Goal: Contribute content: Contribute content

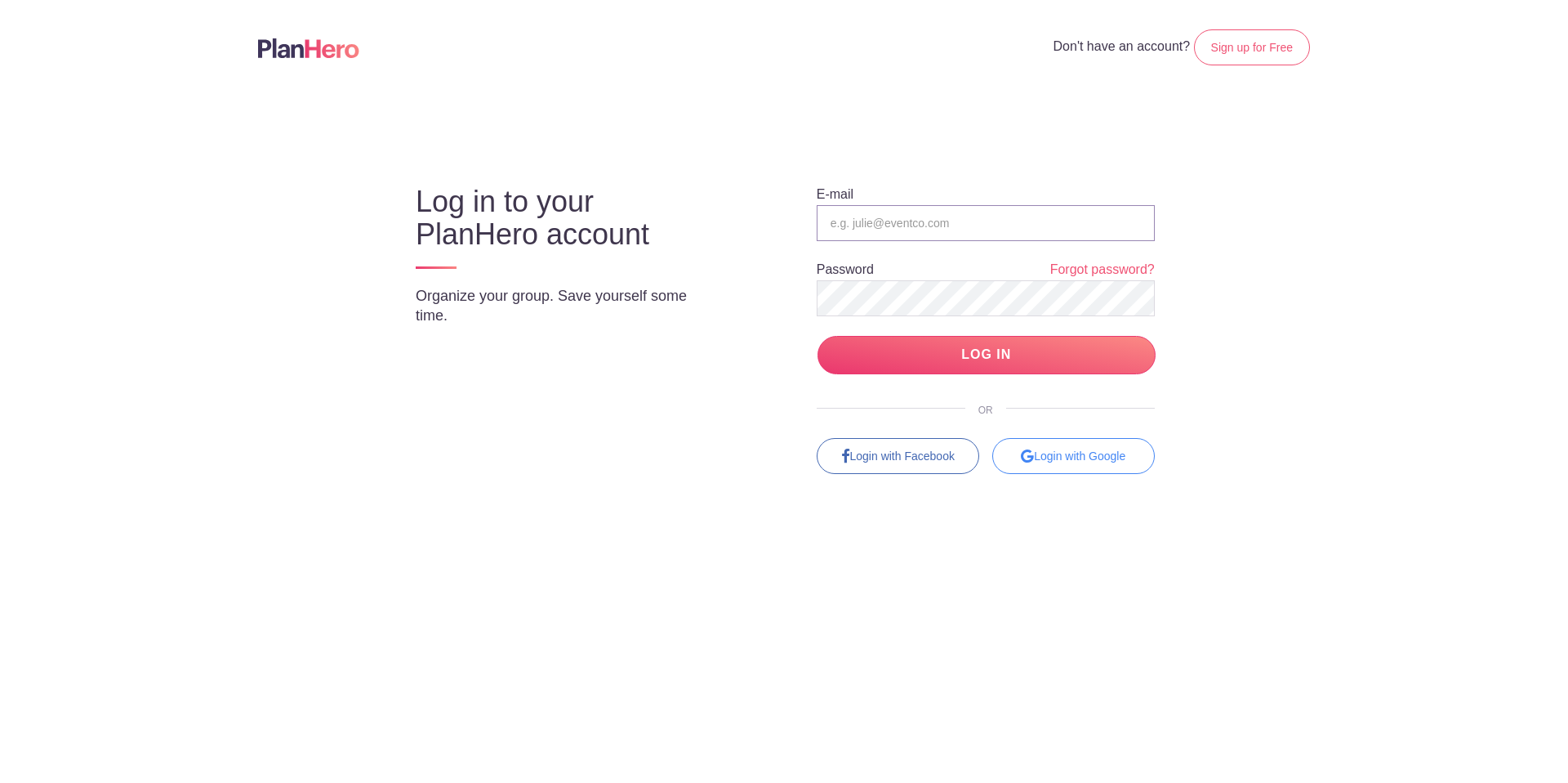
click at [858, 213] on input "email" at bounding box center [986, 222] width 338 height 36
type input "brianna.roberts@lefc.net"
click at [919, 361] on input "LOG IN" at bounding box center [987, 355] width 338 height 39
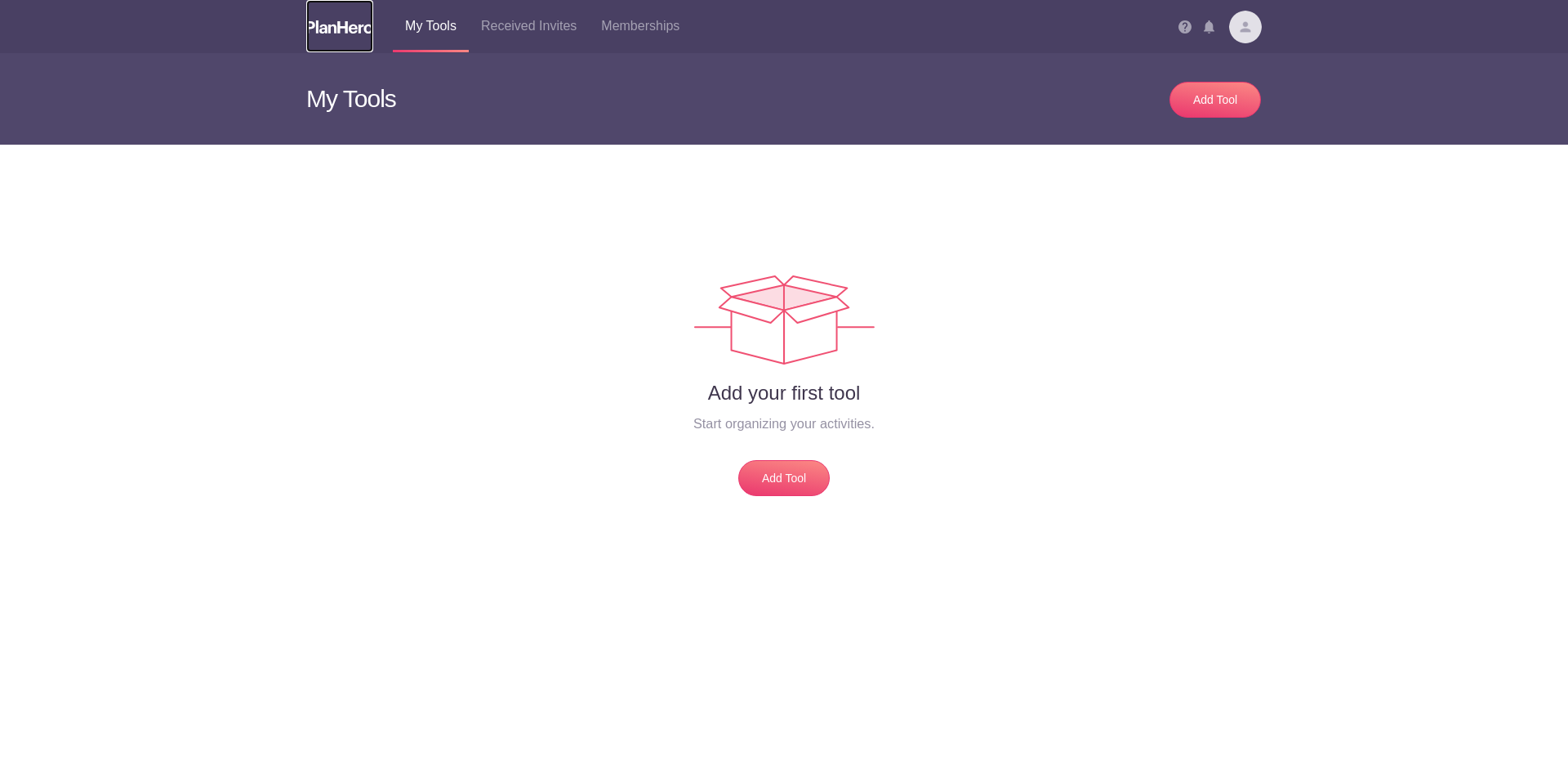
click at [315, 32] on img at bounding box center [340, 27] width 67 height 13
click at [358, 29] on img at bounding box center [340, 27] width 67 height 13
click at [1254, 32] on img at bounding box center [1246, 27] width 33 height 33
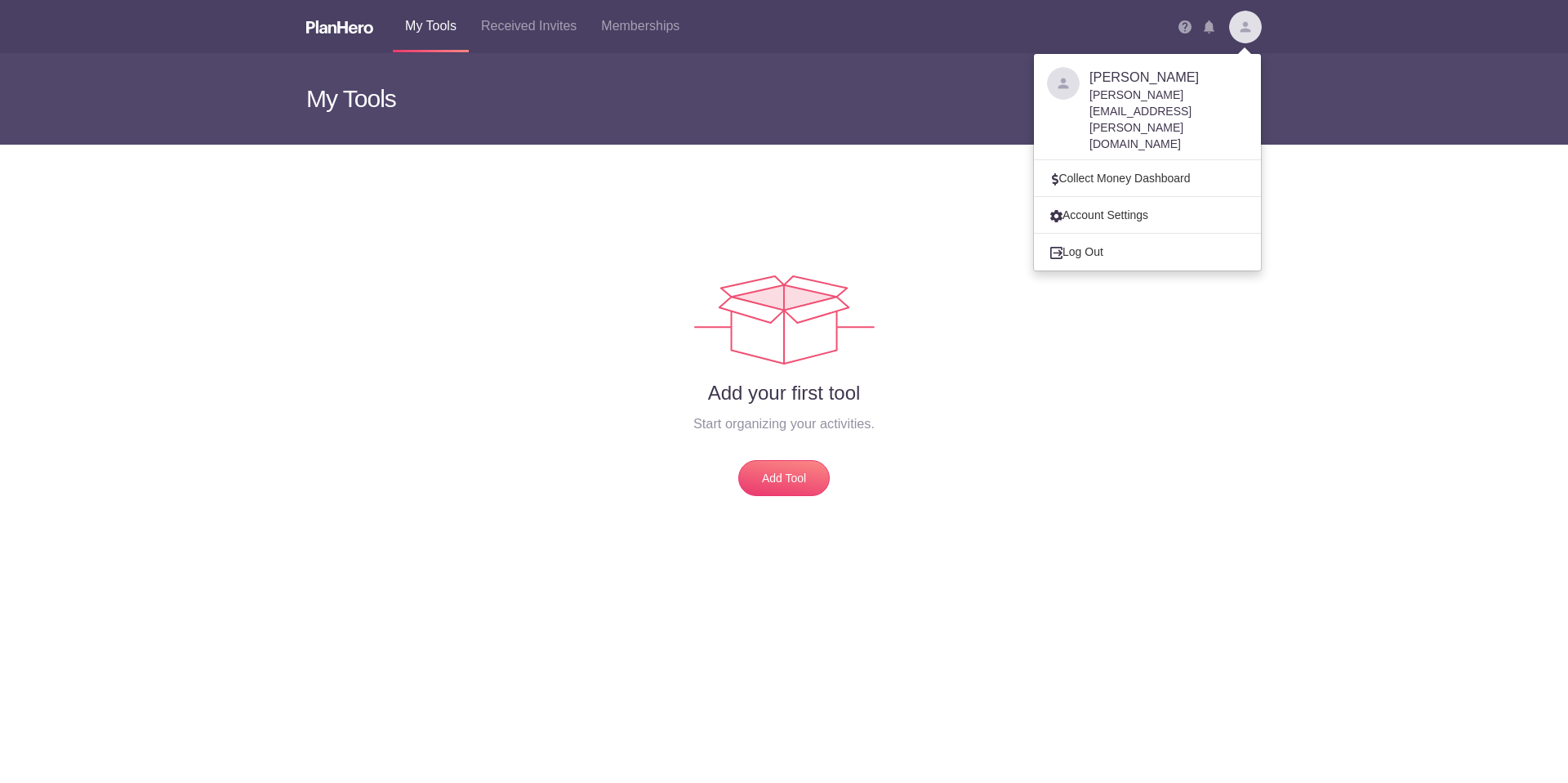
click at [1167, 90] on div "[PERSON_NAME][EMAIL_ADDRESS][PERSON_NAME][DOMAIN_NAME]" at bounding box center [1169, 120] width 158 height 65
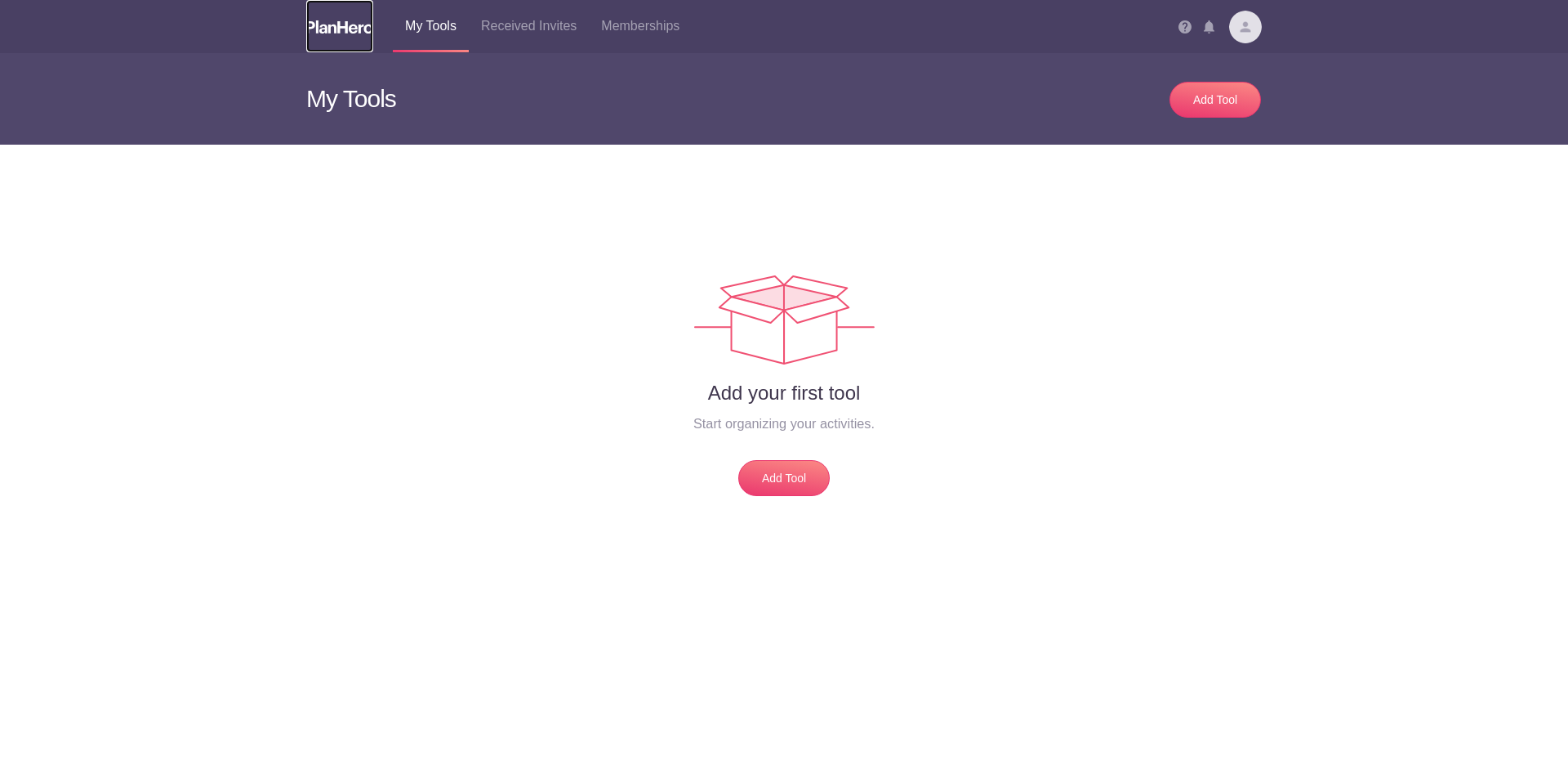
click at [331, 30] on img at bounding box center [340, 27] width 67 height 13
click at [1249, 31] on img at bounding box center [1246, 27] width 33 height 33
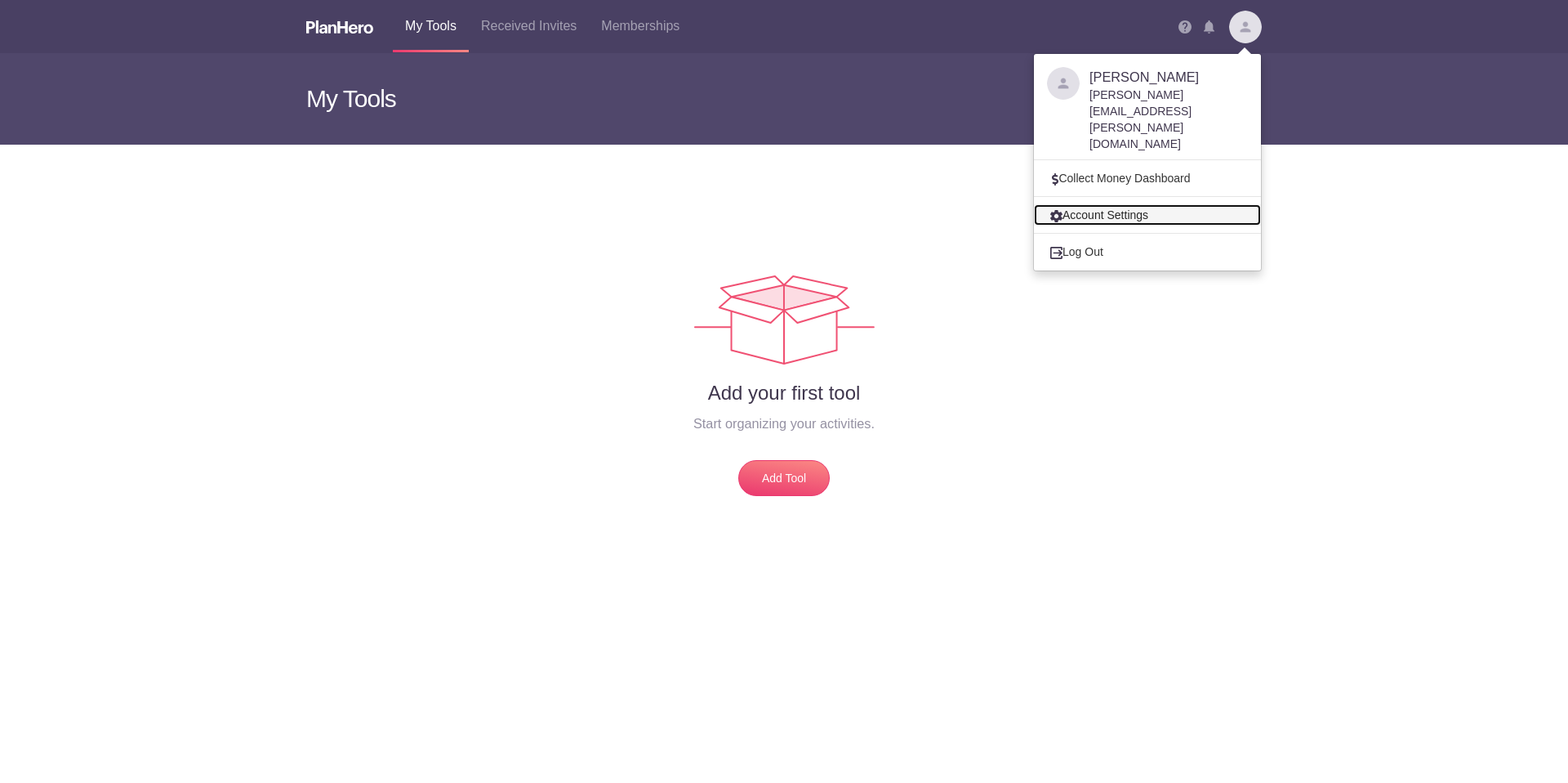
click at [1111, 205] on link "Account Settings" at bounding box center [1148, 215] width 227 height 21
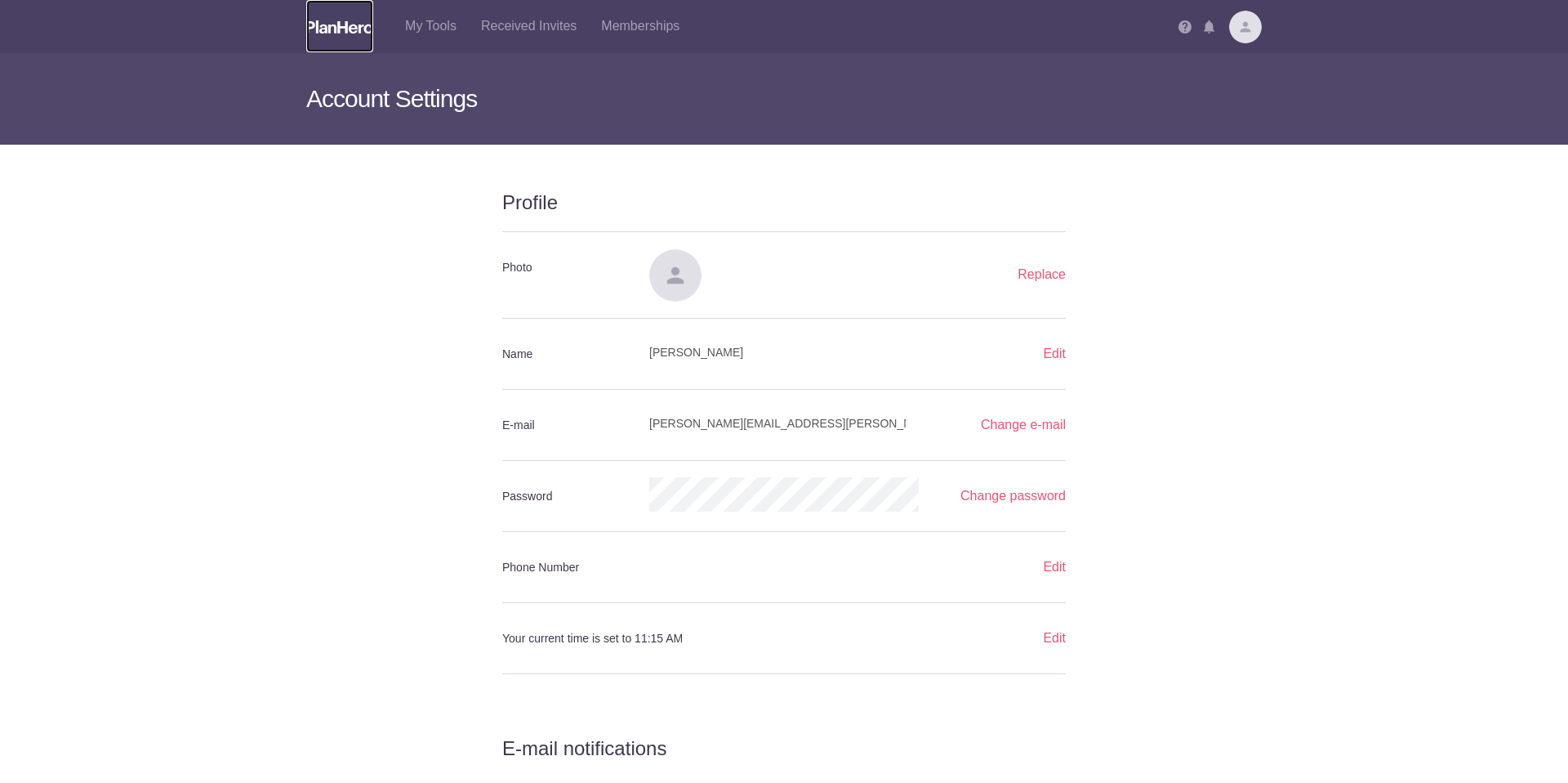
click at [360, 27] on img at bounding box center [340, 27] width 67 height 13
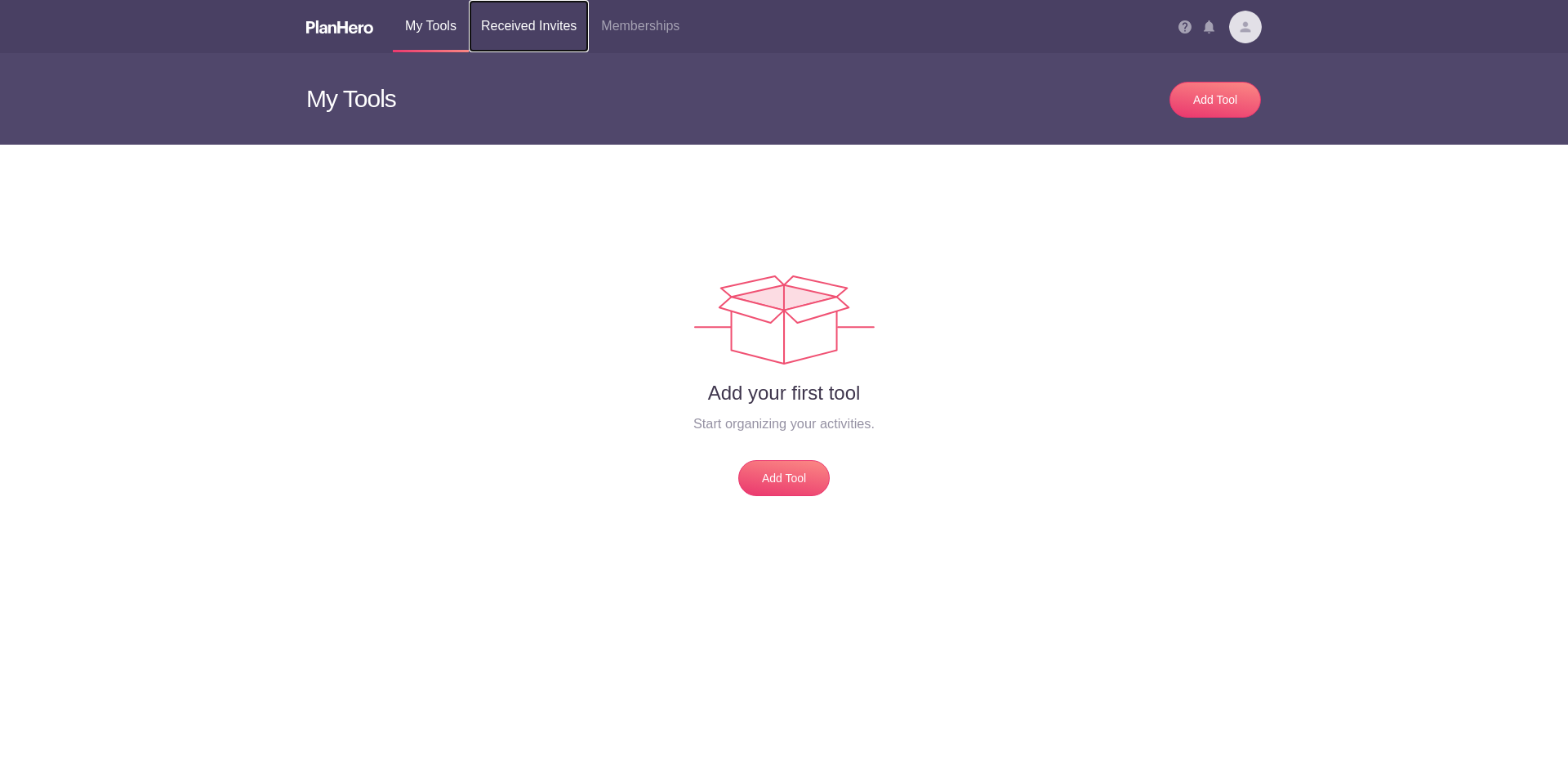
click at [528, 24] on link "Received Invites" at bounding box center [528, 26] width 120 height 52
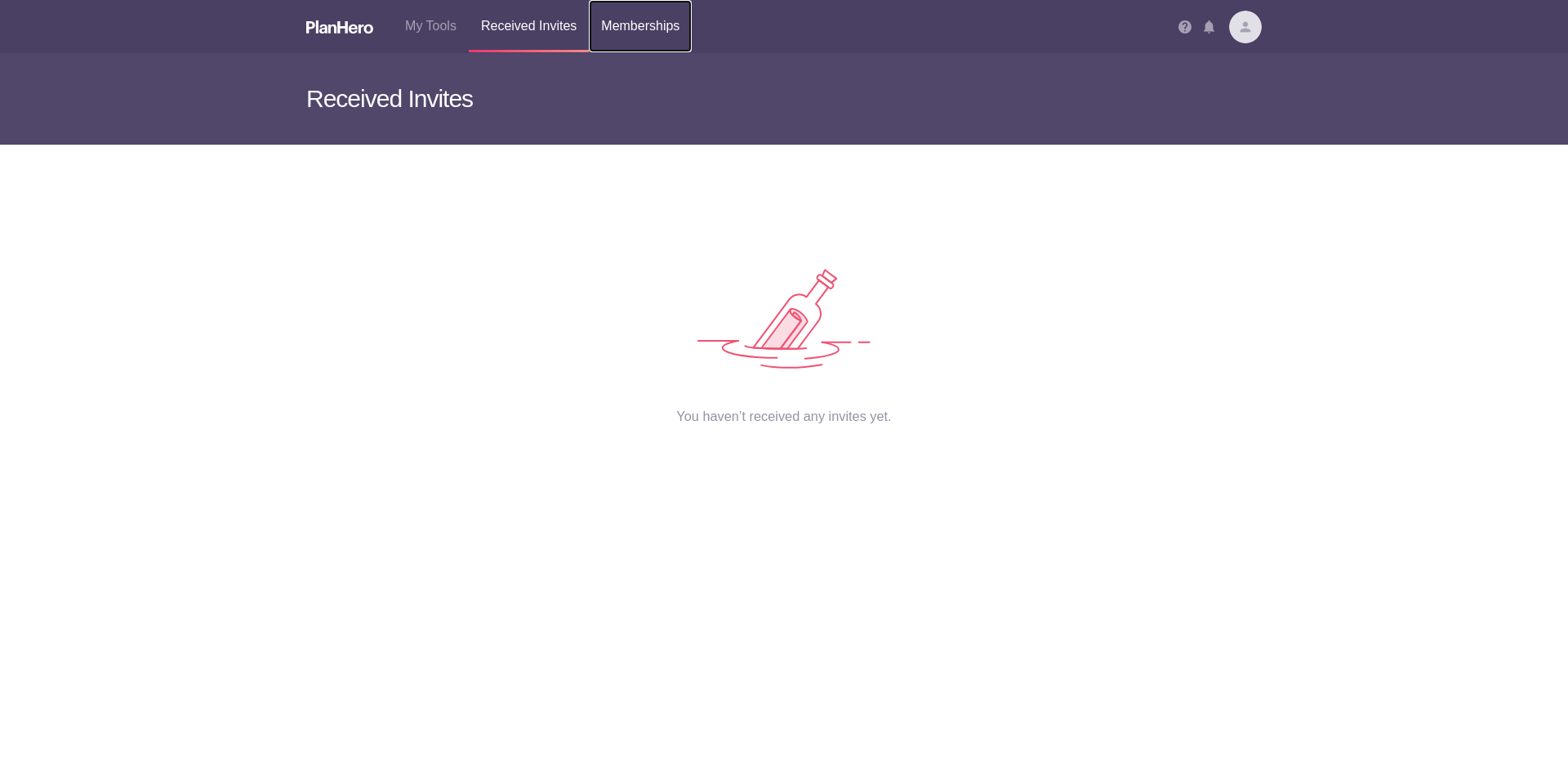
click at [620, 26] on link "Memberships" at bounding box center [641, 26] width 103 height 52
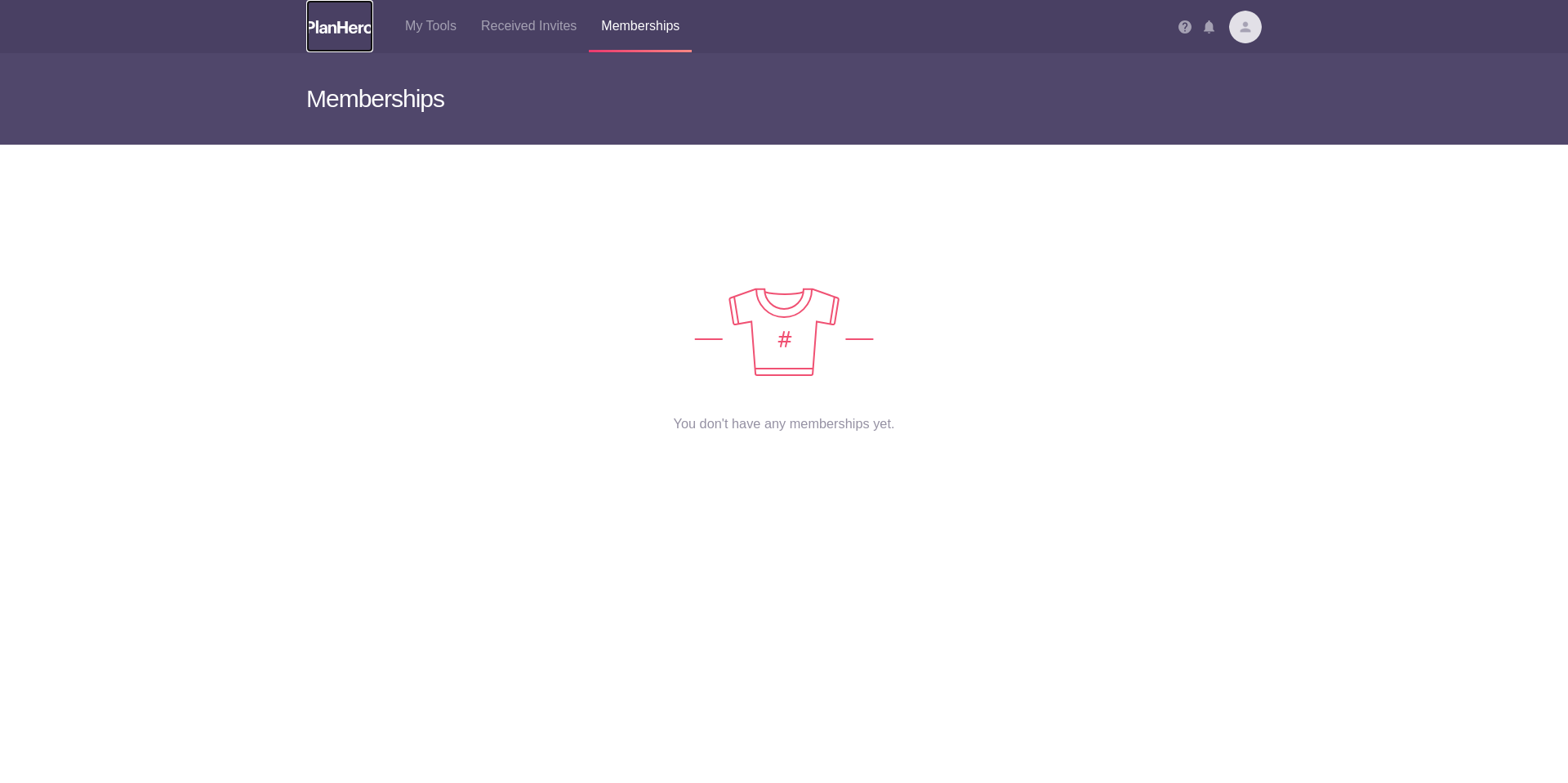
click at [342, 31] on img at bounding box center [340, 27] width 67 height 13
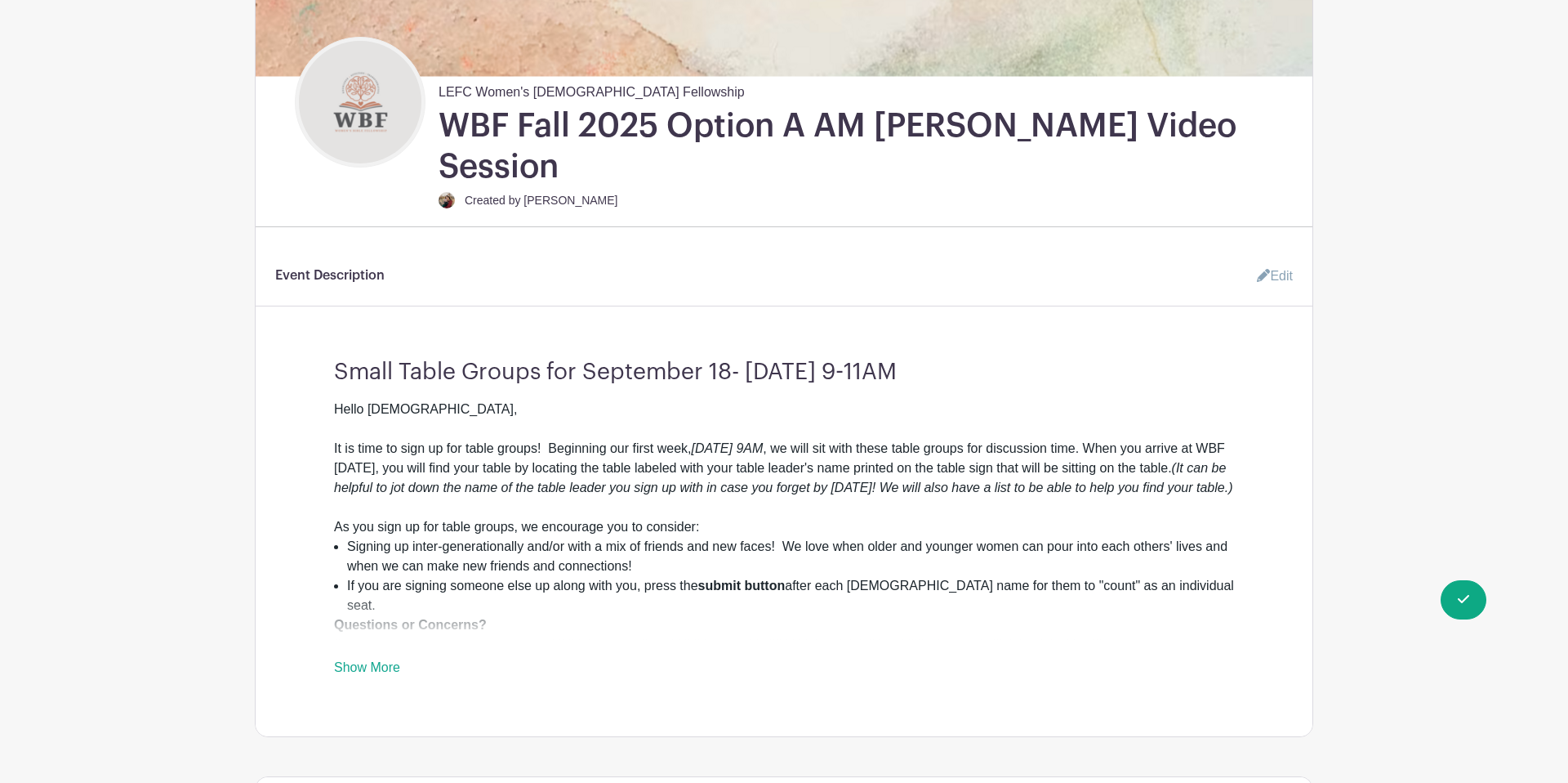
scroll to position [474, 0]
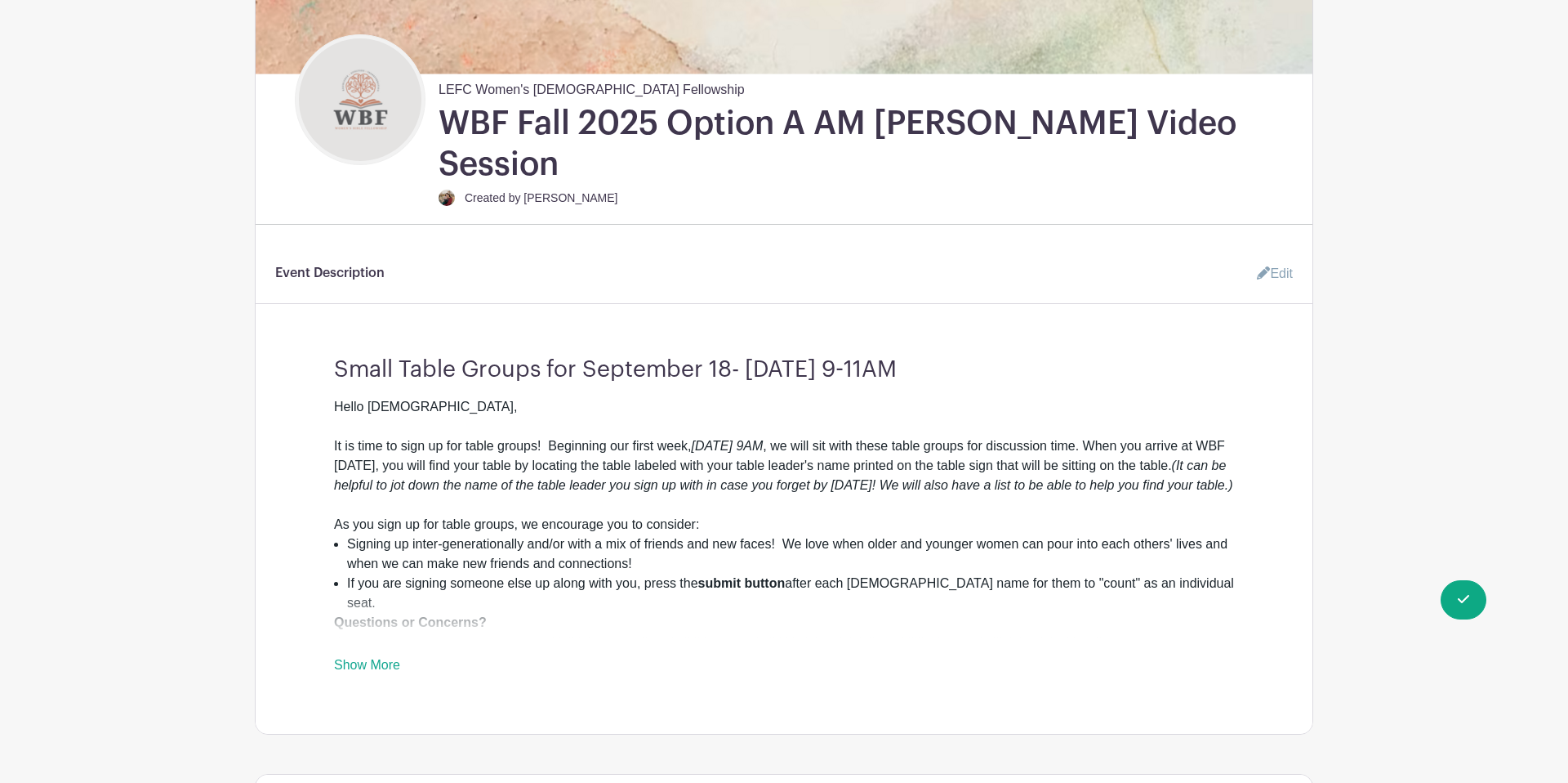
click at [1281, 257] on link "Edit" at bounding box center [1268, 273] width 49 height 33
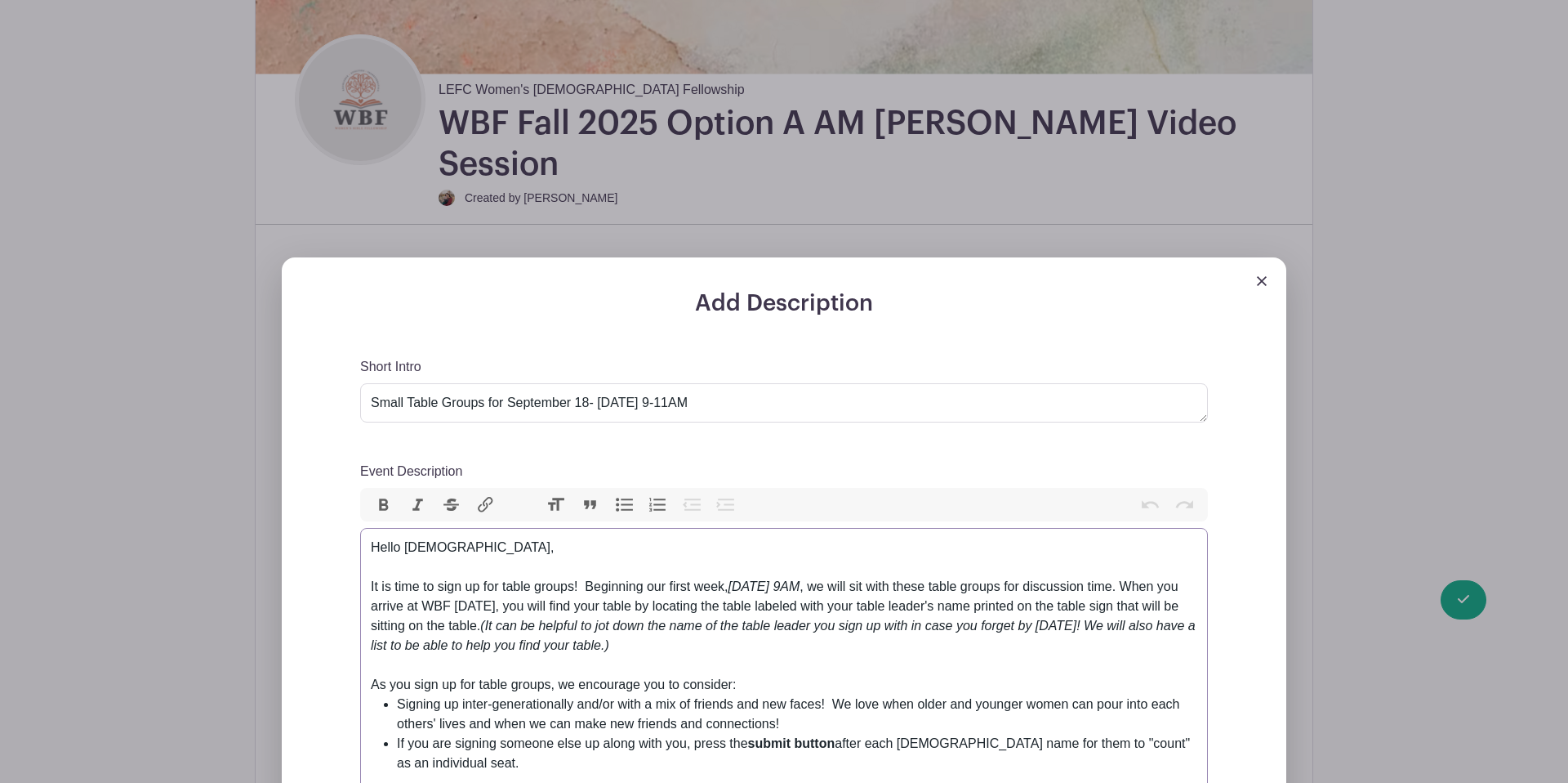
click at [430, 538] on div "Hello Ladies, It is time to sign up for table groups! Beginning our first week,…" at bounding box center [784, 606] width 827 height 137
drag, startPoint x: 367, startPoint y: 544, endPoint x: 369, endPoint y: 510, distance: 34.1
click at [369, 528] on trix-editor "Hello Ladies, It is time to sign up for table groups! Beginning our first week,…" at bounding box center [784, 691] width 848 height 327
click at [551, 548] on div "Hello Ladies, It is time to sign up for table groups! Beginning our first week,…" at bounding box center [784, 606] width 827 height 137
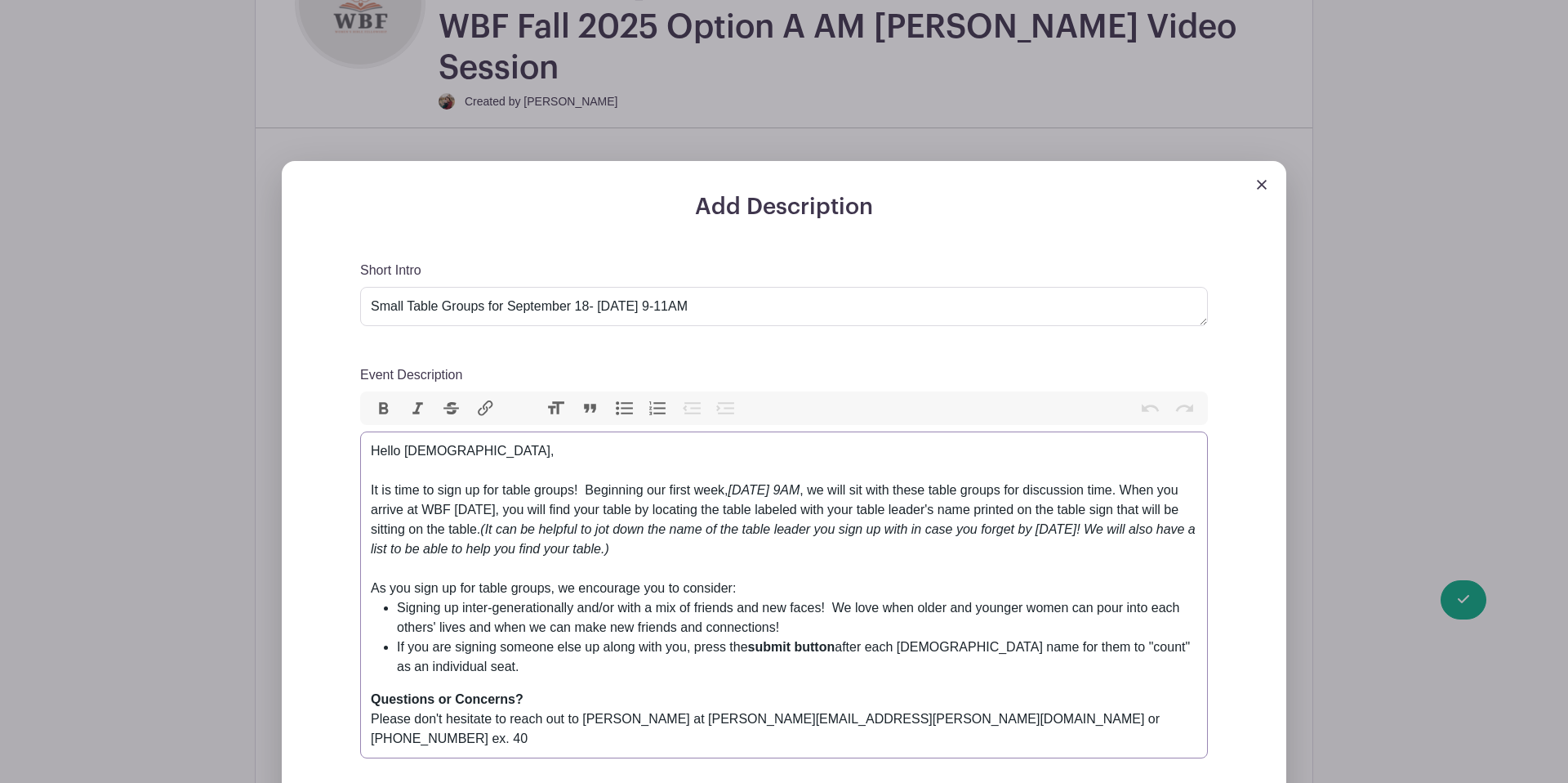
scroll to position [575, 0]
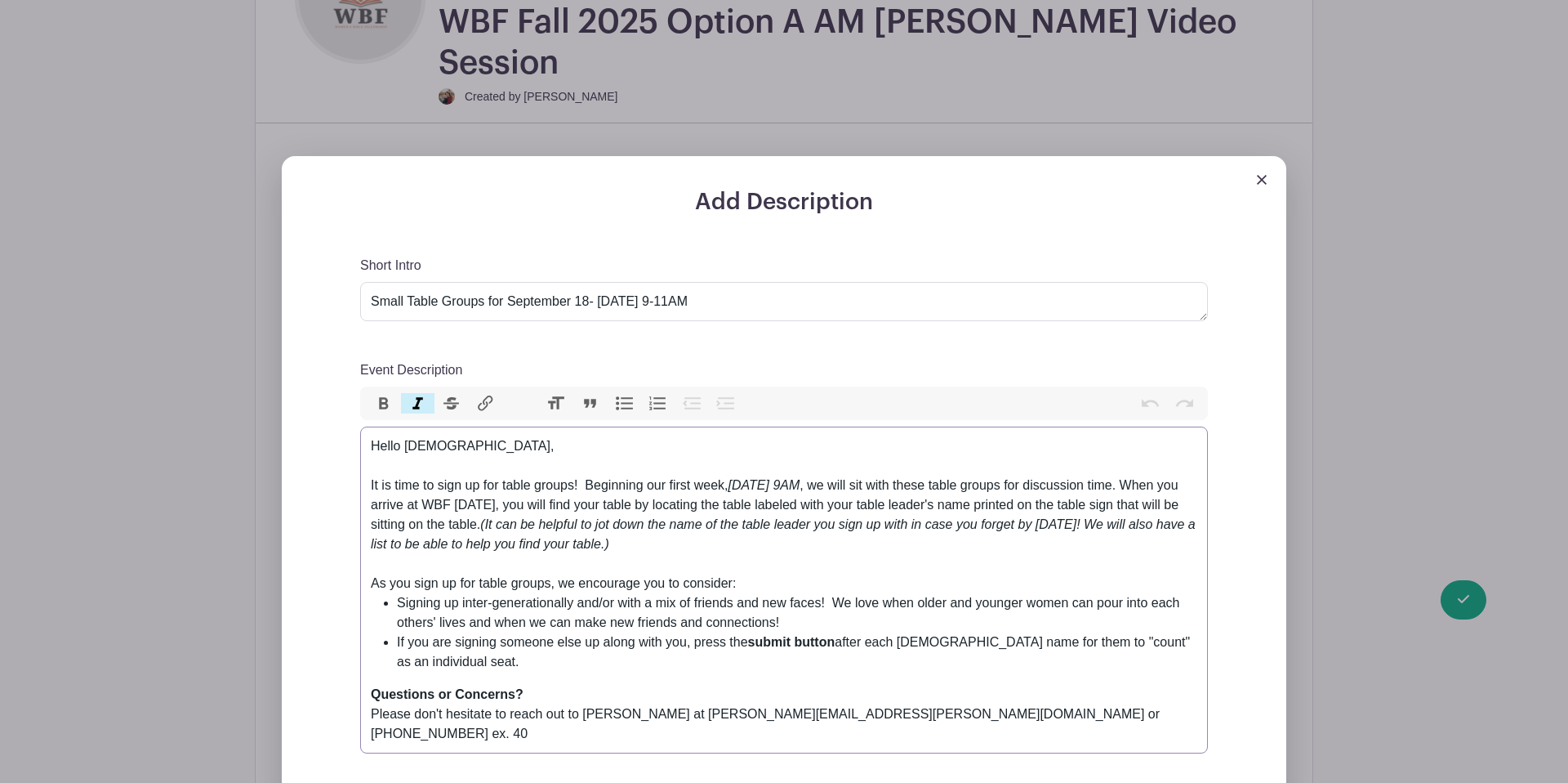
drag, startPoint x: 926, startPoint y: 446, endPoint x: 728, endPoint y: 443, distance: 198.0
click at [736, 444] on div "Hello Ladies, It is time to sign up for table groups! Beginning our first week,…" at bounding box center [784, 504] width 827 height 137
click at [372, 392] on button "Bold" at bounding box center [384, 402] width 35 height 21
click at [705, 532] on div "Hello Ladies, It is time to sign up for table groups! Beginning our first week,…" at bounding box center [784, 504] width 827 height 137
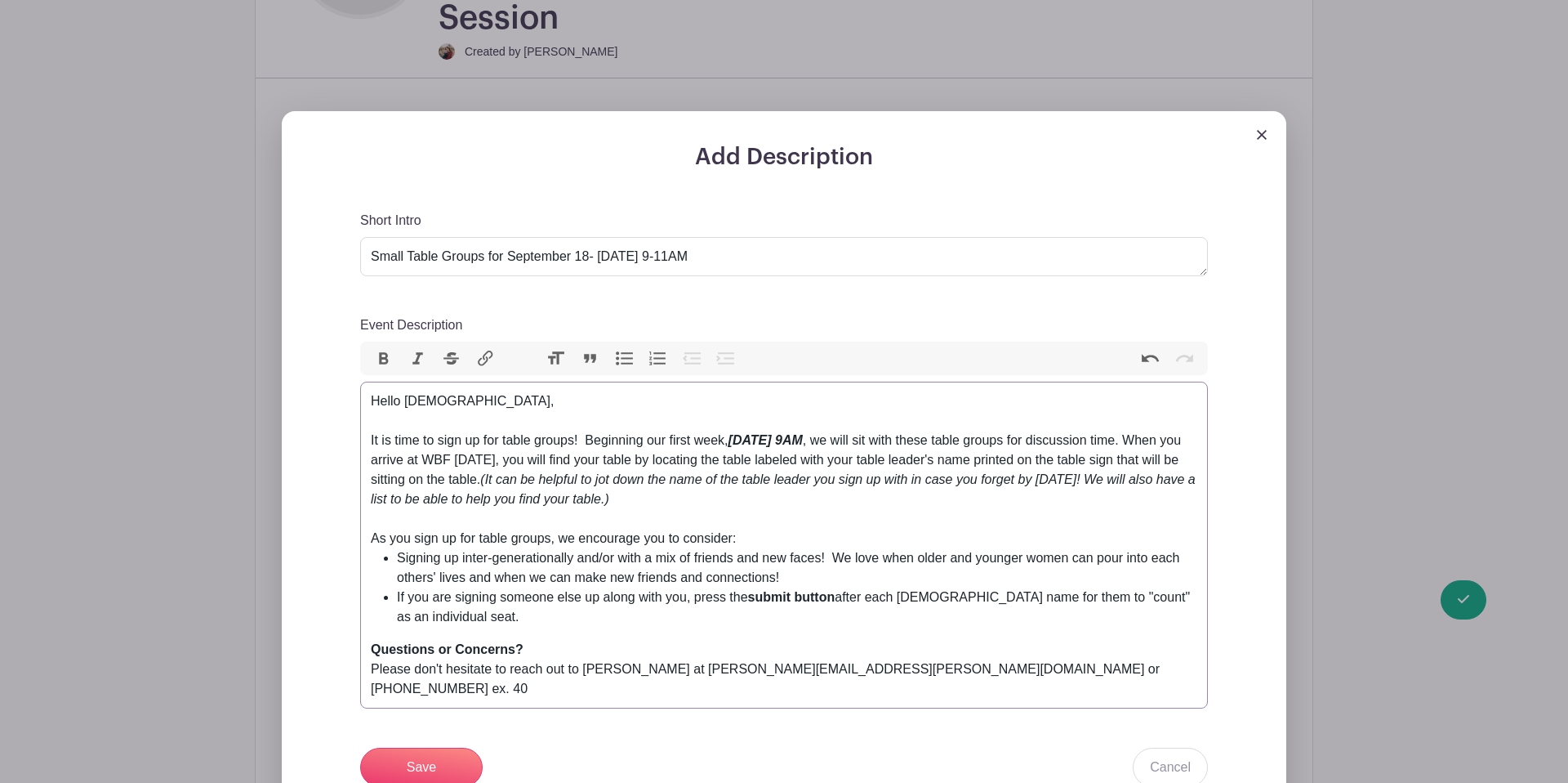
scroll to position [624, 0]
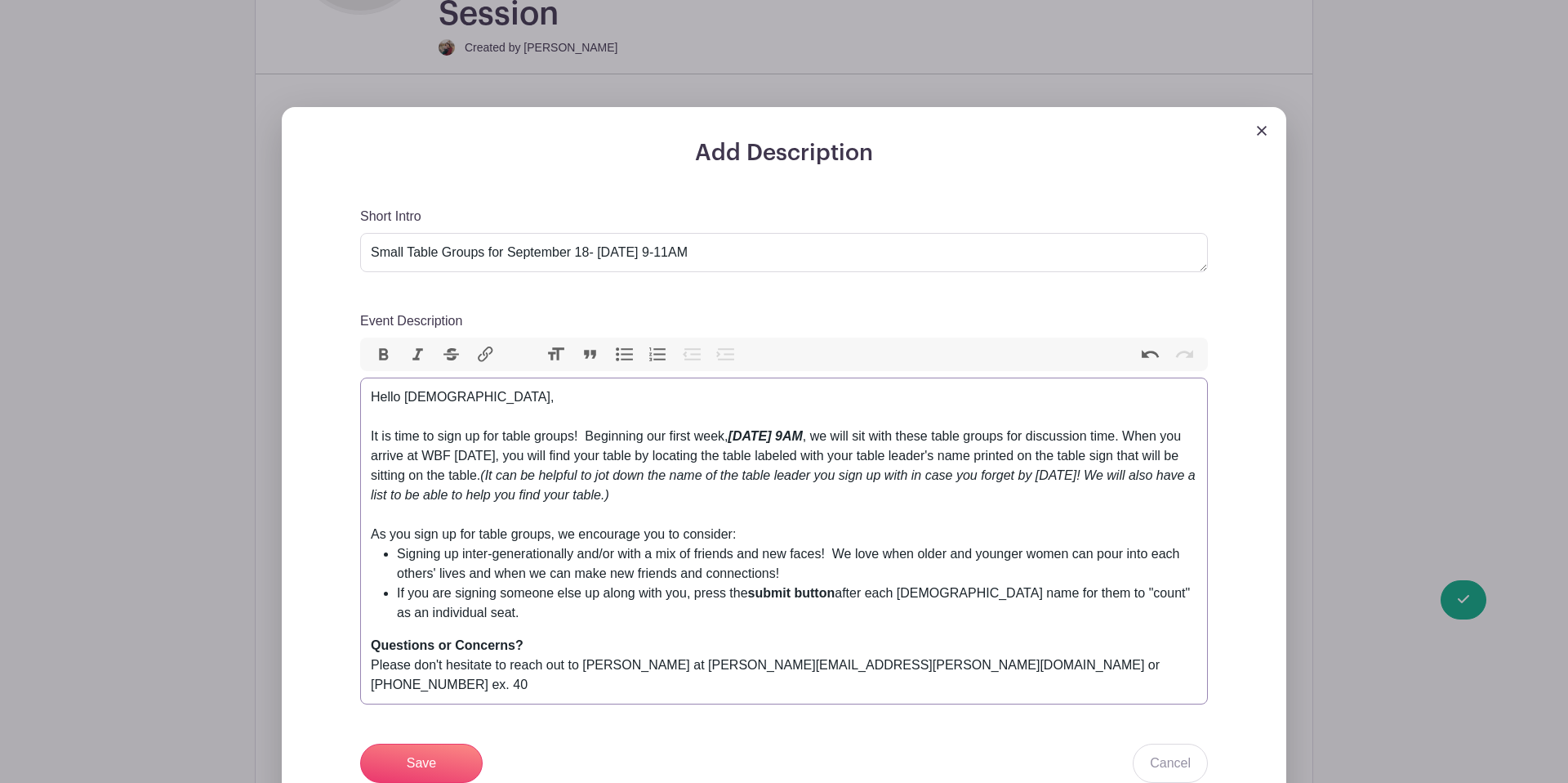
click at [742, 418] on div "Hello Ladies, It is time to sign up for table groups! Beginning our first week,…" at bounding box center [784, 456] width 827 height 137
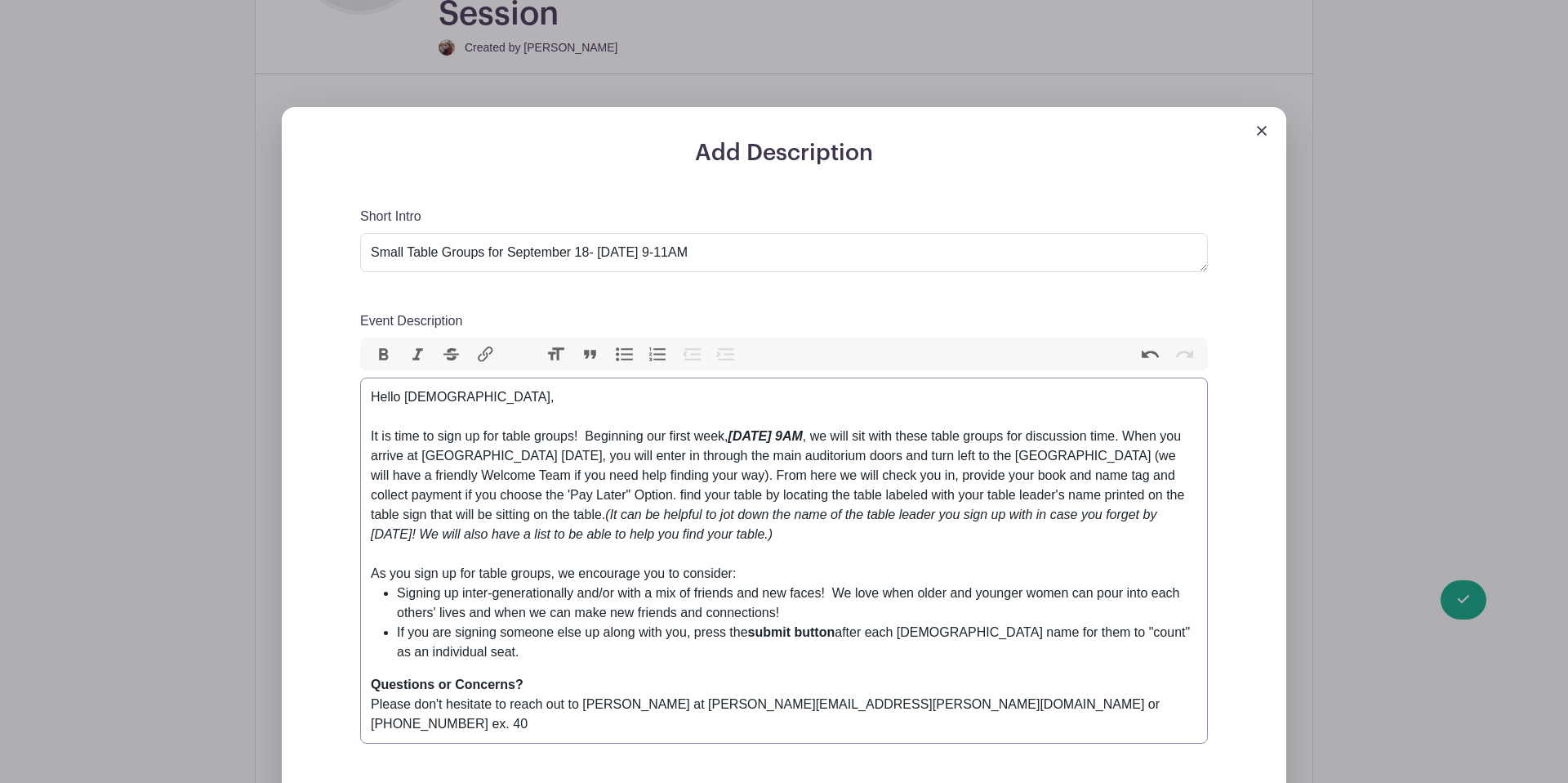
drag, startPoint x: 903, startPoint y: 437, endPoint x: 967, endPoint y: 436, distance: 64.0
click at [904, 437] on div "Hello Ladies, It is time to sign up for table groups! Beginning our first week,…" at bounding box center [784, 476] width 827 height 176
click at [947, 440] on div "Hello Ladies, It is time to sign up for table groups! Beginning our first week,…" at bounding box center [784, 476] width 827 height 176
click at [1080, 418] on div "Hello Ladies, It is time to sign up for table groups! Beginning our first week,…" at bounding box center [784, 476] width 827 height 176
drag, startPoint x: 1098, startPoint y: 419, endPoint x: 1077, endPoint y: 421, distance: 21.1
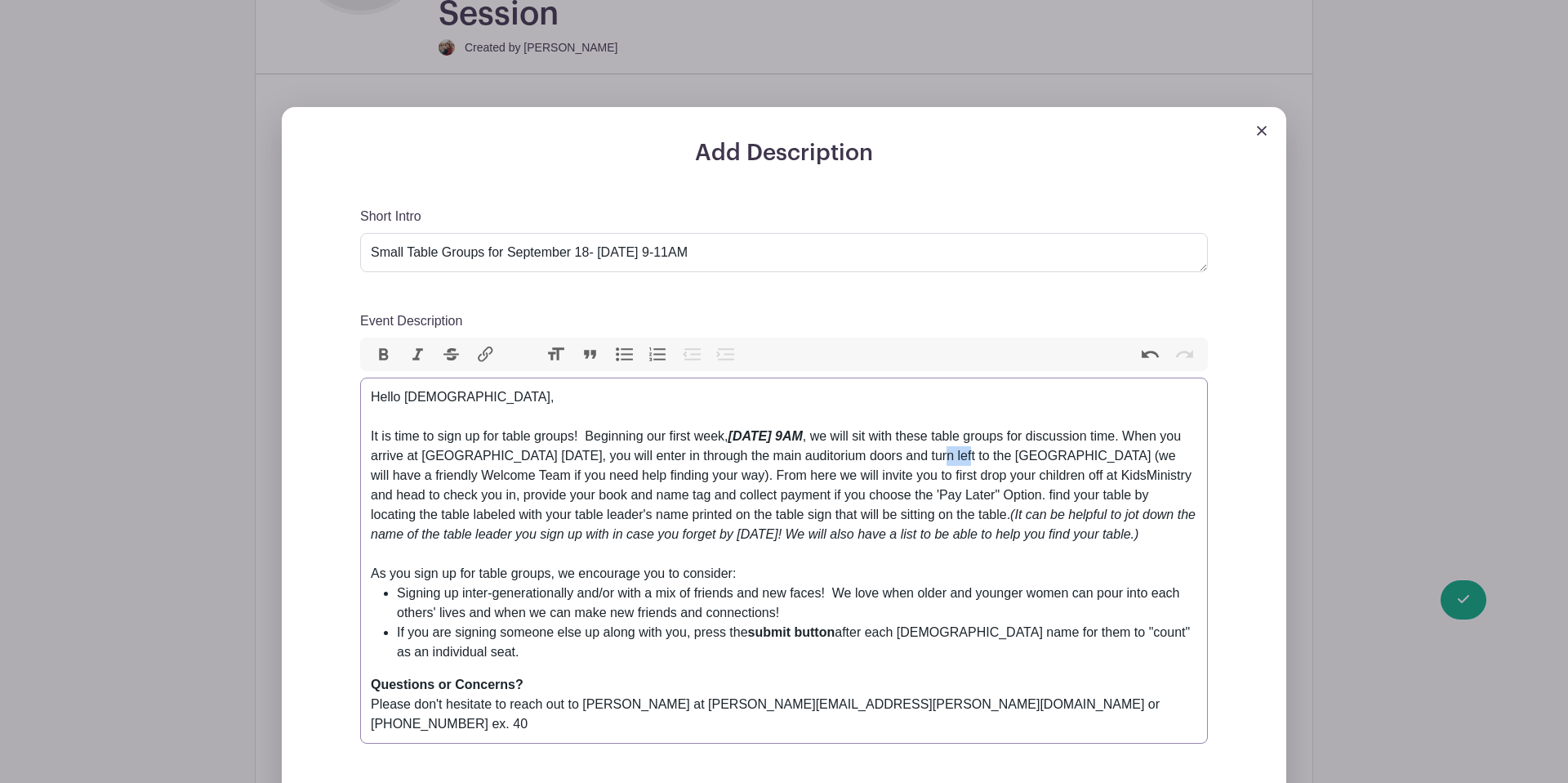
click at [1077, 421] on div "Hello Ladies, It is time to sign up for table groups! Beginning our first week,…" at bounding box center [784, 476] width 827 height 176
click at [695, 437] on div "Hello Ladies, It is time to sign up for table groups! Beginning our first week,…" at bounding box center [784, 476] width 827 height 176
click at [696, 439] on div "Hello Ladies, It is time to sign up for table groups! Beginning our first week,…" at bounding box center [784, 476] width 827 height 176
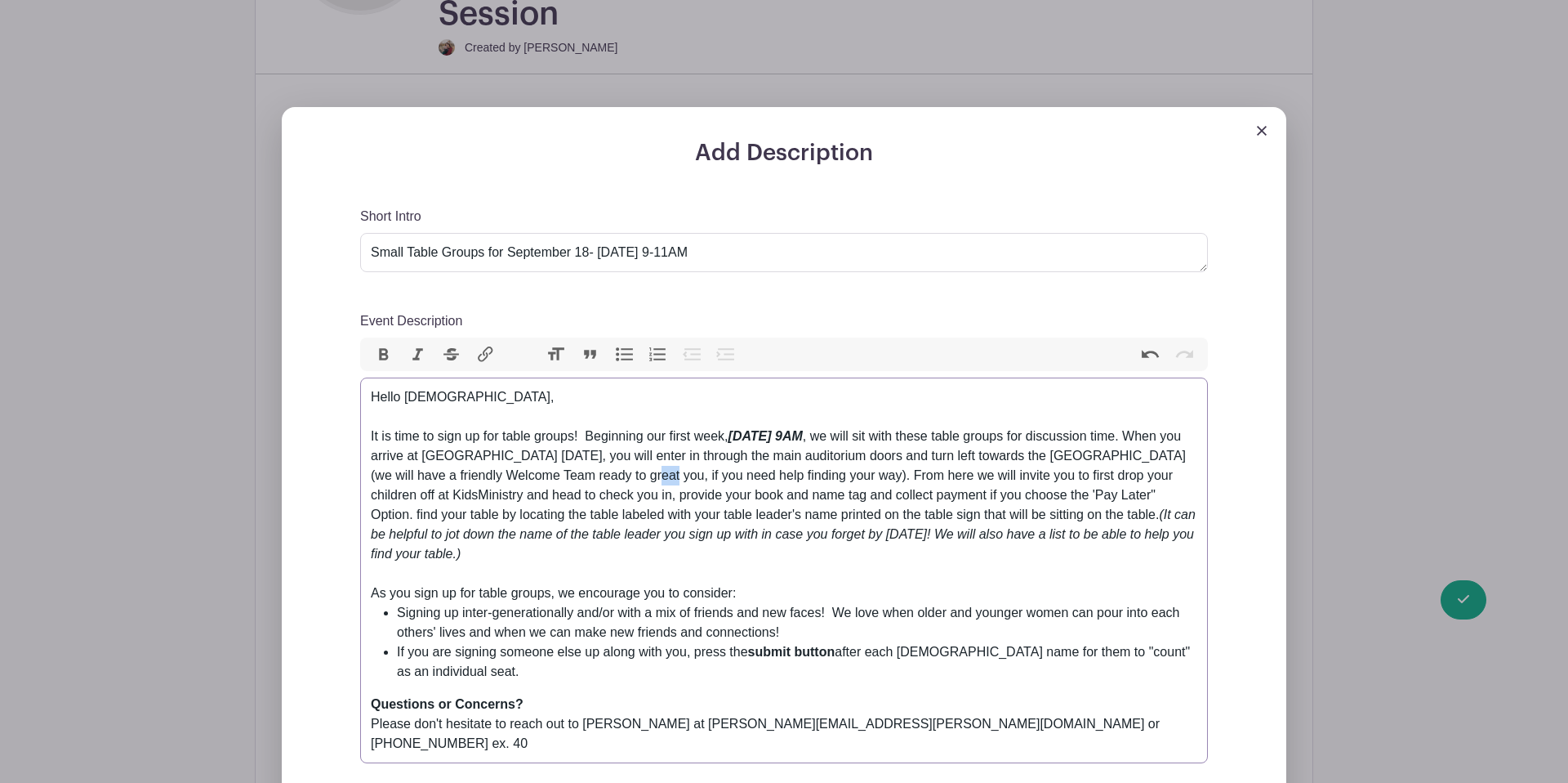
drag, startPoint x: 844, startPoint y: 438, endPoint x: 829, endPoint y: 436, distance: 15.1
click at [826, 437] on div "Hello Ladies, It is time to sign up for table groups! Beginning our first week,…" at bounding box center [784, 485] width 827 height 196
drag, startPoint x: 877, startPoint y: 438, endPoint x: 819, endPoint y: 438, distance: 58.0
click at [808, 437] on div "Hello Ladies, It is time to sign up for table groups! Beginning our first week,…" at bounding box center [784, 485] width 827 height 196
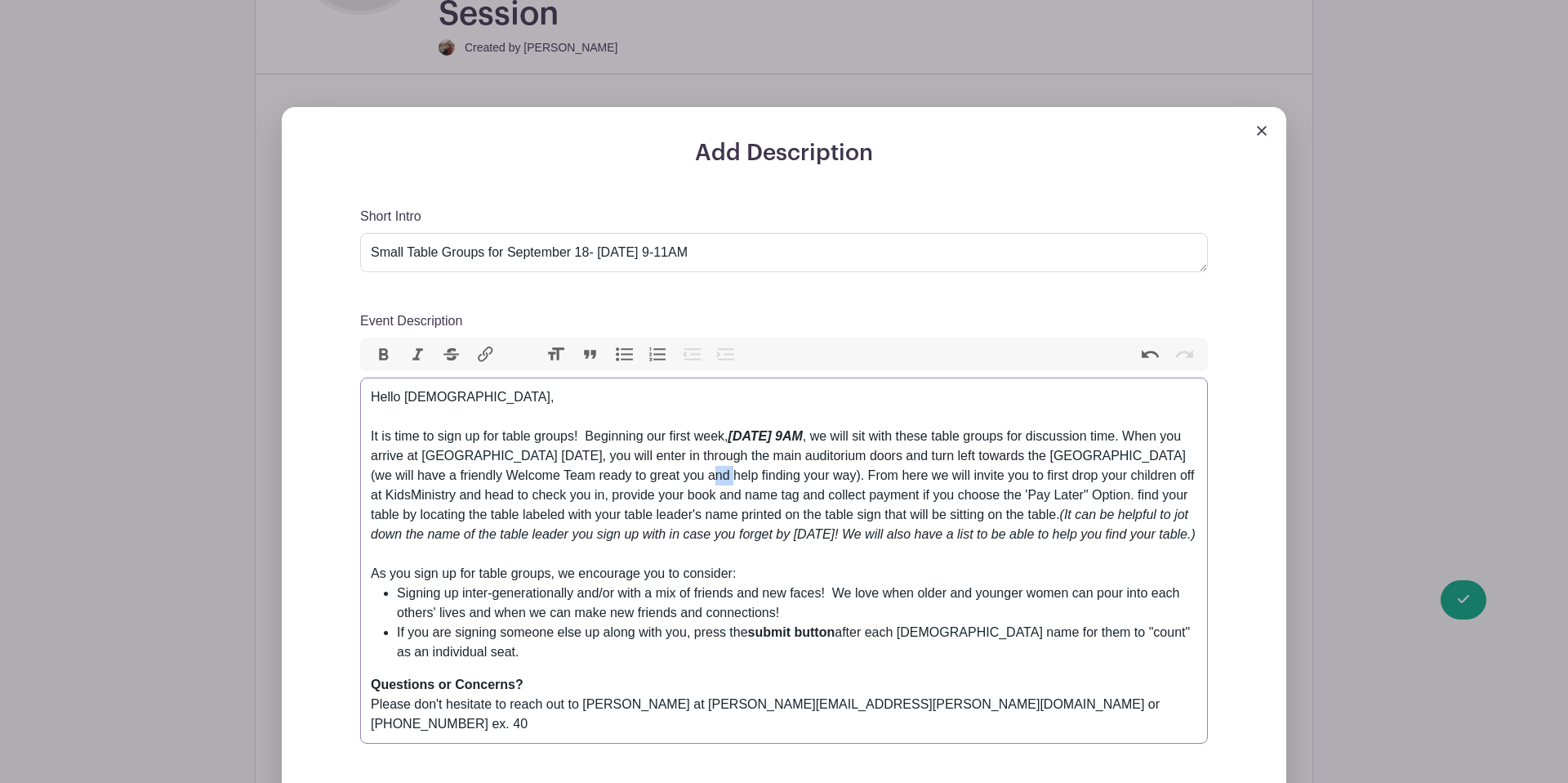
drag, startPoint x: 905, startPoint y: 438, endPoint x: 887, endPoint y: 439, distance: 18.0
click at [887, 439] on div "Hello Ladies, It is time to sign up for table groups! Beginning our first week,…" at bounding box center [784, 476] width 827 height 176
click at [857, 434] on div "Hello Ladies, It is time to sign up for table groups! Beginning our first week,…" at bounding box center [784, 476] width 827 height 176
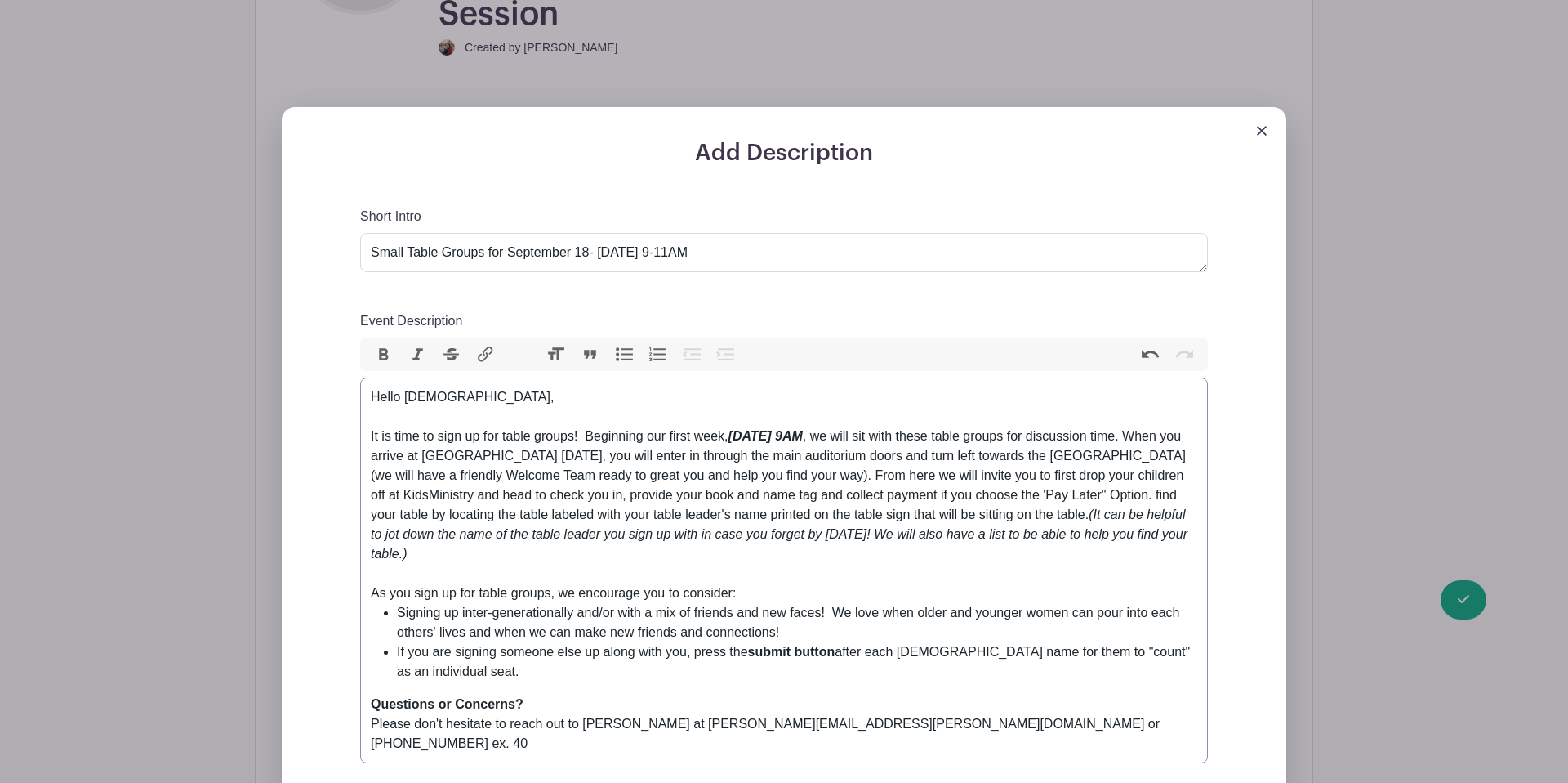
click at [897, 444] on div "Hello Ladies, It is time to sign up for table groups! Beginning our first week,…" at bounding box center [784, 485] width 827 height 196
click at [773, 434] on div "Hello Ladies, It is time to sign up for table groups! Beginning our first week,…" at bounding box center [784, 485] width 827 height 196
click at [919, 442] on div "Hello Ladies, It is time to sign up for table groups! Beginning our first week,…" at bounding box center [784, 485] width 827 height 196
click at [1037, 440] on div "Hello Ladies, It is time to sign up for table groups! Beginning our first week,…" at bounding box center [784, 485] width 827 height 196
drag, startPoint x: 1163, startPoint y: 436, endPoint x: 571, endPoint y: 437, distance: 592.0
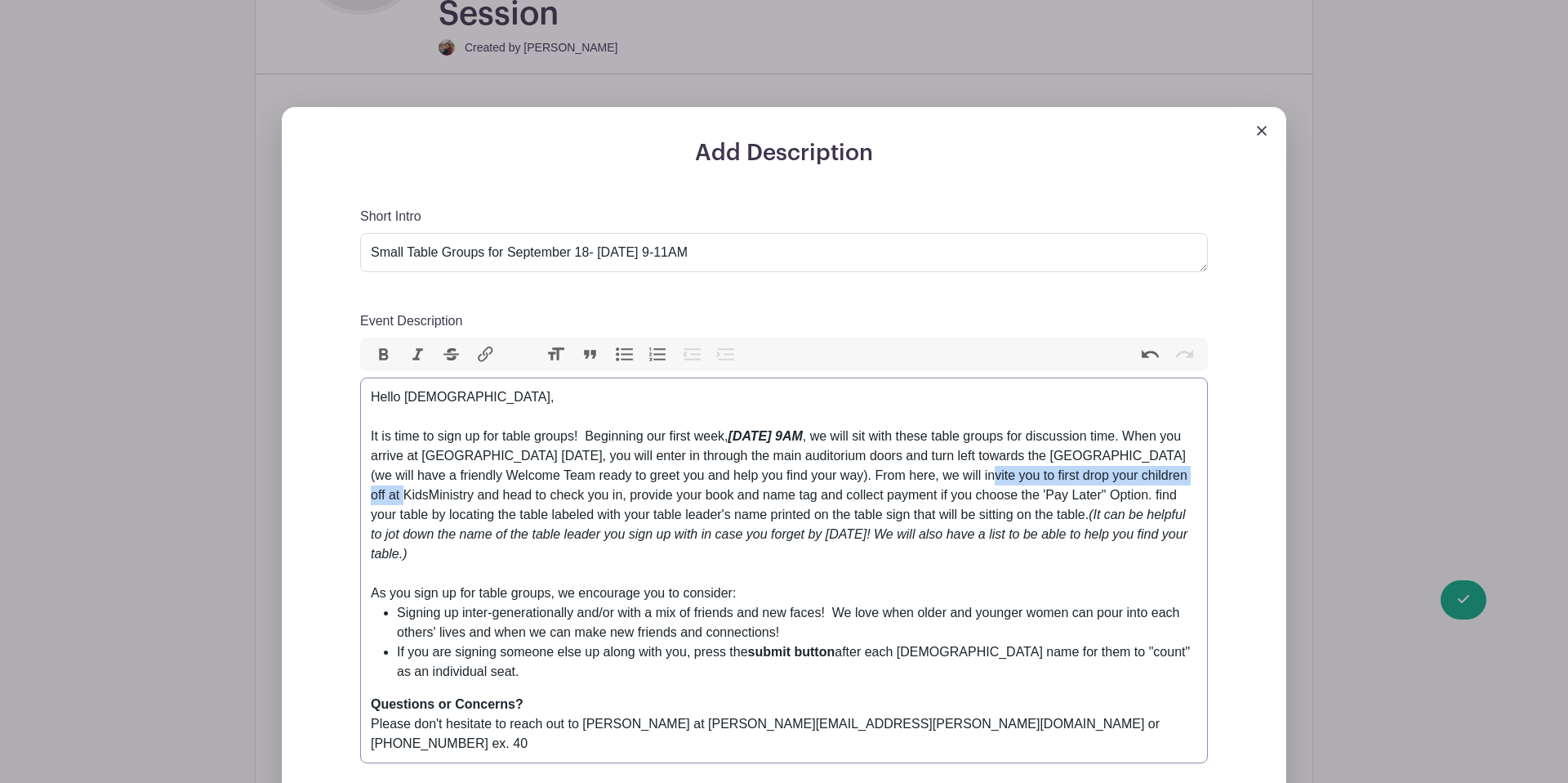
click at [586, 451] on div "Hello Ladies, It is time to sign up for table groups! Beginning our first week,…" at bounding box center [784, 485] width 827 height 196
drag, startPoint x: 411, startPoint y: 314, endPoint x: 423, endPoint y: 323, distance: 15.0
click at [411, 344] on button "Italic" at bounding box center [418, 354] width 35 height 21
click at [576, 468] on div "Hello Ladies, It is time to sign up for table groups! Beginning our first week,…" at bounding box center [784, 485] width 827 height 196
click at [587, 456] on div "Hello Ladies, It is time to sign up for table groups! Beginning our first week,…" at bounding box center [784, 485] width 827 height 196
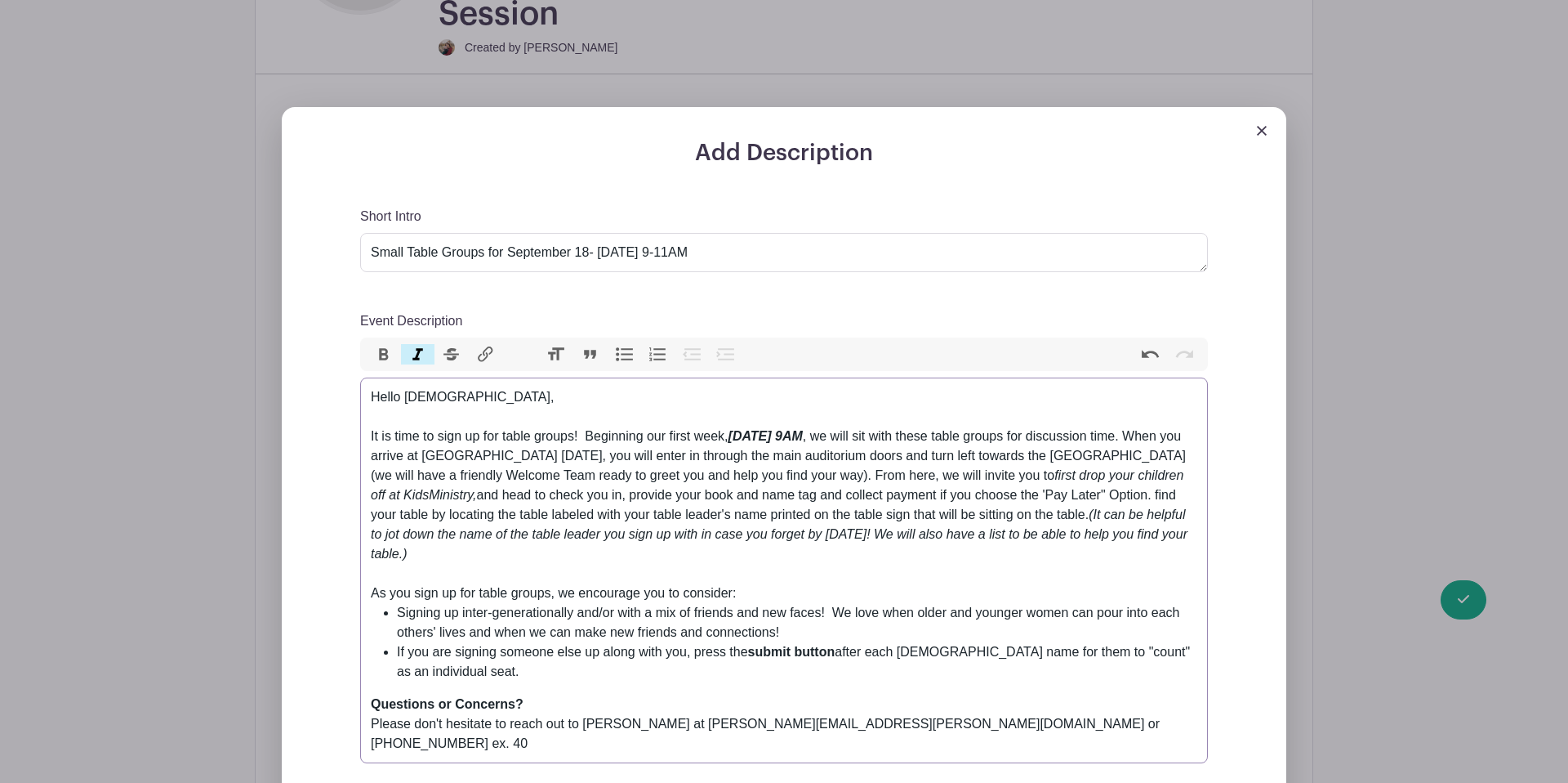
click at [664, 459] on div "Hello Ladies, It is time to sign up for table groups! Beginning our first week,…" at bounding box center [784, 485] width 827 height 196
click at [614, 456] on div "Hello Ladies, It is time to sign up for table groups! Beginning our first week,…" at bounding box center [784, 485] width 827 height 196
drag, startPoint x: 587, startPoint y: 455, endPoint x: 546, endPoint y: 404, distance: 65.4
click at [611, 468] on em "first drop your children off at KidsMinistry then" at bounding box center [777, 484] width 813 height 34
click at [419, 344] on button "Italic" at bounding box center [418, 354] width 35 height 21
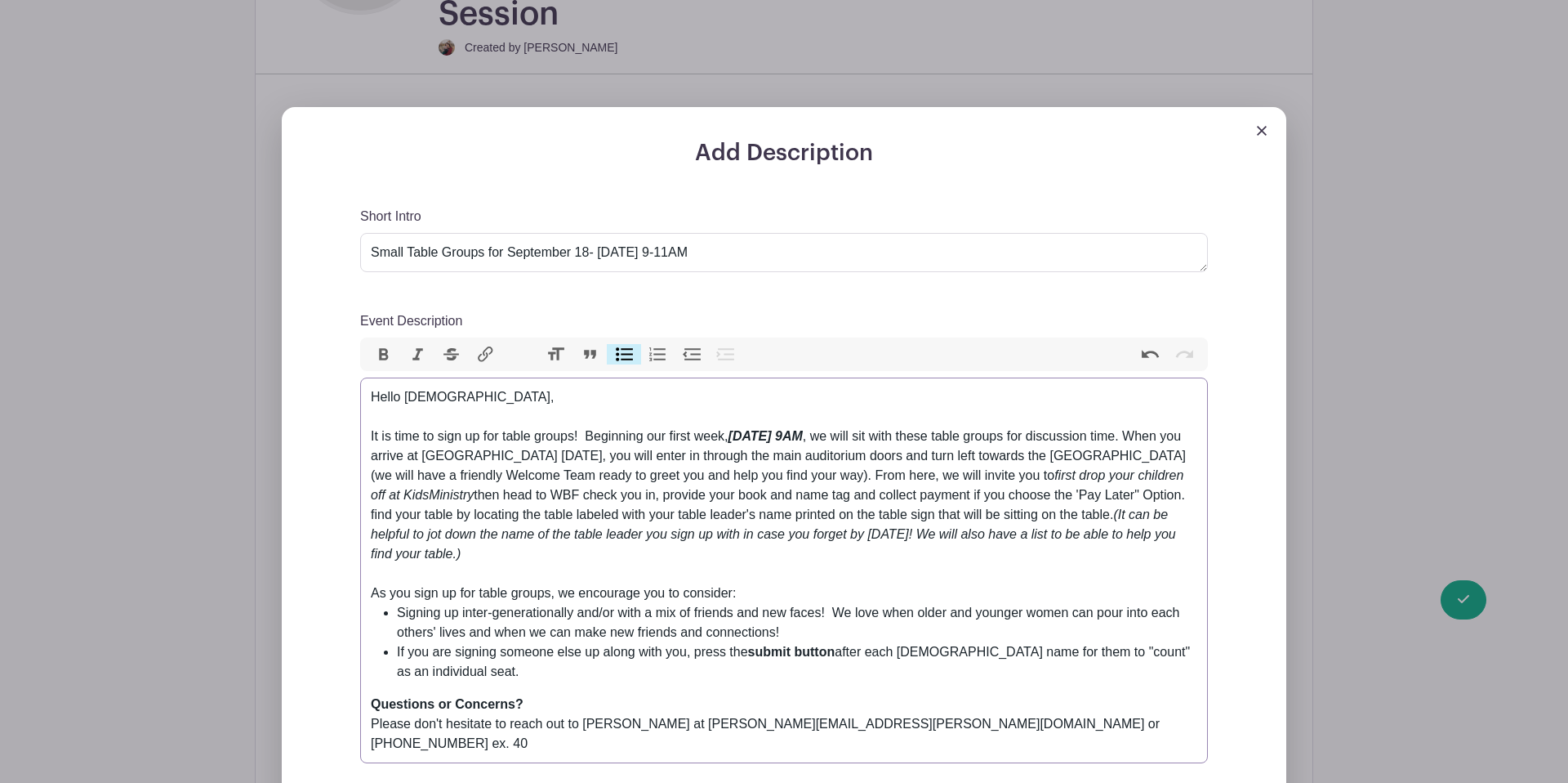
click at [648, 603] on li "Signing up inter-generationally and/or with a mix of friends and new faces! We …" at bounding box center [798, 623] width 801 height 40
click at [775, 459] on div "Hello Ladies, It is time to sign up for table groups! Beginning our first week,…" at bounding box center [784, 485] width 827 height 196
drag, startPoint x: 750, startPoint y: 457, endPoint x: 778, endPoint y: 459, distance: 28.1
click at [750, 457] on div "Hello Ladies, It is time to sign up for table groups! Beginning our first week,…" at bounding box center [784, 485] width 827 height 196
click at [750, 458] on div "Hello Ladies, It is time to sign up for table groups! Beginning our first week,…" at bounding box center [784, 485] width 827 height 196
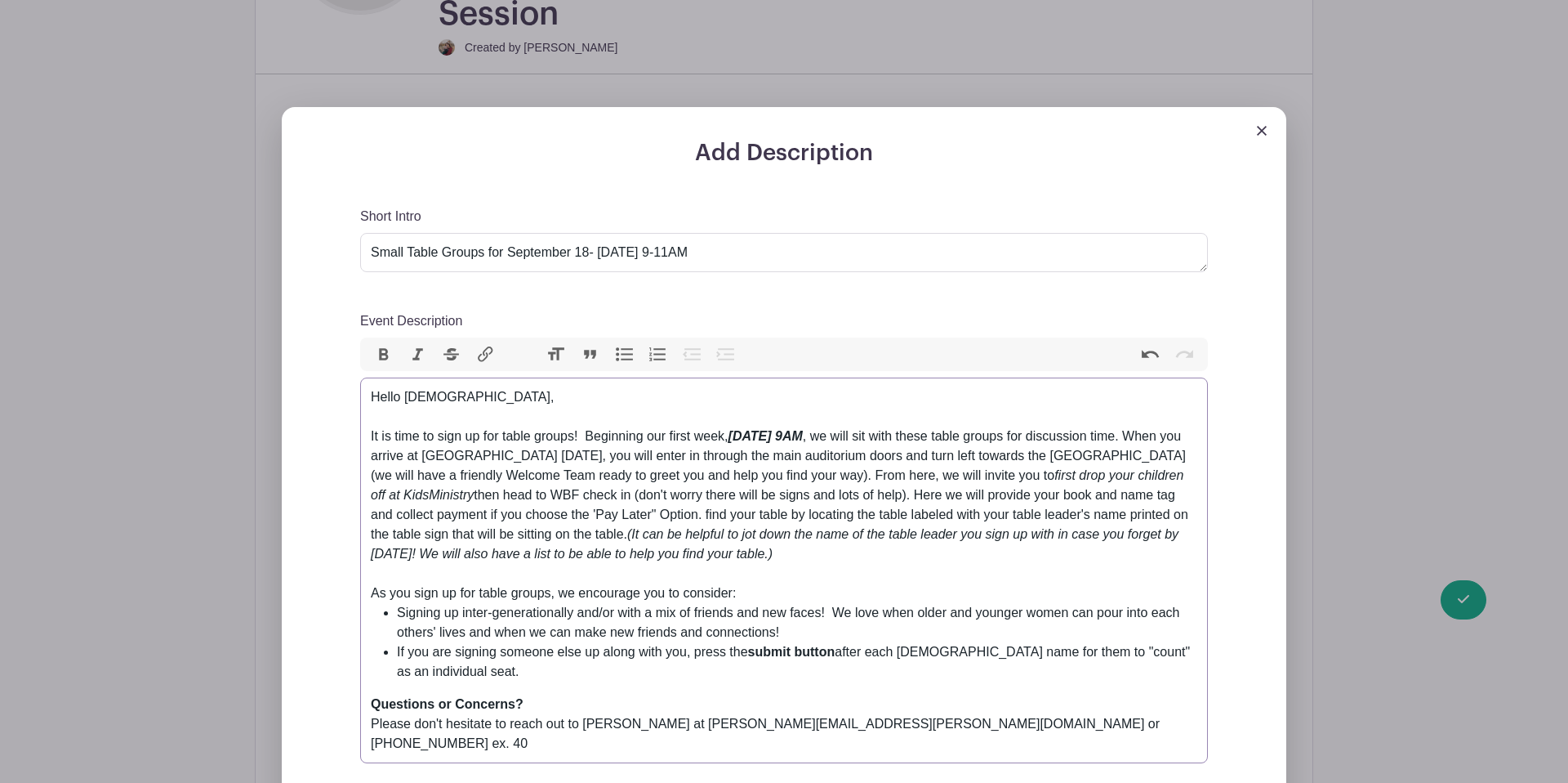
click at [428, 475] on div "Hello Ladies, It is time to sign up for table groups! Beginning our first week,…" at bounding box center [784, 485] width 827 height 196
click at [369, 478] on trix-editor "Hello Ladies, It is time to sign up for table groups! Beginning our first week,…" at bounding box center [784, 570] width 848 height 386
click at [458, 477] on div "Hello Ladies, It is time to sign up for table groups! Beginning our first week,…" at bounding box center [784, 485] width 827 height 196
click at [612, 478] on div "Hello Ladies, It is time to sign up for table groups! Beginning our first week,…" at bounding box center [784, 485] width 827 height 196
click at [835, 478] on div "Hello Ladies, It is time to sign up for table groups! Beginning our first week,…" at bounding box center [784, 485] width 827 height 196
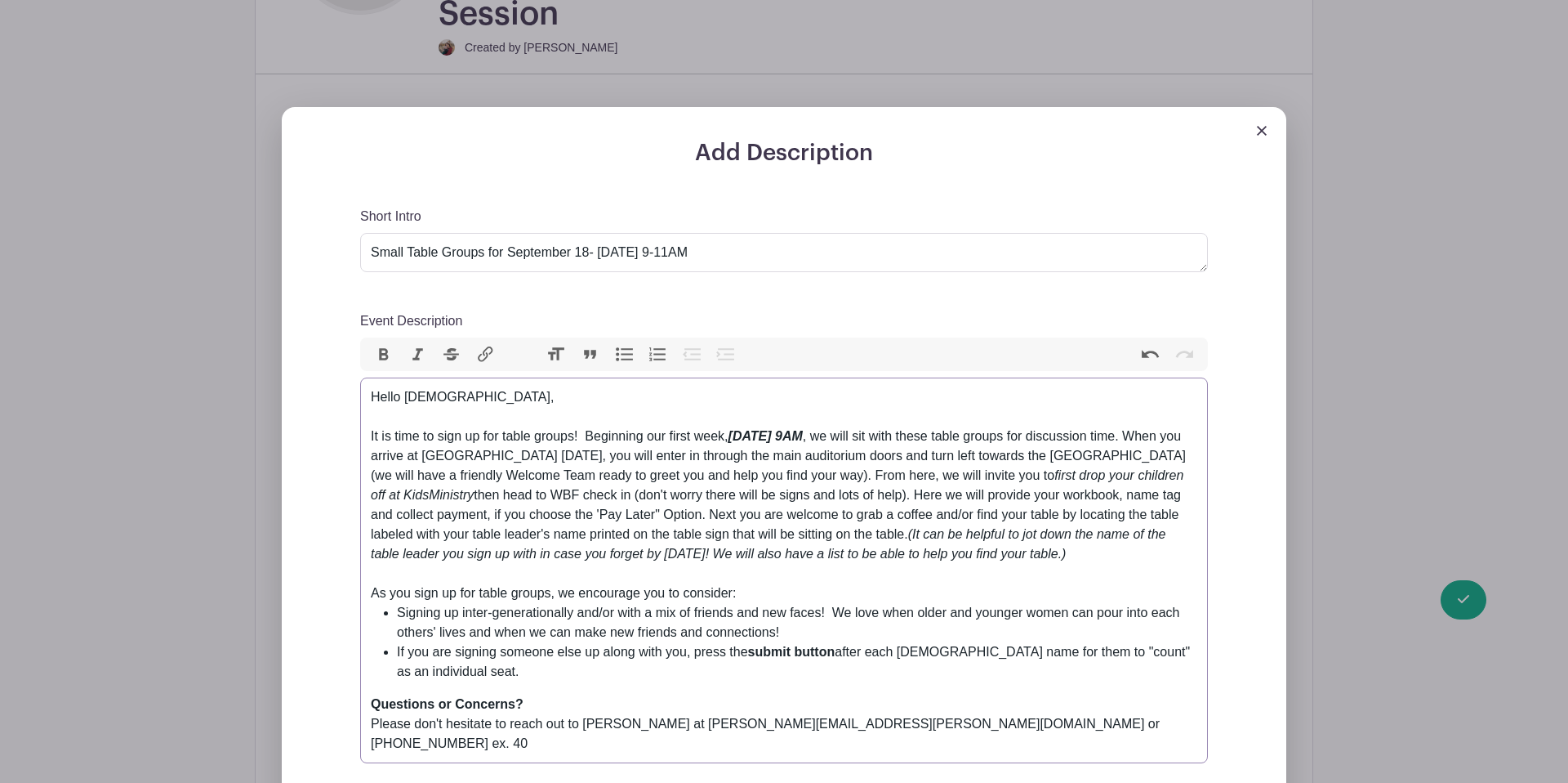
drag, startPoint x: 1191, startPoint y: 474, endPoint x: 1201, endPoint y: 474, distance: 10.0
click at [1191, 474] on div "Hello Ladies, It is time to sign up for table groups! Beginning our first week,…" at bounding box center [784, 485] width 827 height 196
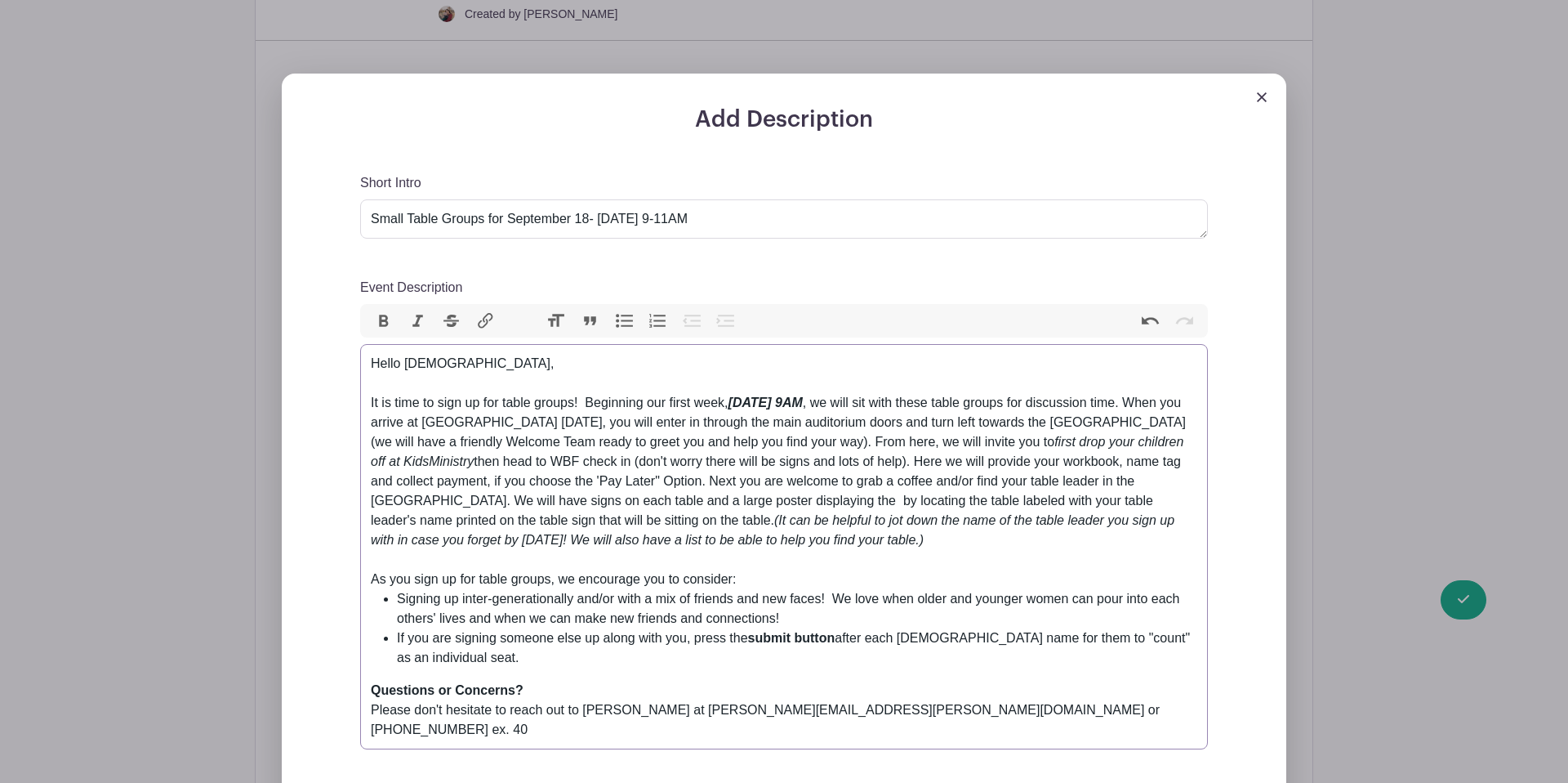
scroll to position [684, 0]
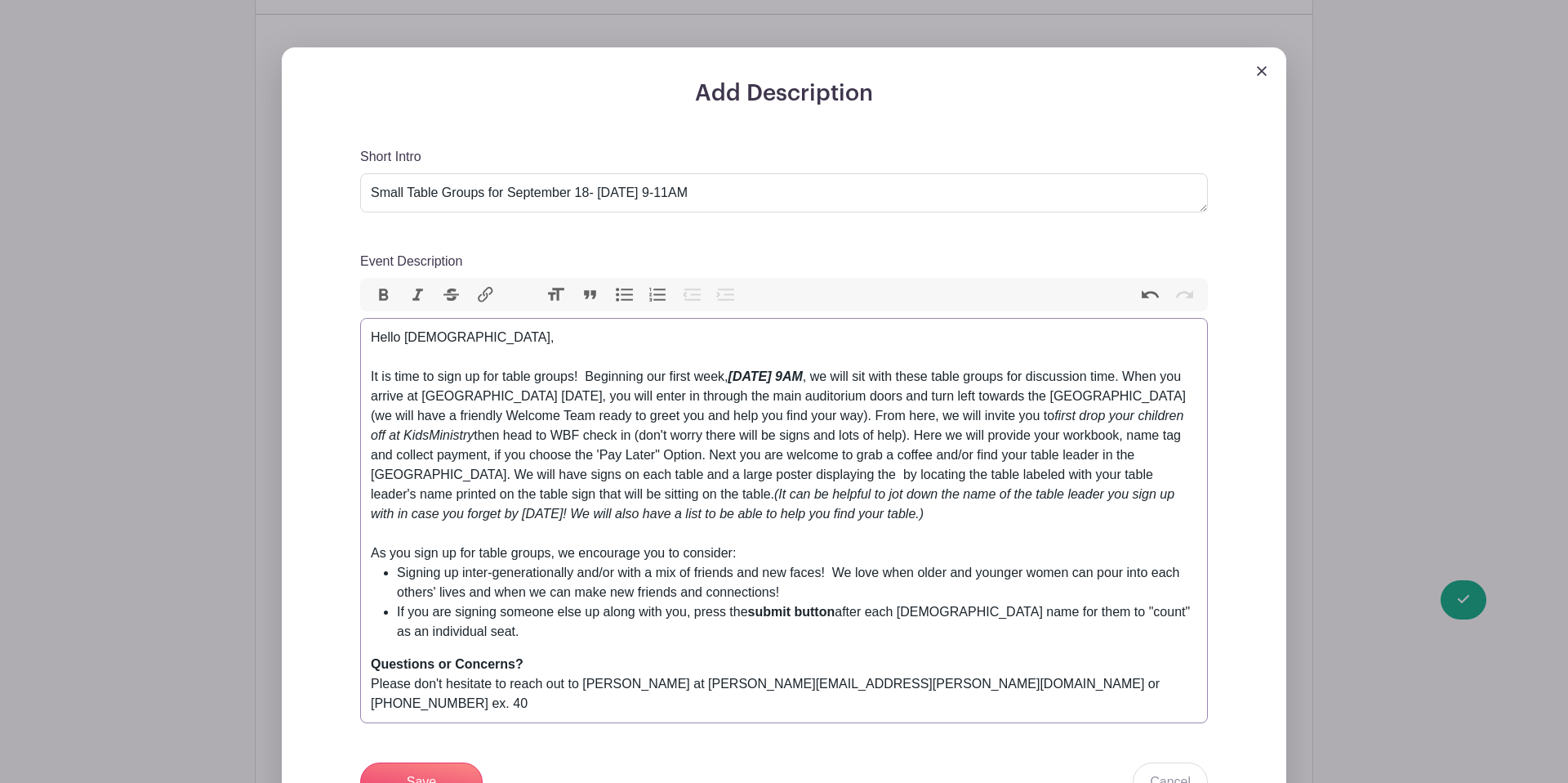
click at [473, 359] on div "Hello Ladies, It is time to sign up for table groups! Beginning our first week,…" at bounding box center [784, 435] width 827 height 216
drag, startPoint x: 588, startPoint y: 380, endPoint x: 538, endPoint y: 383, distance: 50.1
click at [538, 383] on div "Hello Ladies, It is time to sign up for table groups! Beginning our first week,…" at bounding box center [784, 435] width 827 height 216
drag, startPoint x: 755, startPoint y: 377, endPoint x: 839, endPoint y: 377, distance: 84.0
click at [858, 379] on div "Hello Ladies, It is time to sign up for table groups! Beginning our first week,…" at bounding box center [784, 435] width 827 height 216
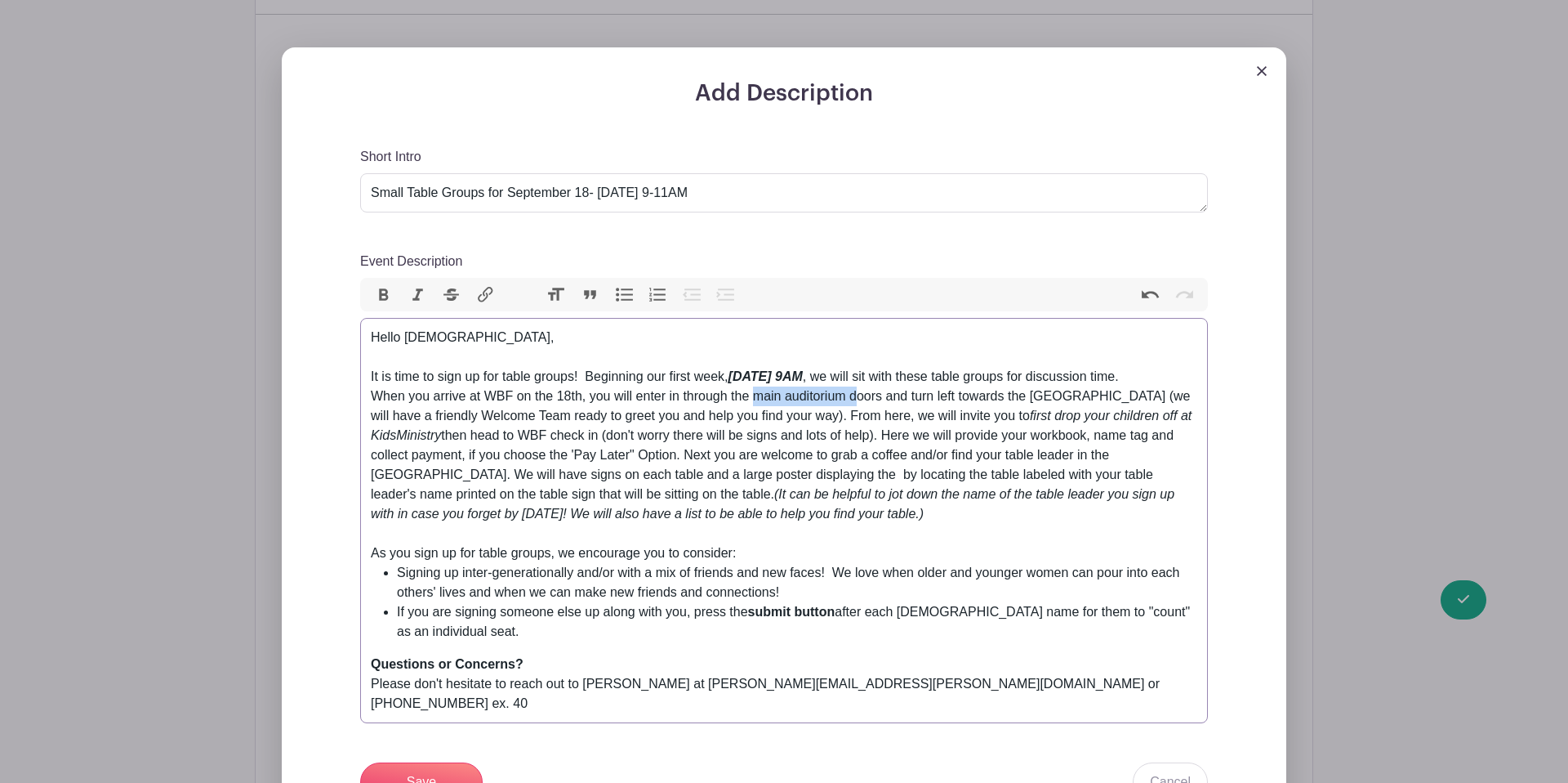
click at [838, 377] on div "Hello Ladies, It is time to sign up for table groups! Beginning our first week,…" at bounding box center [784, 435] width 827 height 216
drag, startPoint x: 839, startPoint y: 379, endPoint x: 788, endPoint y: 379, distance: 51.0
click at [788, 379] on div "Hello Ladies, It is time to sign up for table groups! Beginning our first week,…" at bounding box center [784, 435] width 827 height 216
click at [851, 400] on div "Hello Ladies, It is time to sign up for table groups! Beginning our first week,…" at bounding box center [784, 435] width 827 height 216
click at [821, 378] on div "Hello Ladies, It is time to sign up for table groups! Beginning our first week,…" at bounding box center [784, 435] width 827 height 216
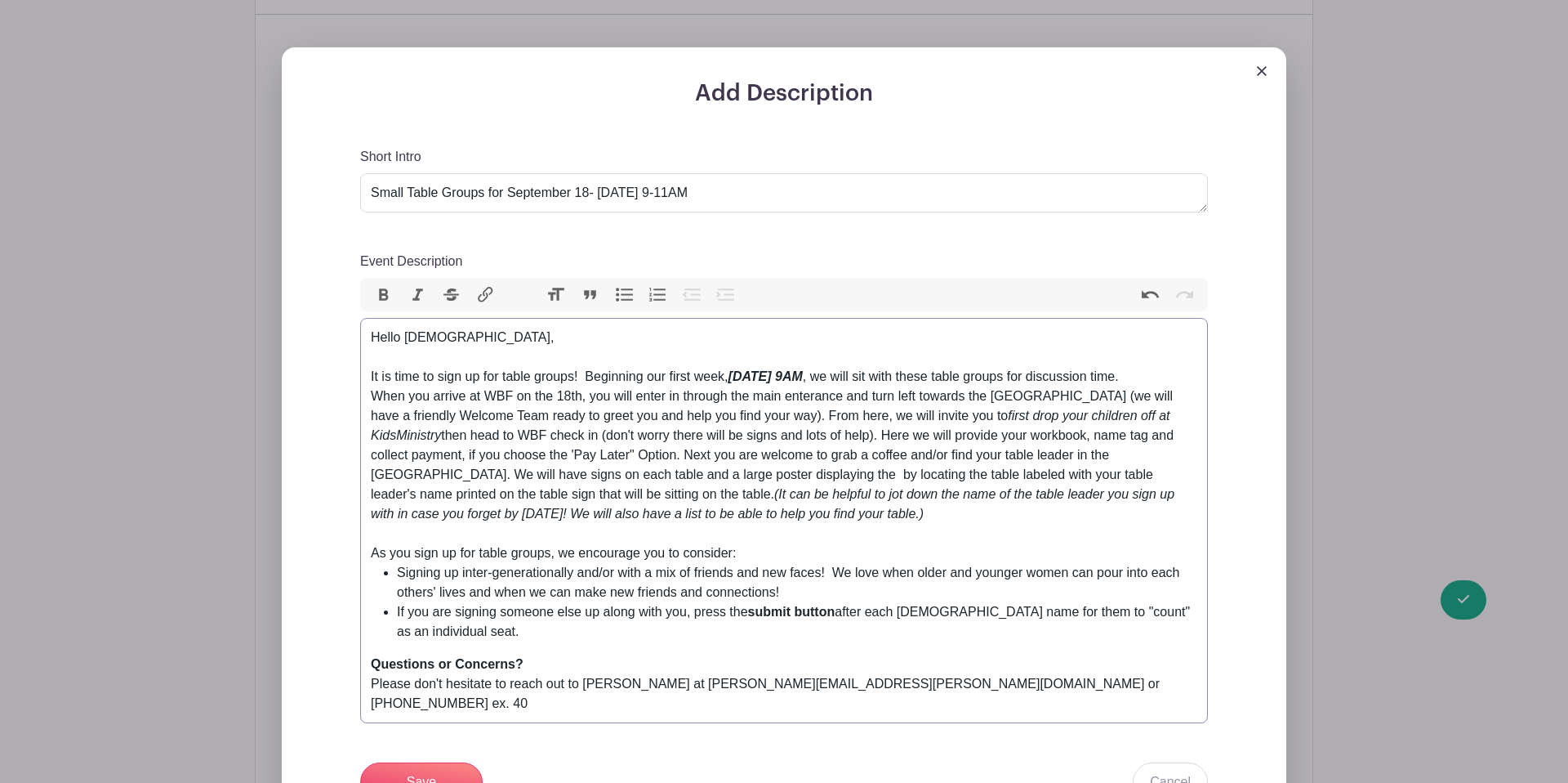
drag, startPoint x: 821, startPoint y: 378, endPoint x: 779, endPoint y: 423, distance: 61.6
click at [779, 422] on div "Hello Ladies, It is time to sign up for table groups! Beginning our first week,…" at bounding box center [784, 435] width 827 height 216
click at [444, 421] on em "first drop your children off at KidsMinistry" at bounding box center [770, 425] width 800 height 34
drag, startPoint x: 604, startPoint y: 418, endPoint x: 648, endPoint y: 373, distance: 62.9
click at [680, 417] on div "Hello Ladies, It is time to sign up for table groups! Beginning our first week,…" at bounding box center [784, 435] width 827 height 216
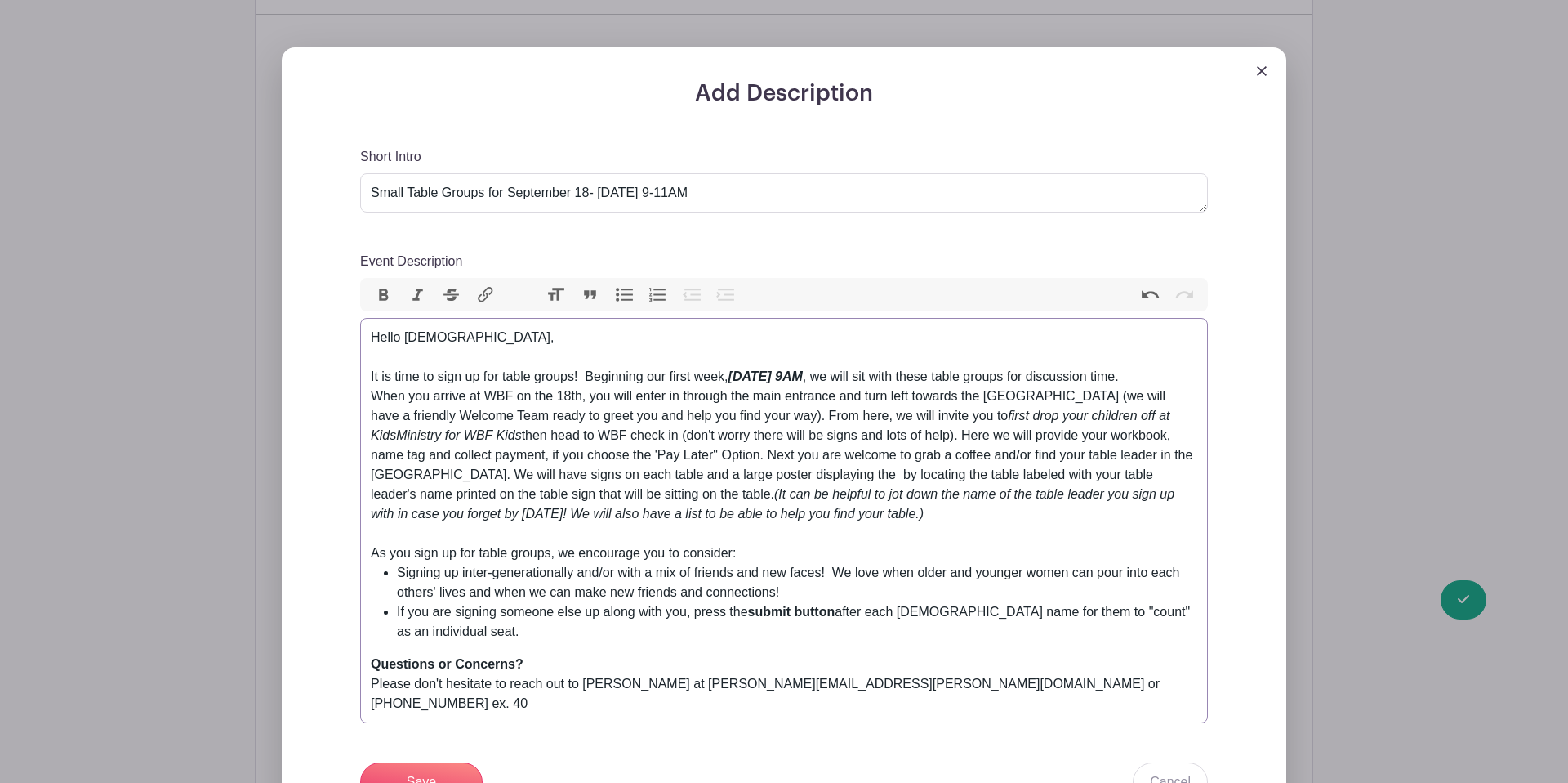
click at [383, 285] on button "Bold" at bounding box center [384, 295] width 35 height 21
click at [623, 470] on div "Hello Ladies, It is time to sign up for table groups! Beginning our first week,…" at bounding box center [784, 435] width 827 height 216
drag, startPoint x: 688, startPoint y: 416, endPoint x: 525, endPoint y: 331, distance: 183.8
click at [673, 416] on div "Hello Ladies, It is time to sign up for table groups! Beginning our first week,…" at bounding box center [784, 435] width 827 height 216
click at [377, 285] on button "Bold" at bounding box center [384, 295] width 35 height 21
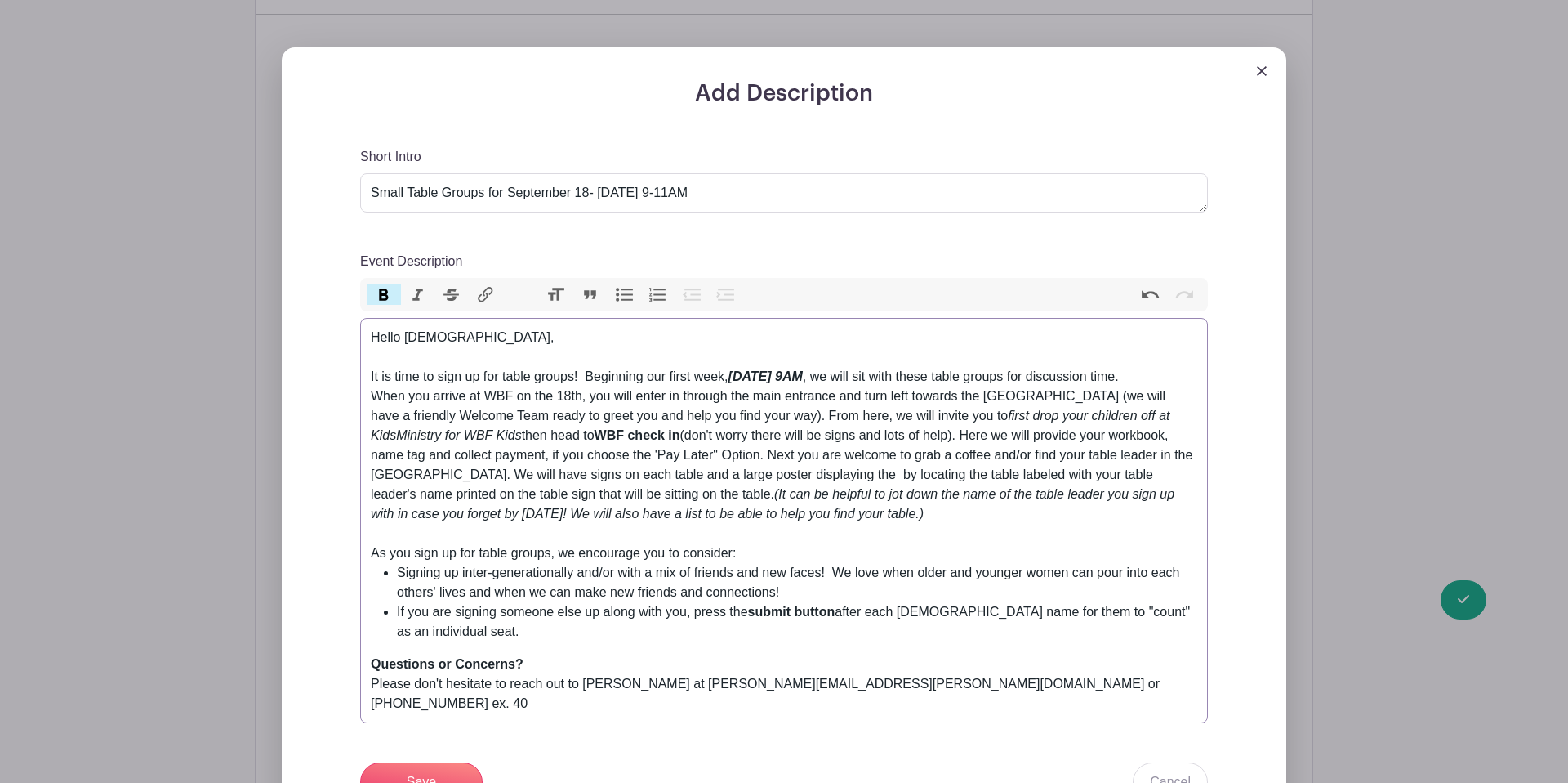
click at [587, 416] on div "Hello Ladies, It is time to sign up for table groups! Beginning our first week,…" at bounding box center [784, 435] width 827 height 216
drag, startPoint x: 425, startPoint y: 440, endPoint x: 497, endPoint y: 446, distance: 72.2
click at [428, 440] on div "Hello Ladies, It is time to sign up for table groups! Beginning our first week,…" at bounding box center [784, 435] width 827 height 216
click at [807, 438] on div "Hello Ladies, It is time to sign up for table groups! Beginning our first week,…" at bounding box center [784, 435] width 827 height 216
click at [1014, 441] on div "Hello Ladies, It is time to sign up for table groups! Beginning our first week,…" at bounding box center [784, 435] width 827 height 216
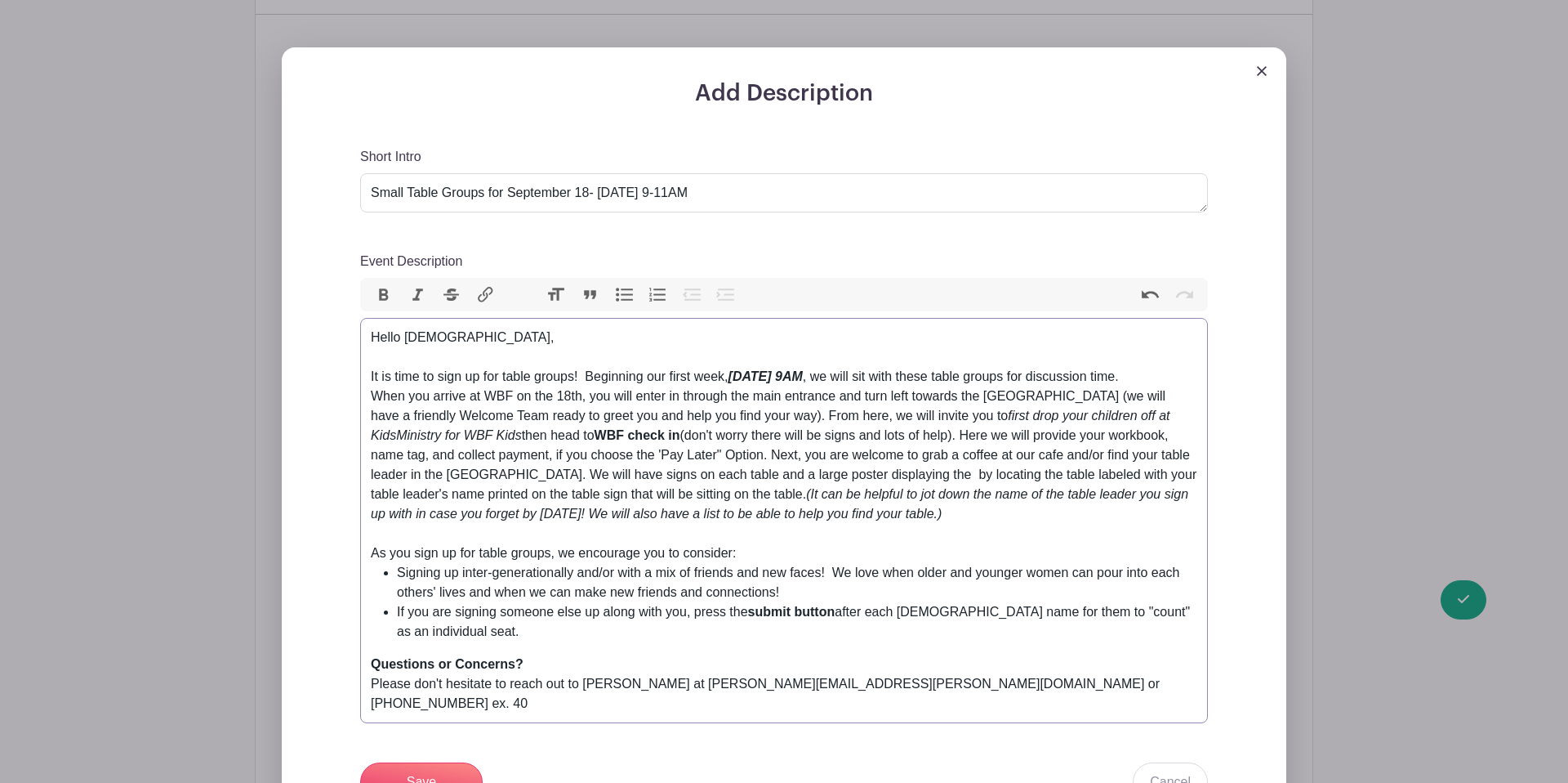
click at [1115, 435] on div "Hello Ladies, It is time to sign up for table groups! Beginning our first week,…" at bounding box center [784, 435] width 827 height 216
click at [1092, 486] on div "Hello Ladies, It is time to sign up for table groups! Beginning our first week,…" at bounding box center [784, 435] width 827 height 216
drag, startPoint x: 930, startPoint y: 456, endPoint x: 941, endPoint y: 456, distance: 11.0
click at [931, 456] on div "Hello Ladies, It is time to sign up for table groups! Beginning our first week,…" at bounding box center [784, 435] width 827 height 216
click at [941, 456] on div "Hello Ladies, It is time to sign up for table groups! Beginning our first week,…" at bounding box center [784, 435] width 827 height 216
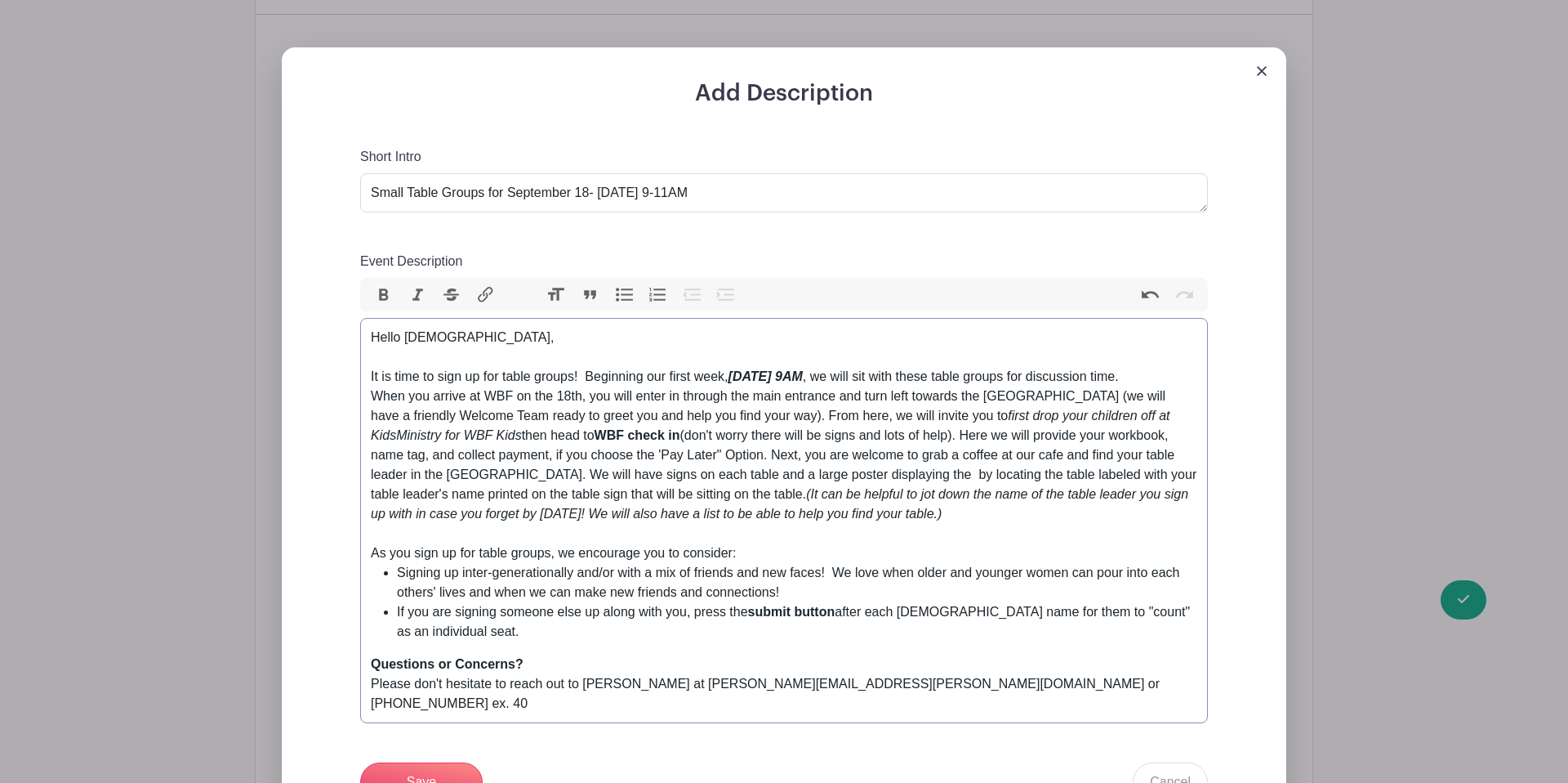
click at [962, 456] on div "Hello Ladies, It is time to sign up for table groups! Beginning our first week,…" at bounding box center [784, 435] width 827 height 216
click at [985, 457] on div "Hello Ladies, It is time to sign up for table groups! Beginning our first week,…" at bounding box center [784, 435] width 827 height 216
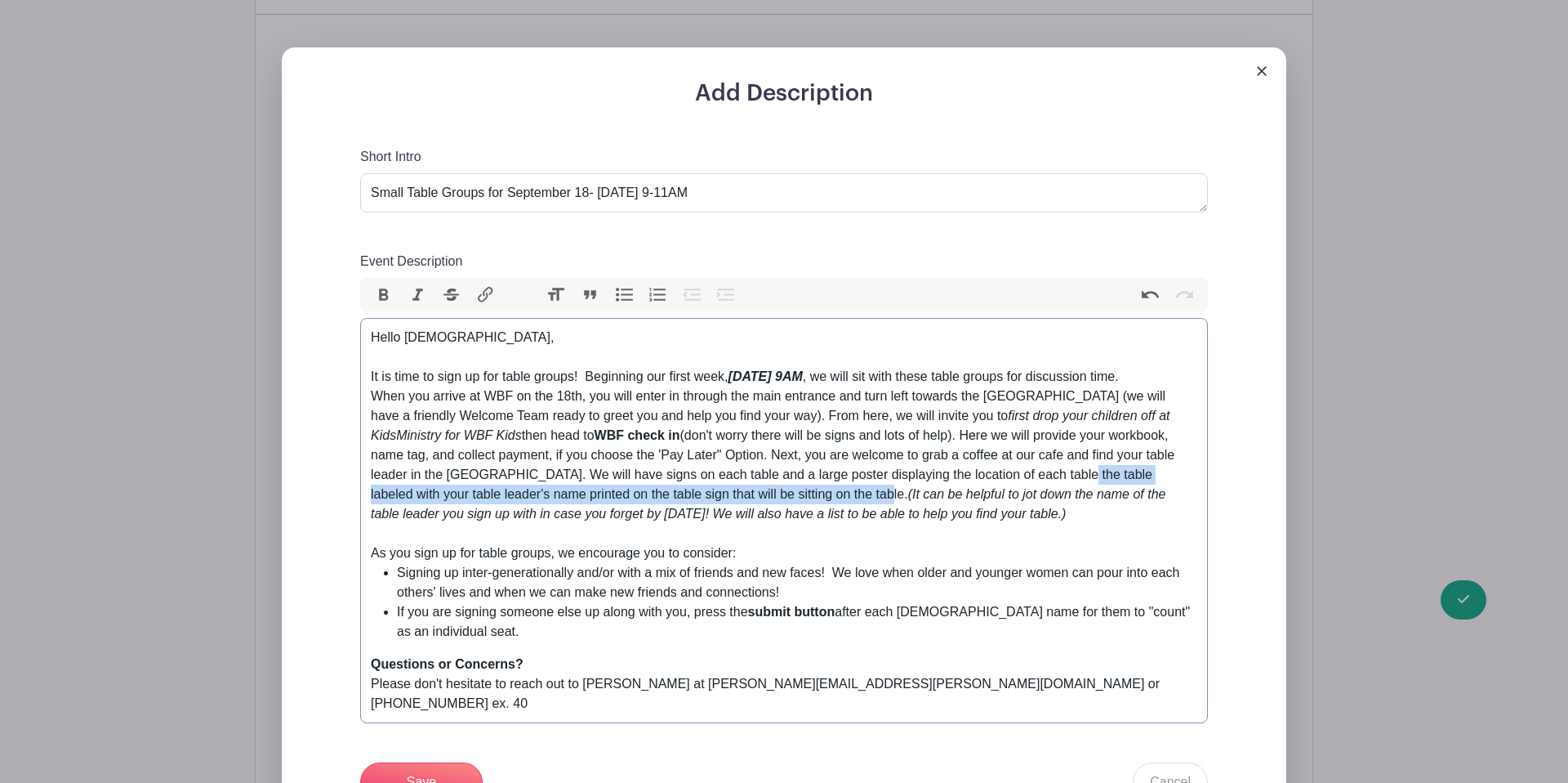
drag, startPoint x: 1074, startPoint y: 455, endPoint x: 838, endPoint y: 476, distance: 236.9
click at [837, 476] on div "Hello Ladies, It is time to sign up for table groups! Beginning our first week,…" at bounding box center [784, 435] width 827 height 216
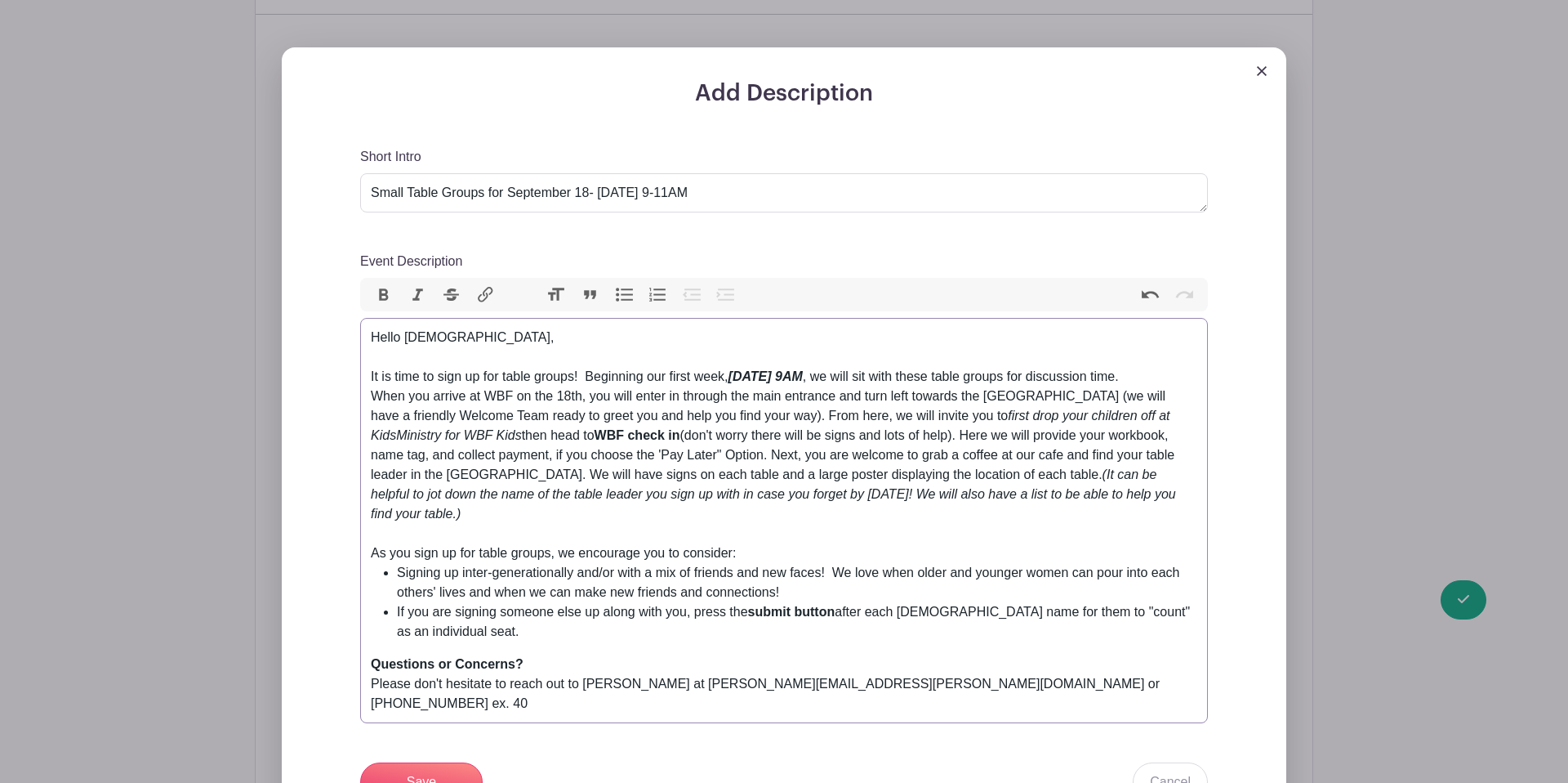
click at [1075, 480] on em "(It can be helpful to jot down the name of the table leader you sign up with in…" at bounding box center [773, 494] width 806 height 53
click at [1073, 468] on em "(It can be helpful to jot down the name of the table leader you sign up with in…" at bounding box center [773, 494] width 806 height 53
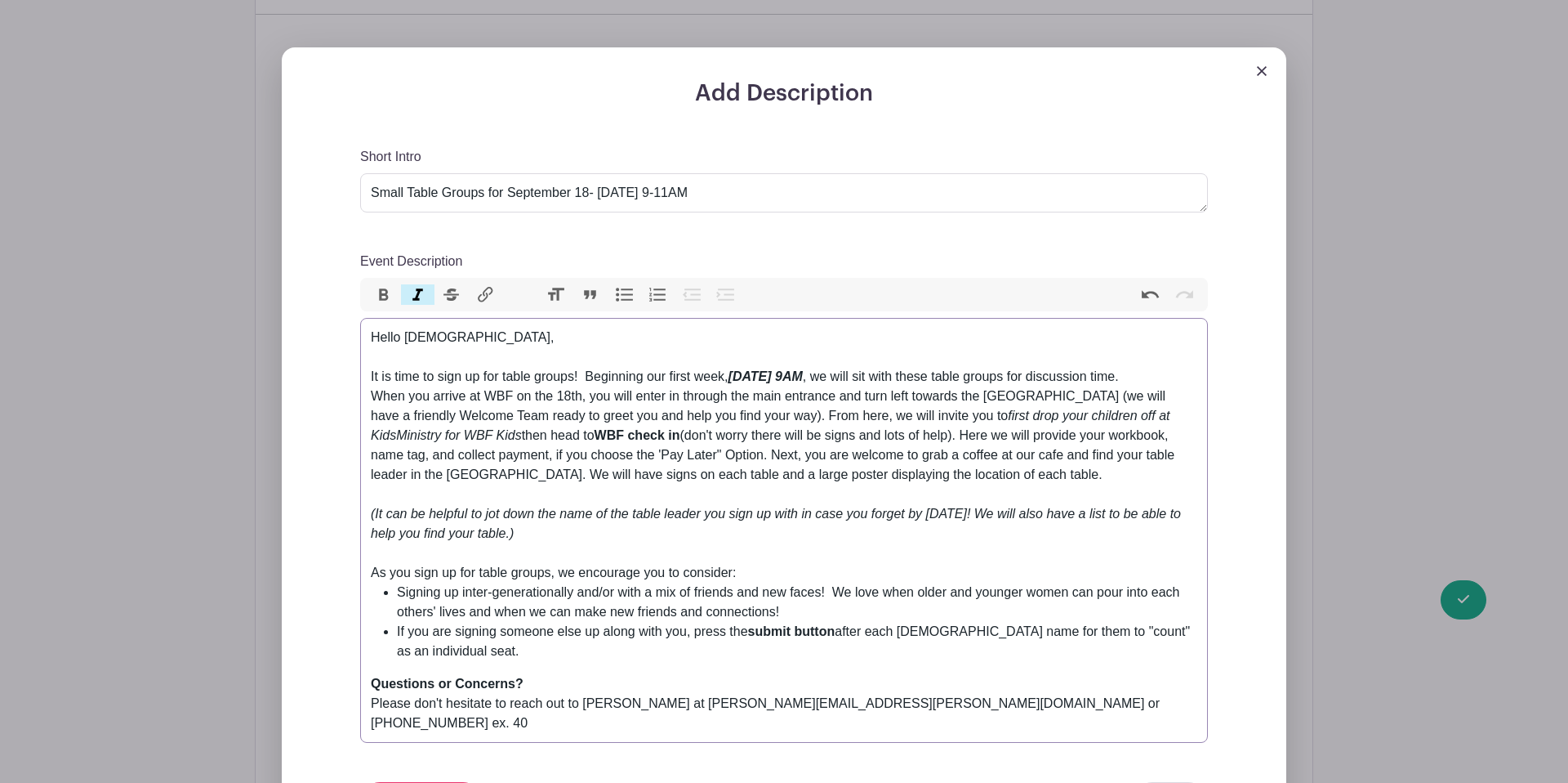
drag, startPoint x: 533, startPoint y: 515, endPoint x: 331, endPoint y: 500, distance: 202.6
click at [331, 500] on div "Add Description Short Intro Small Table Groups for September 18- November 20, 9…" at bounding box center [784, 544] width 926 height 928
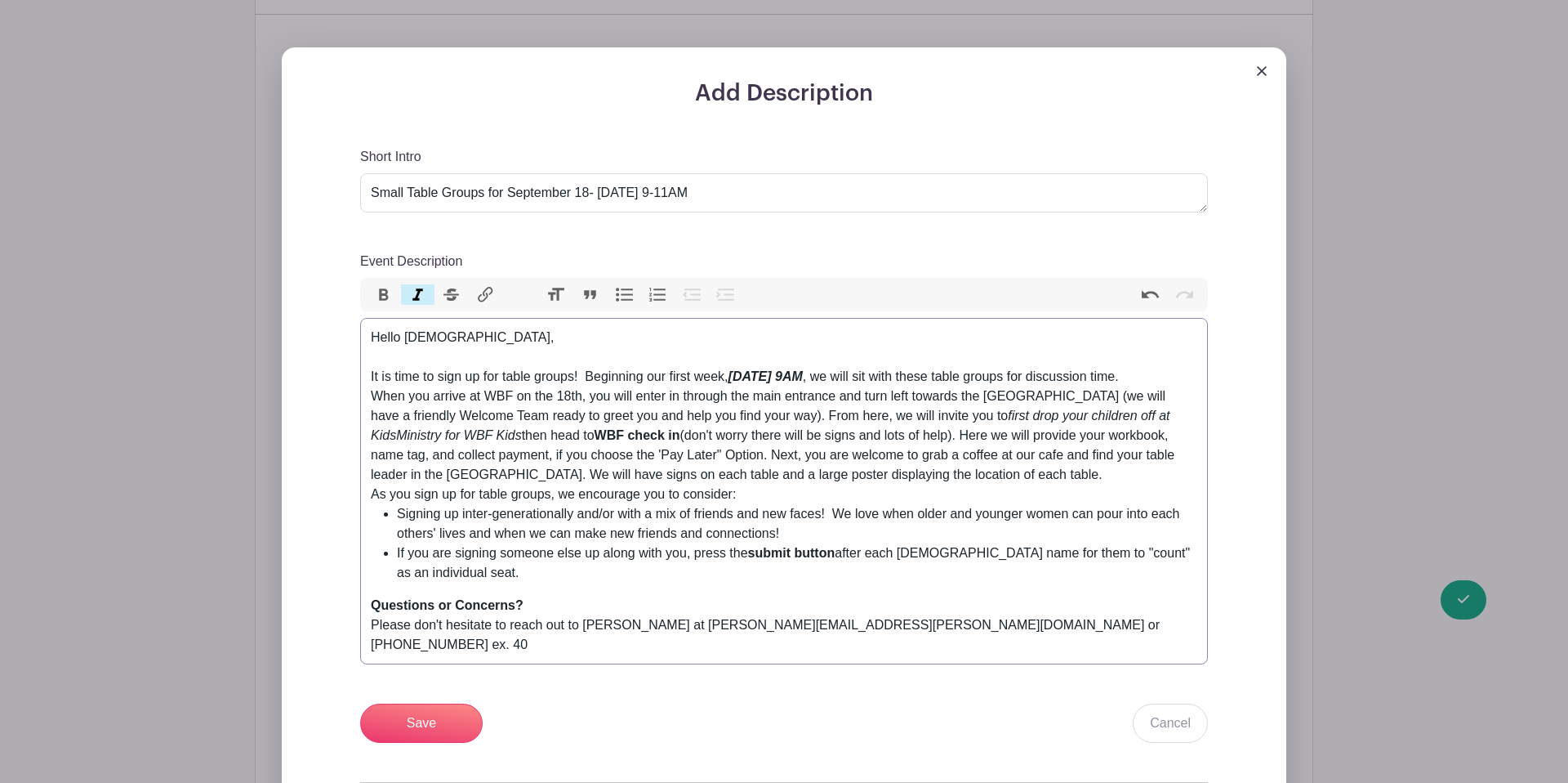
click at [376, 484] on div "As you sign up for table groups, we encourage you to consider:" at bounding box center [784, 494] width 827 height 20
click at [374, 484] on div "As you sign up for table groups, we encourage you to consider:" at bounding box center [784, 494] width 827 height 20
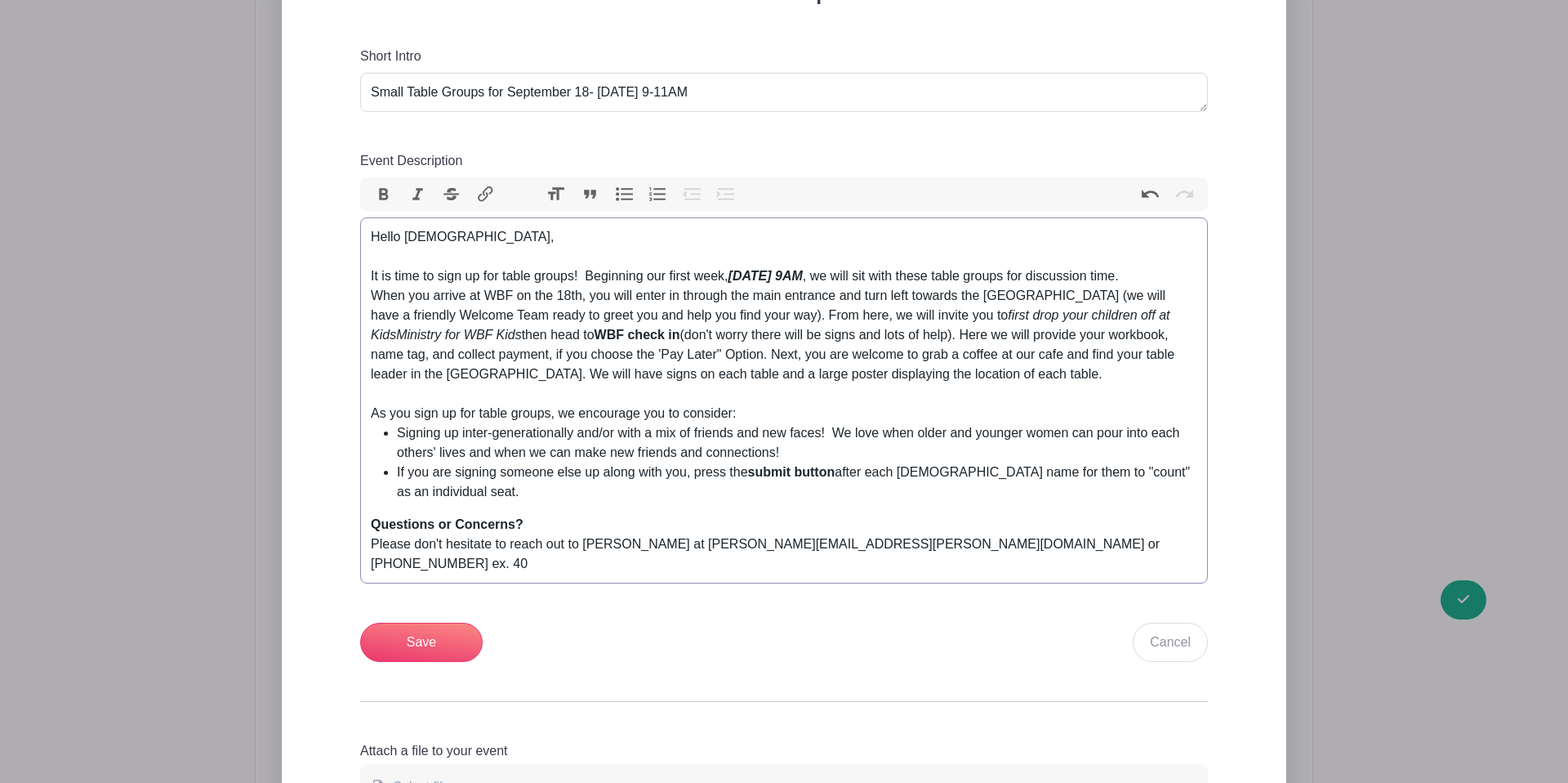
scroll to position [787, 0]
drag, startPoint x: 764, startPoint y: 393, endPoint x: 361, endPoint y: 392, distance: 403.0
click at [362, 392] on trix-editor "Hello Ladies, It is time to sign up for table groups! Beginning our first week,…" at bounding box center [784, 397] width 848 height 366
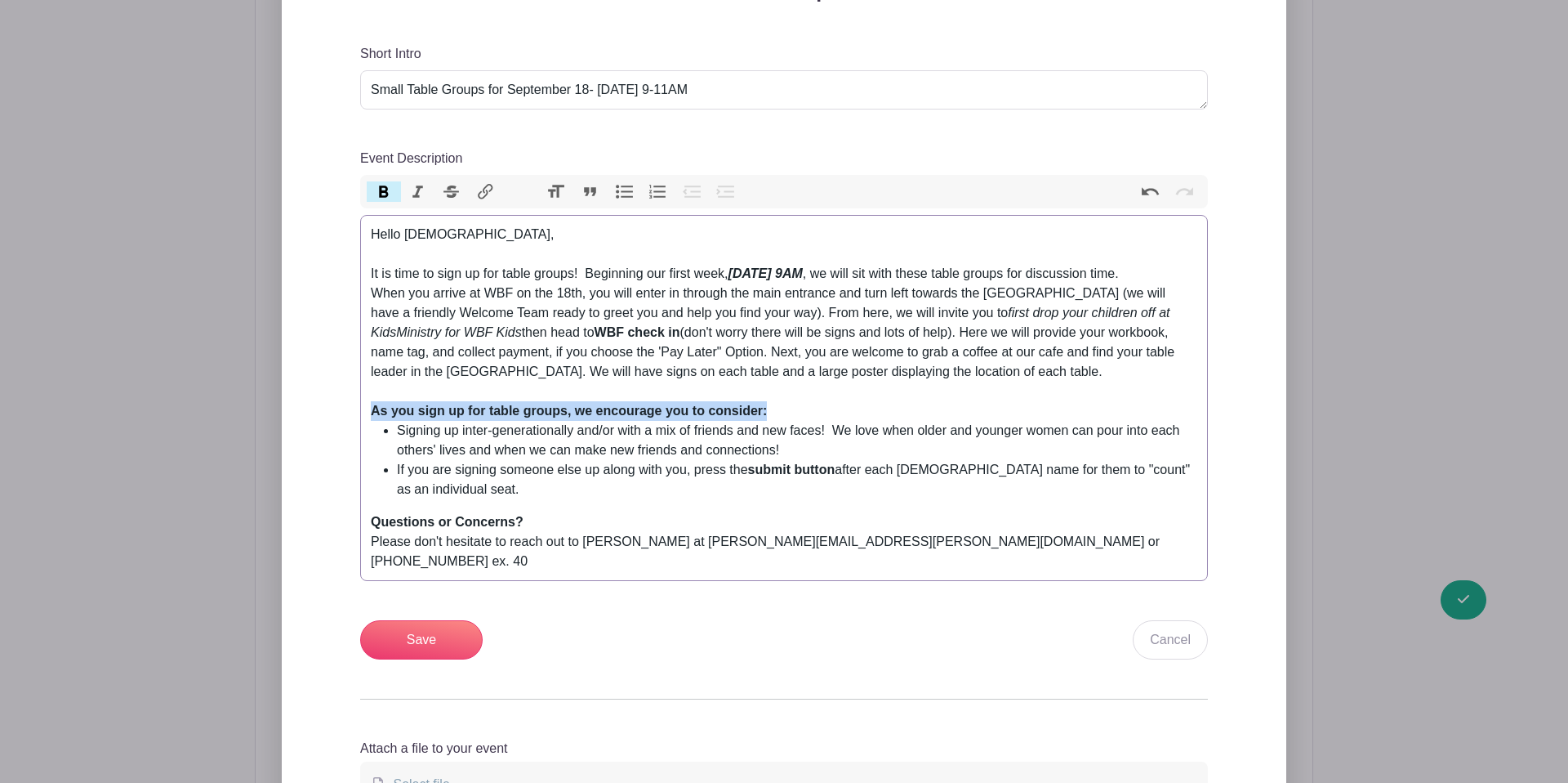
click at [376, 181] on button "Bold" at bounding box center [384, 191] width 35 height 21
click at [549, 460] on li "If you are signing someone else up along with you, press the submit button afte…" at bounding box center [798, 479] width 801 height 40
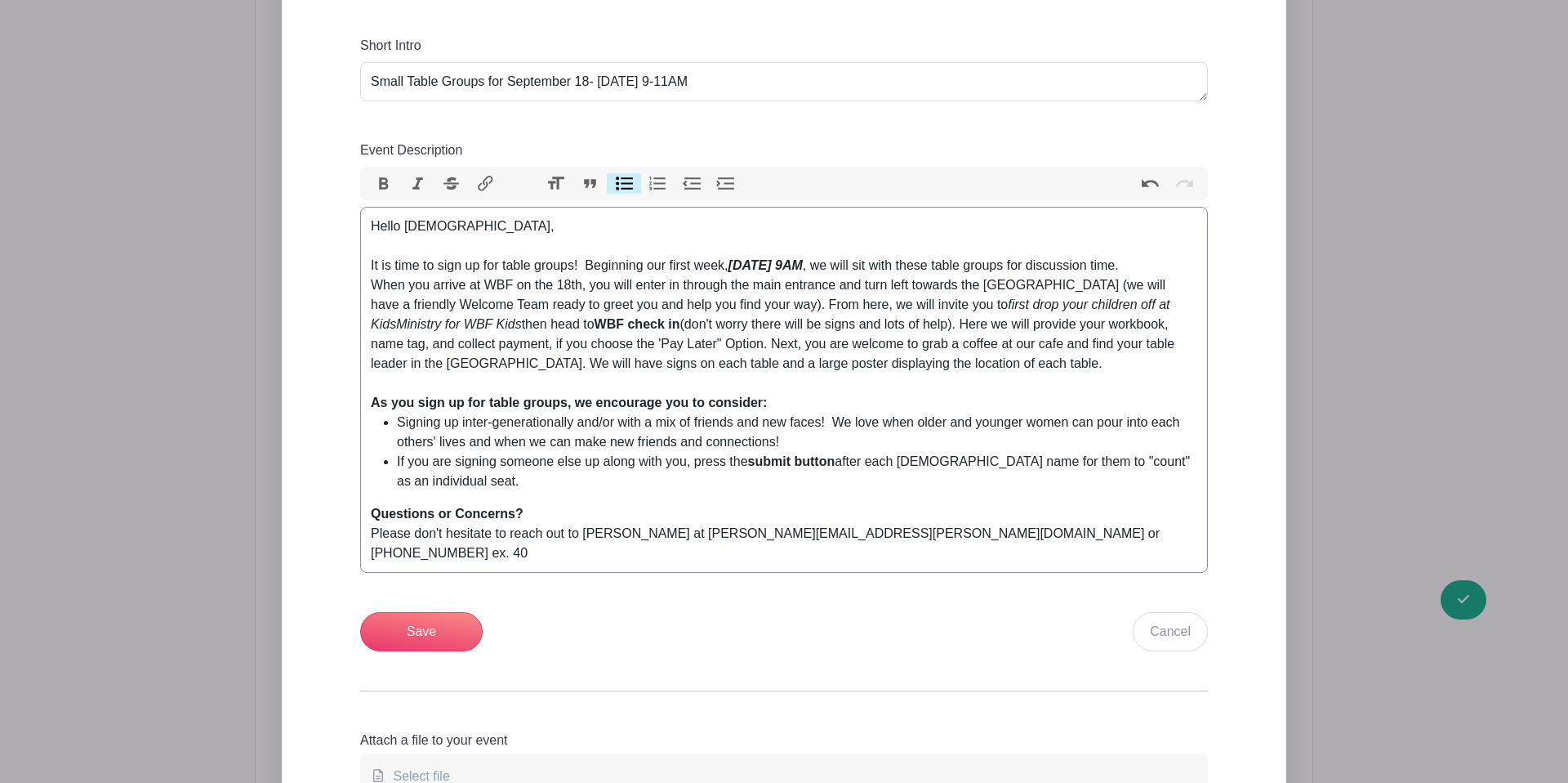
scroll to position [802, 0]
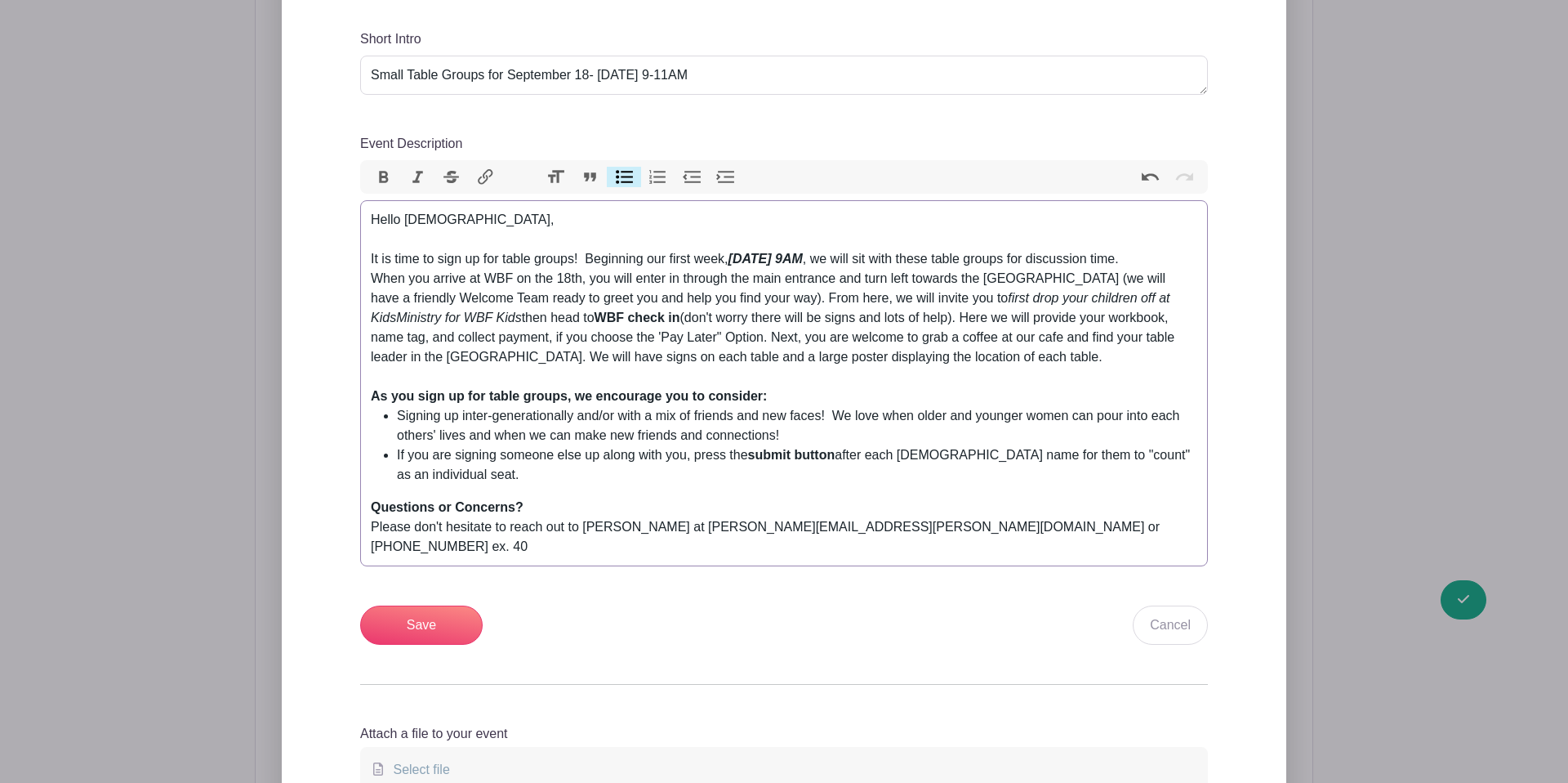
click at [633, 468] on trix-editor "Hello Ladies, It is time to sign up for table groups! Beginning our first week,…" at bounding box center [784, 383] width 848 height 366
click at [543, 447] on li "If you are signing someone else up along with you, press the submit button afte…" at bounding box center [798, 465] width 801 height 40
click at [1093, 445] on li "If you are signing someone else up along with you, press the submit button afte…" at bounding box center [798, 465] width 801 height 40
click at [726, 464] on li "If you are signing someone else up along with you, press the submit button afte…" at bounding box center [798, 465] width 801 height 40
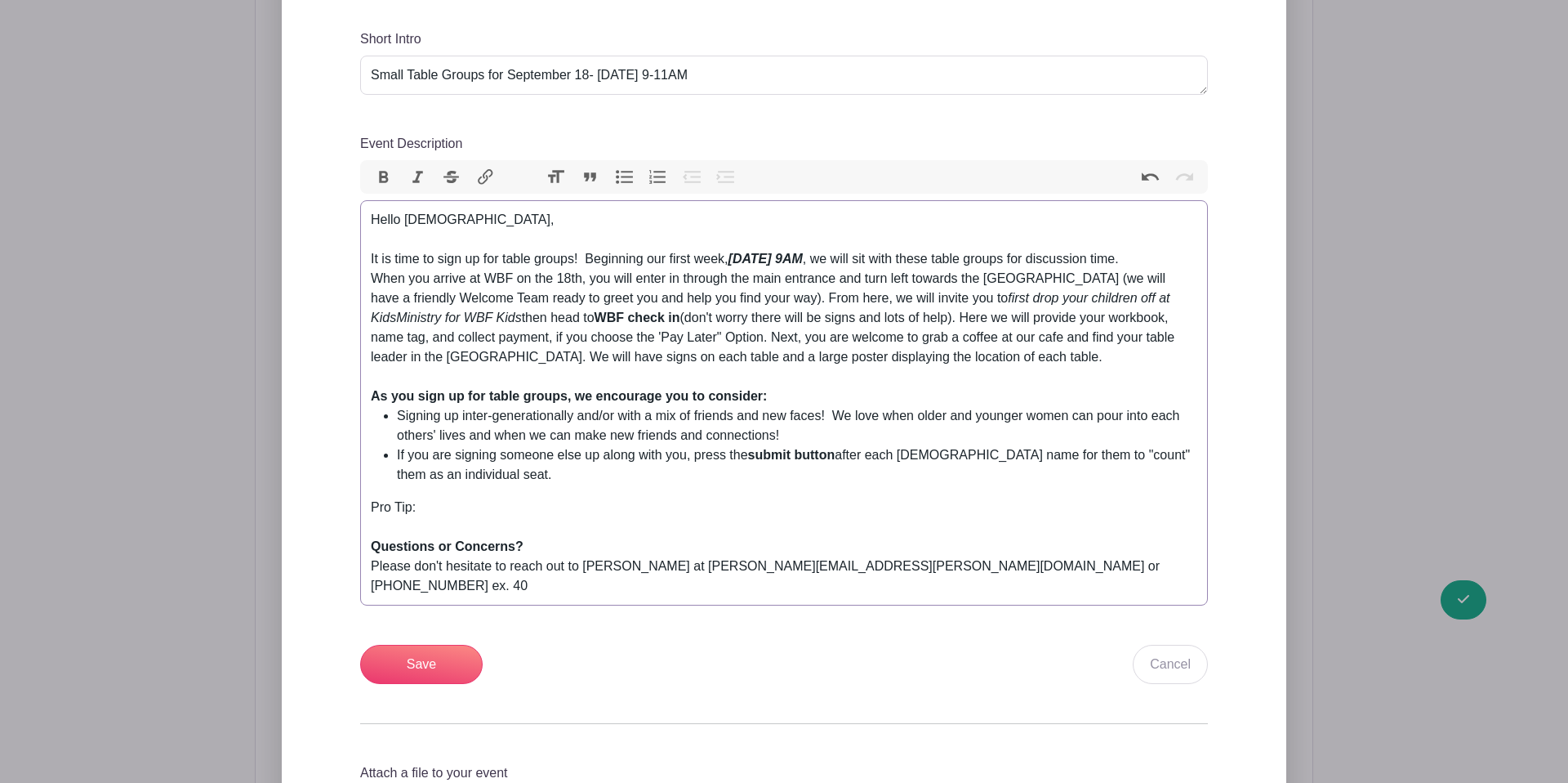
drag, startPoint x: 420, startPoint y: 489, endPoint x: 368, endPoint y: 443, distance: 69.4
click at [362, 488] on trix-editor "Hello Ladies, It is time to sign up for table groups! Beginning our first week,…" at bounding box center [784, 402] width 848 height 405
drag, startPoint x: 383, startPoint y: 139, endPoint x: 397, endPoint y: 158, distance: 23.6
click at [383, 167] on button "Bold" at bounding box center [384, 177] width 35 height 21
click at [449, 497] on div "Pro Tip:" at bounding box center [784, 517] width 827 height 40
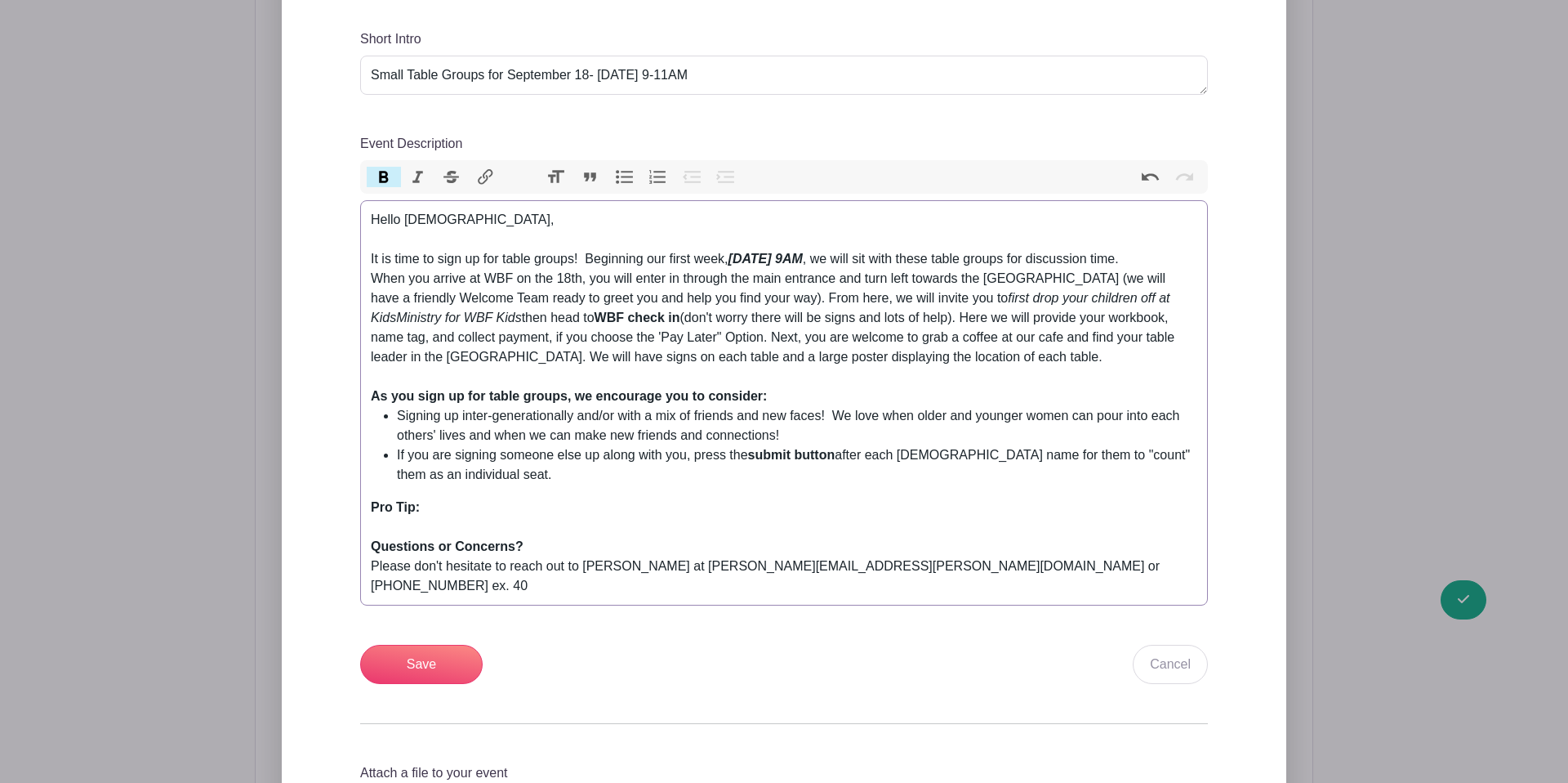
click at [388, 167] on button "Bold" at bounding box center [384, 177] width 35 height 21
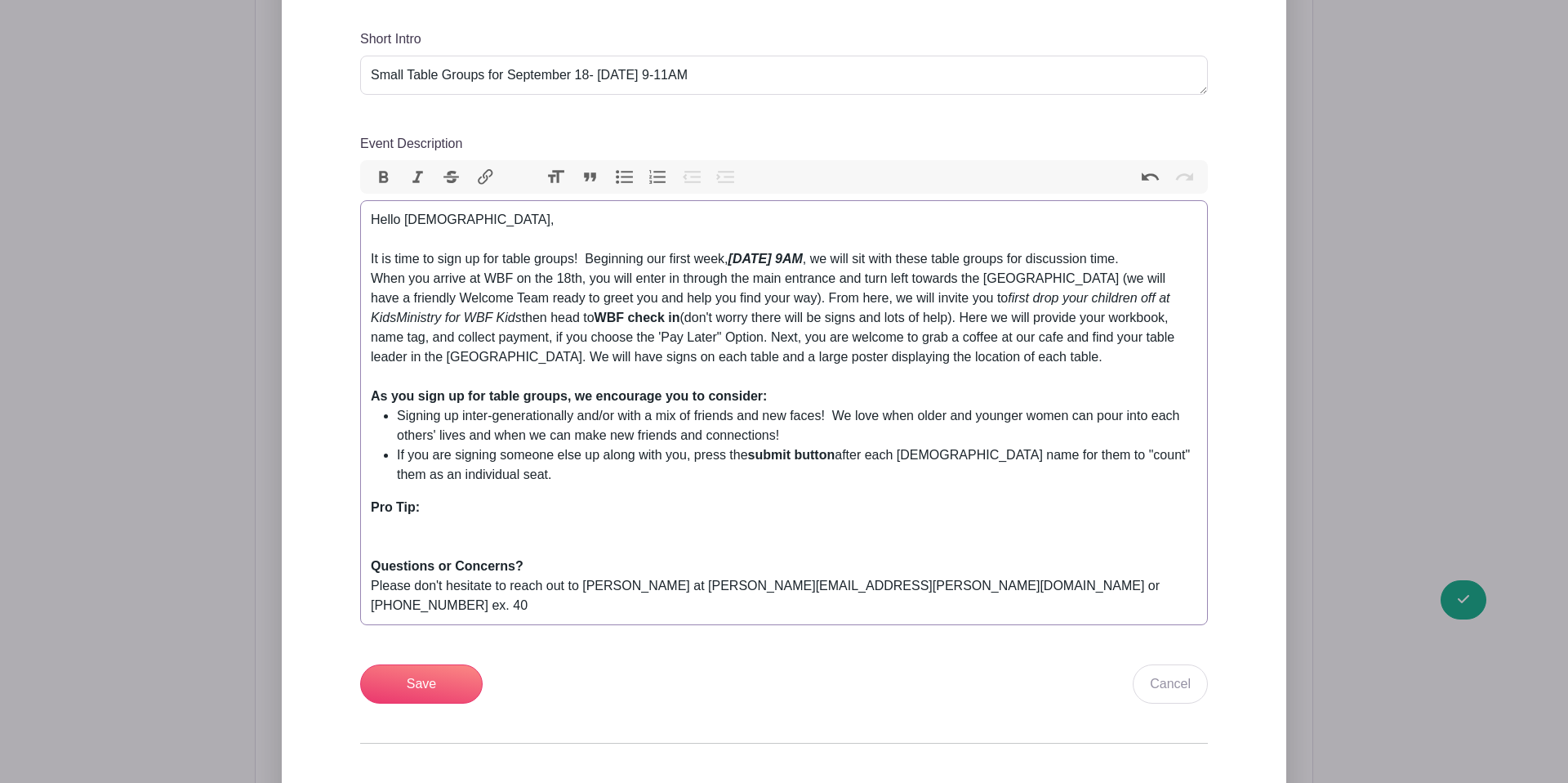
click at [607, 167] on button "Bullets" at bounding box center [624, 177] width 35 height 21
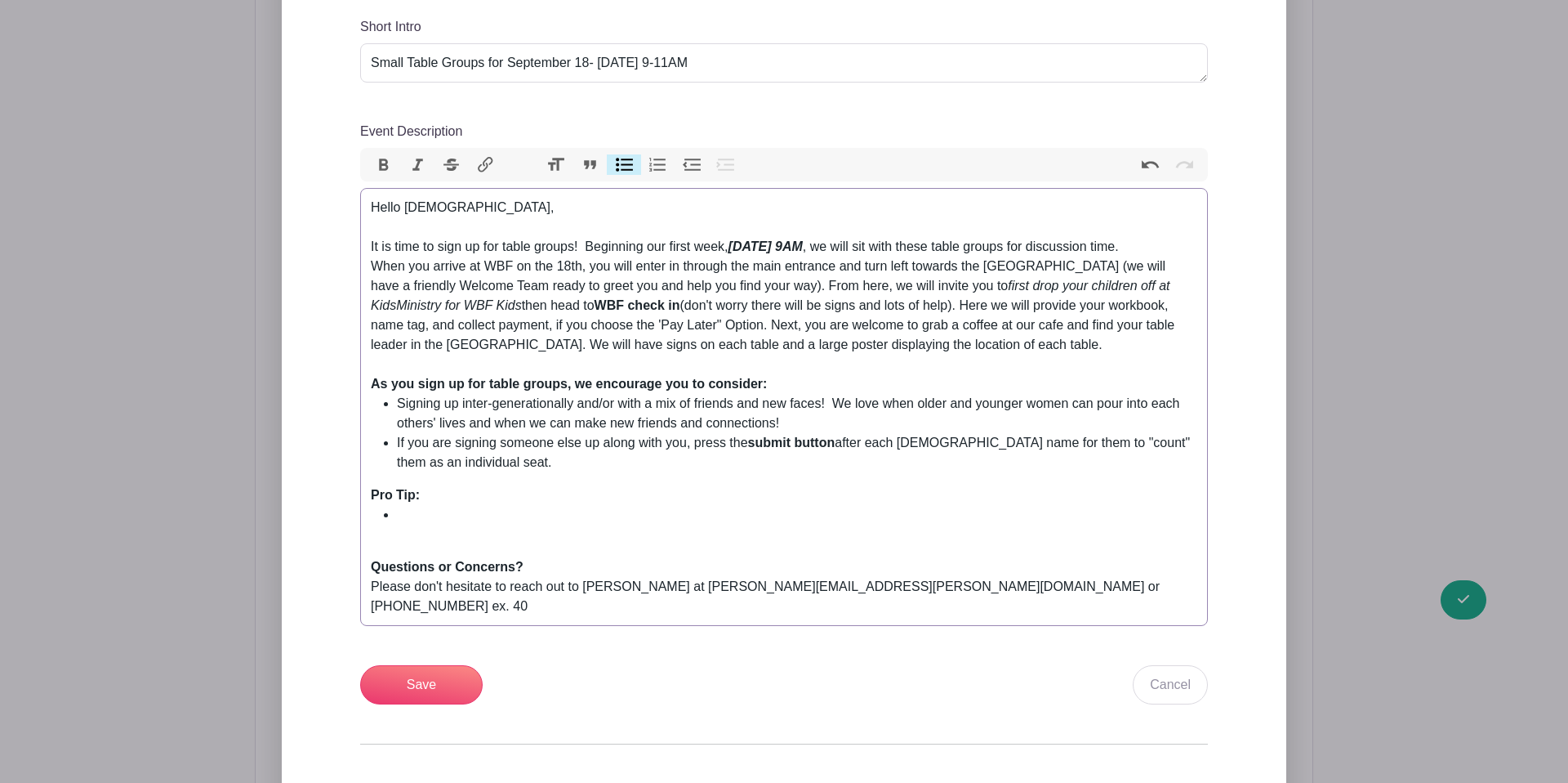
scroll to position [816, 0]
click at [474, 536] on div "Event Description" at bounding box center [784, 546] width 827 height 20
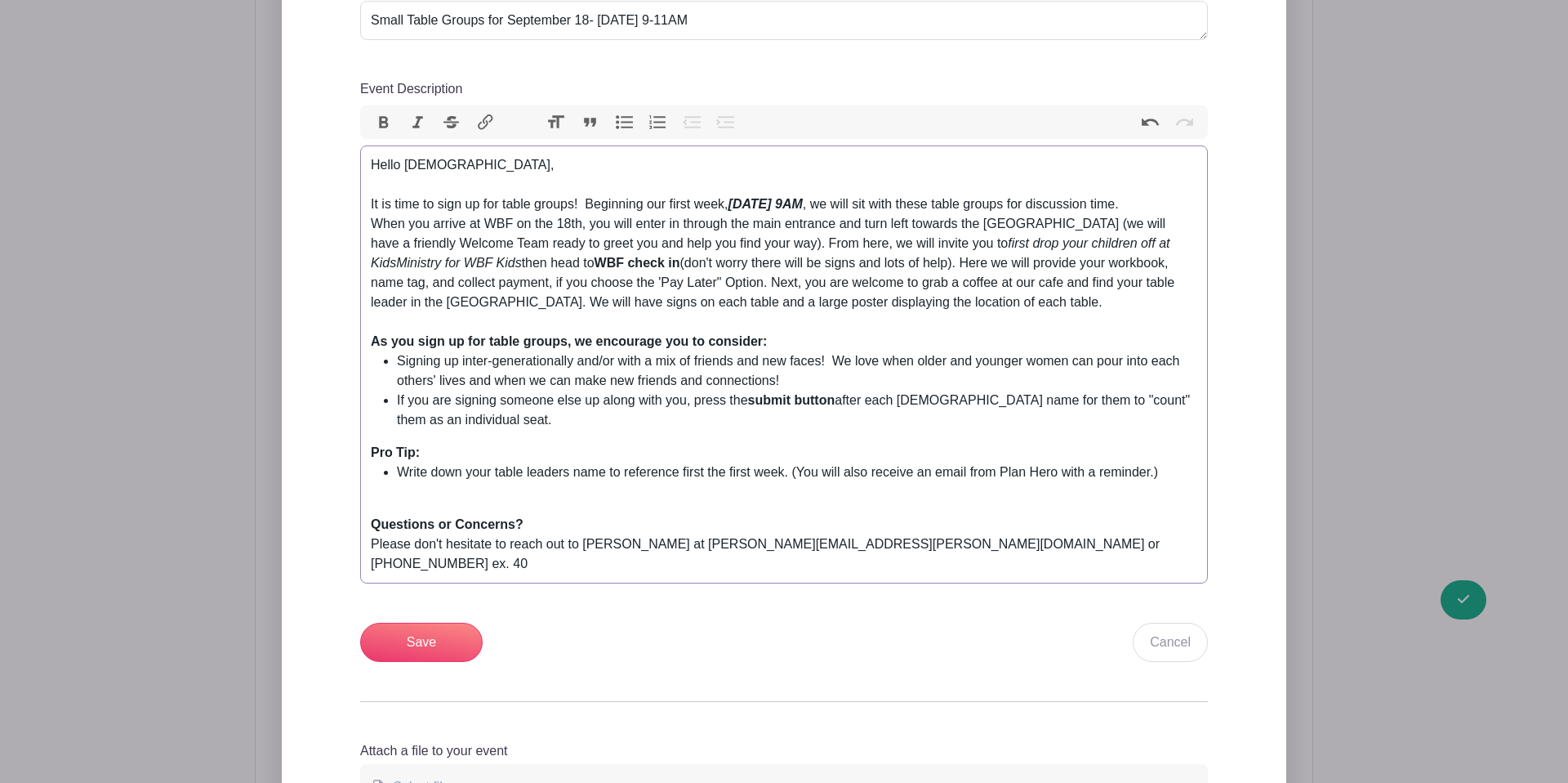
scroll to position [857, 0]
click at [532, 514] on div "Questions or Concerns? Please don't hesitate to reach out to Brianna Roberts at…" at bounding box center [784, 543] width 827 height 58
click at [1048, 521] on div "Questions or Concerns? Please don't hesitate to reach out to Brianna Roberts at…" at bounding box center [784, 543] width 827 height 58
click at [1045, 520] on div "Questions or Concerns? Please don't hesitate to reach out to Brianna Roberts at…" at bounding box center [784, 543] width 827 height 58
drag, startPoint x: 1058, startPoint y: 525, endPoint x: 1085, endPoint y: 523, distance: 27.1
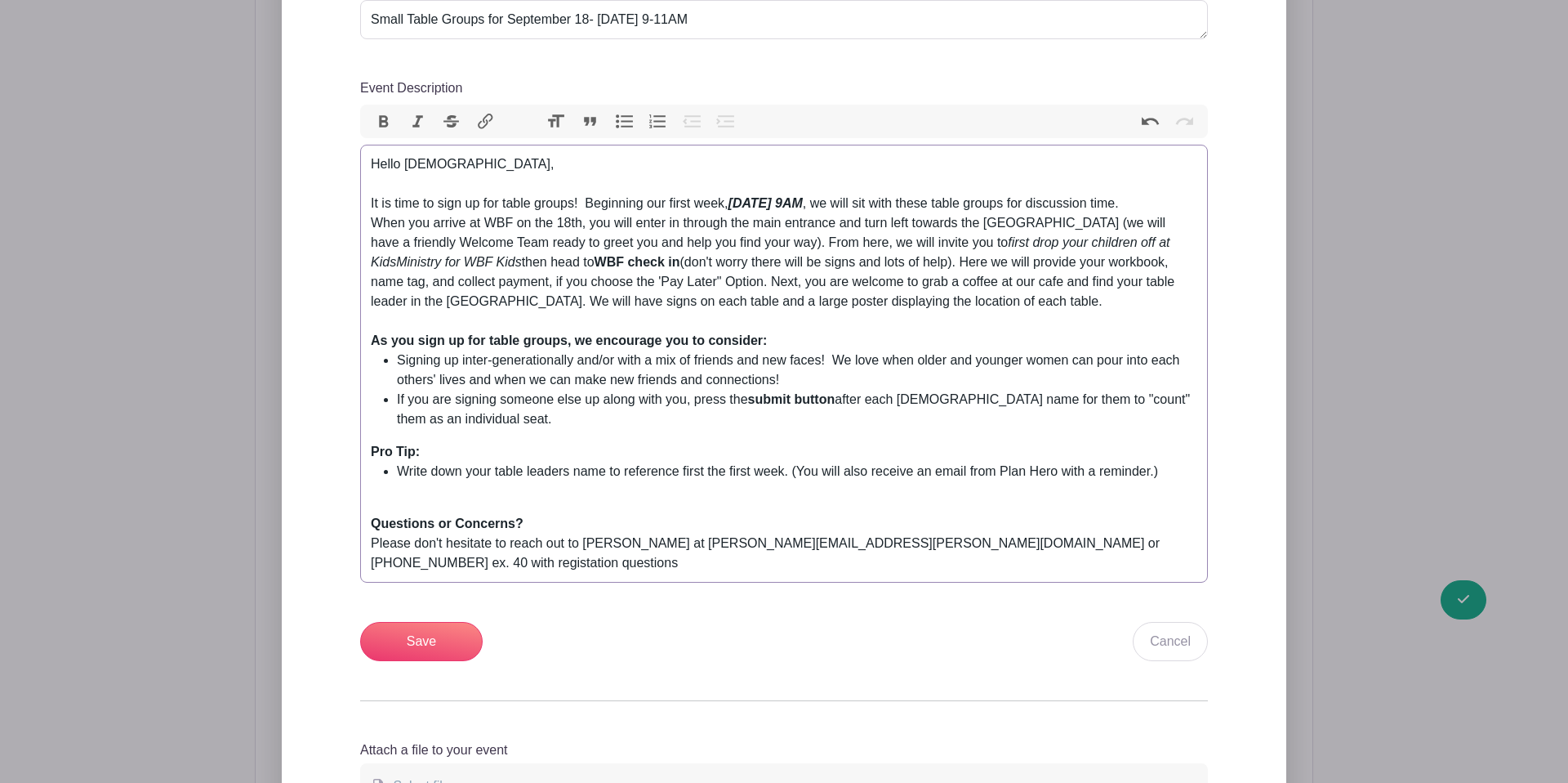
click at [1061, 525] on div "Questions or Concerns? Please don't hesitate to reach out to Brianna Roberts at…" at bounding box center [784, 543] width 827 height 58
click at [1080, 524] on div "Questions or Concerns? Please don't hesitate to reach out to Brianna Roberts at…" at bounding box center [784, 543] width 827 height 58
click at [1039, 526] on div "Questions or Concerns? Please don't hesitate to reach out to Brianna Roberts at…" at bounding box center [784, 543] width 827 height 58
drag, startPoint x: 1070, startPoint y: 515, endPoint x: 1086, endPoint y: 520, distance: 16.8
click at [1070, 515] on div "Questions or Concerns? Please don't hesitate to reach out to Brianna Roberts at…" at bounding box center [784, 543] width 827 height 58
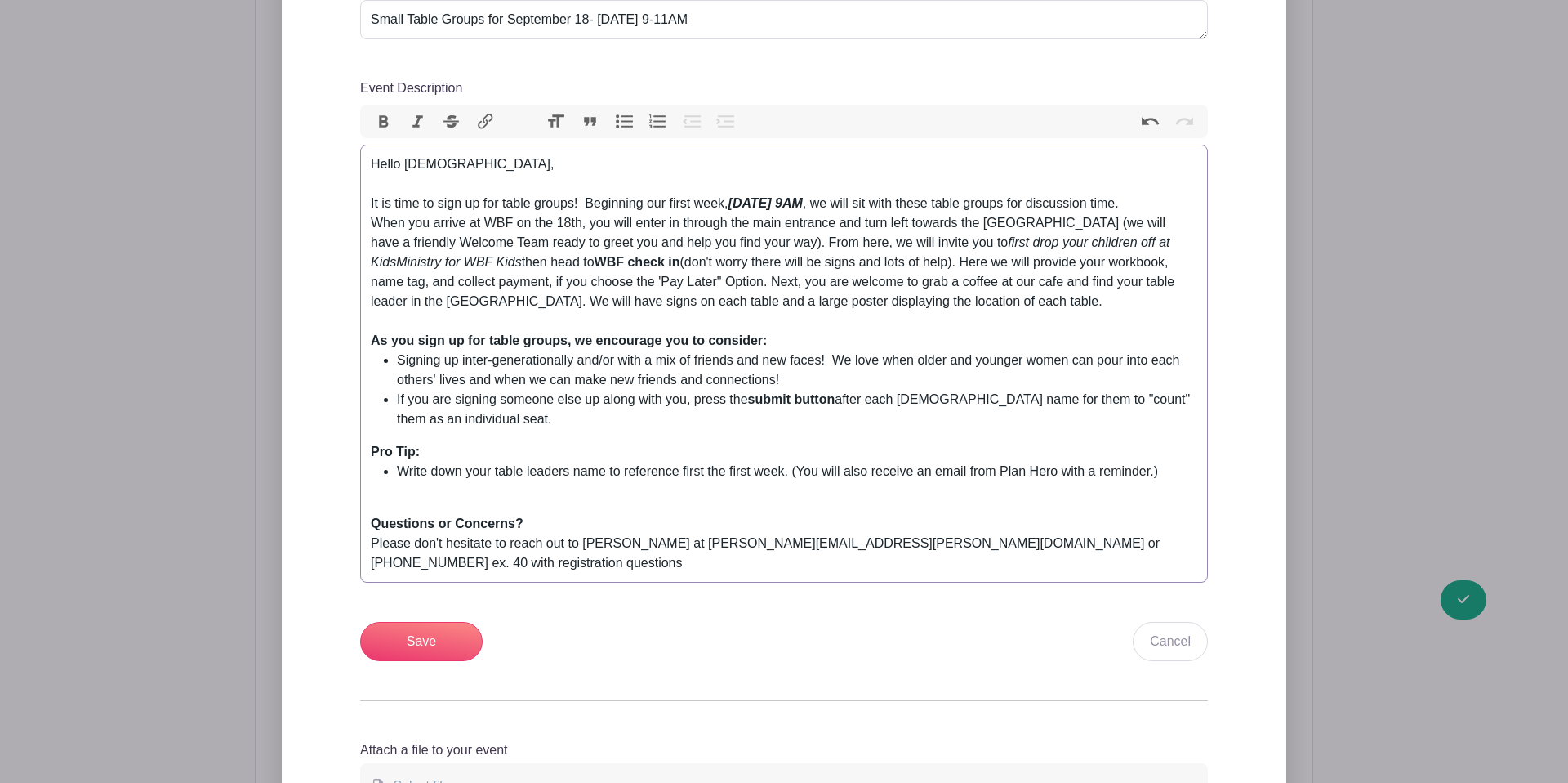
click at [1183, 521] on div "Questions or Concerns? Please don't hesitate to reach out to Brianna Roberts at…" at bounding box center [784, 543] width 827 height 58
click at [1018, 525] on div "Questions or Concerns? Please don't hesitate to reach out to Brianna Roberts at…" at bounding box center [784, 543] width 827 height 58
click at [1112, 525] on div "Questions or Concerns? Please don't hesitate to reach out to Brianna Roberts at…" at bounding box center [784, 543] width 827 height 58
click at [1074, 534] on div "Questions or Concerns? Please don't hesitate to reach out to Brianna Roberts at…" at bounding box center [784, 543] width 827 height 58
click at [790, 547] on div "Questions or Concerns? Please don't hesitate to reach out to Brianna Roberts at…" at bounding box center [784, 543] width 827 height 58
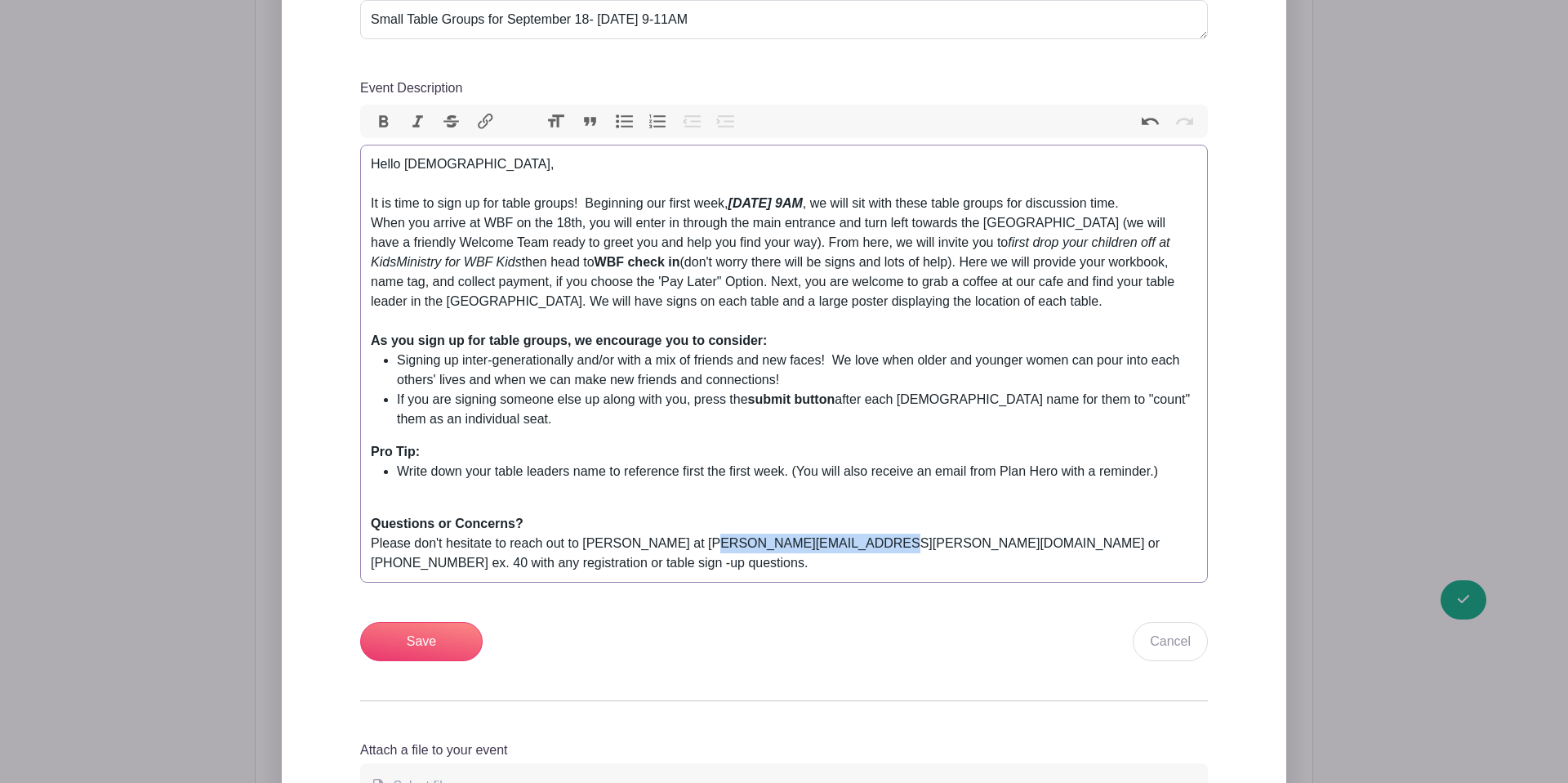
drag, startPoint x: 699, startPoint y: 525, endPoint x: 839, endPoint y: 529, distance: 140.1
click at [839, 529] on div "Questions or Concerns? Please don't hesitate to reach out to Brianna Roberts at…" at bounding box center [784, 543] width 827 height 58
click at [837, 553] on div "Questions or Concerns? Please don't hesitate to reach out to Brianna Roberts at…" at bounding box center [784, 543] width 827 height 58
click at [1122, 527] on div "Questions or Concerns? Please don't hesitate to reach out to Brianna Roberts at…" at bounding box center [784, 543] width 827 height 58
click at [1025, 541] on div "Questions or Concerns? Please don't hesitate to reach out to Brianna Roberts at…" at bounding box center [784, 543] width 827 height 58
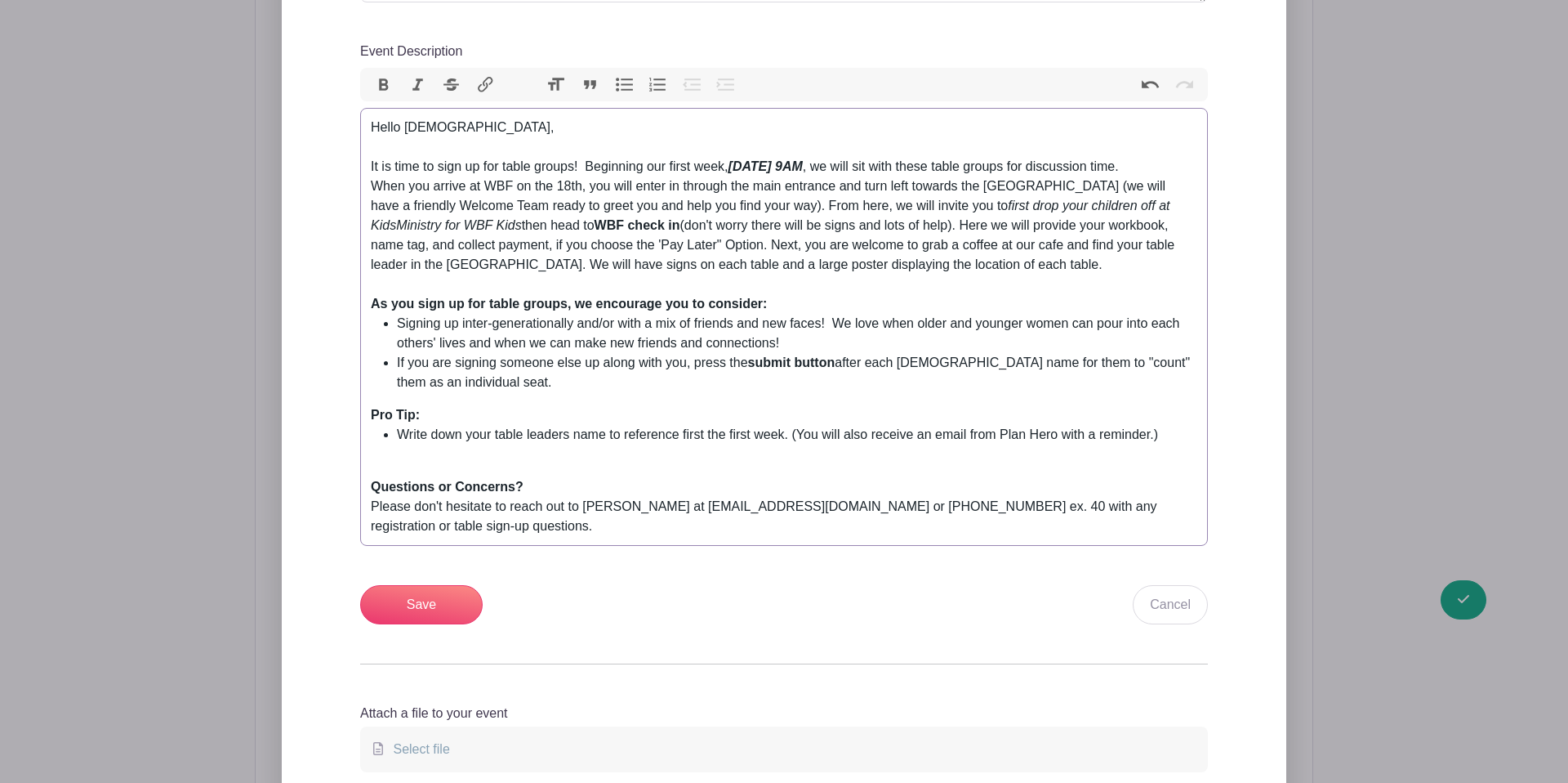
scroll to position [846, 0]
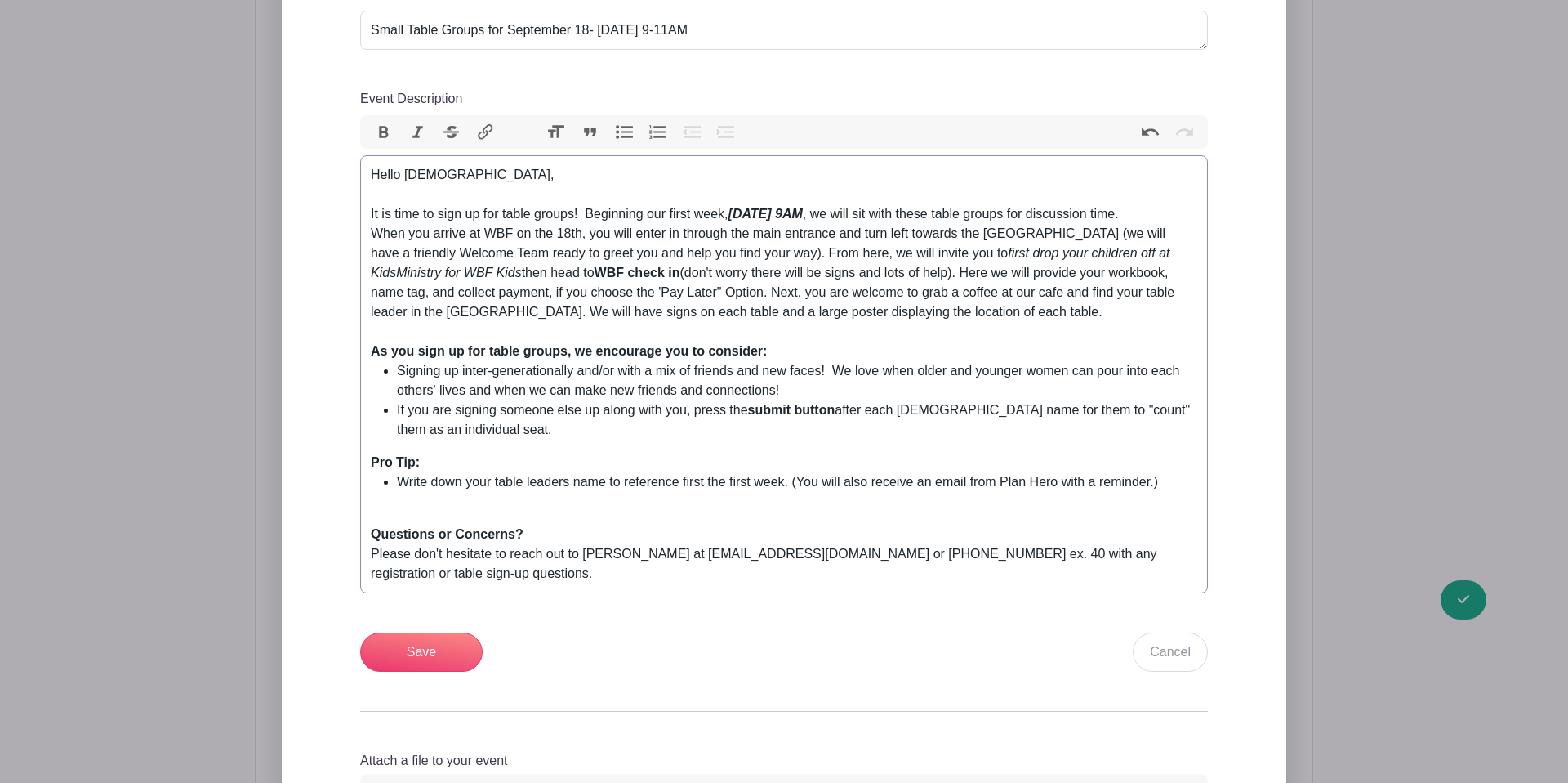
click at [540, 415] on li "If you are signing someone else up along with you, press the submit button afte…" at bounding box center [798, 420] width 801 height 40
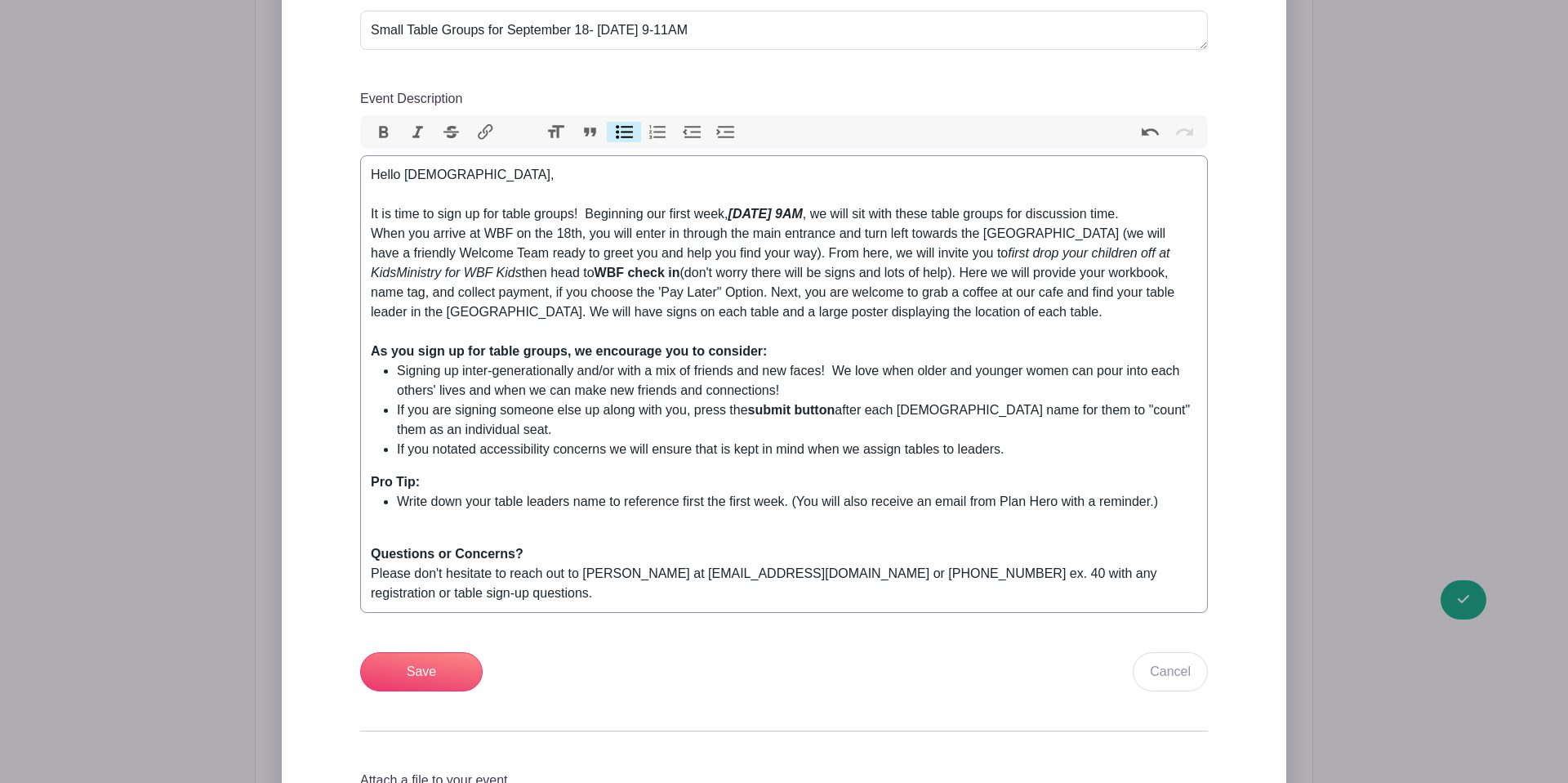
click at [613, 440] on li "If you notated accessibility concerns we will ensure that is kept in mind when …" at bounding box center [798, 450] width 801 height 20
click at [813, 440] on li "If you notated accessibility concerns on your registration, we will ensure that…" at bounding box center [798, 450] width 801 height 20
drag, startPoint x: 818, startPoint y: 430, endPoint x: 771, endPoint y: 429, distance: 47.0
click at [771, 440] on li "If you notated accessibility concerns on your registration, we will ensure that…" at bounding box center [798, 450] width 801 height 20
drag, startPoint x: 780, startPoint y: 430, endPoint x: 792, endPoint y: 430, distance: 12.0
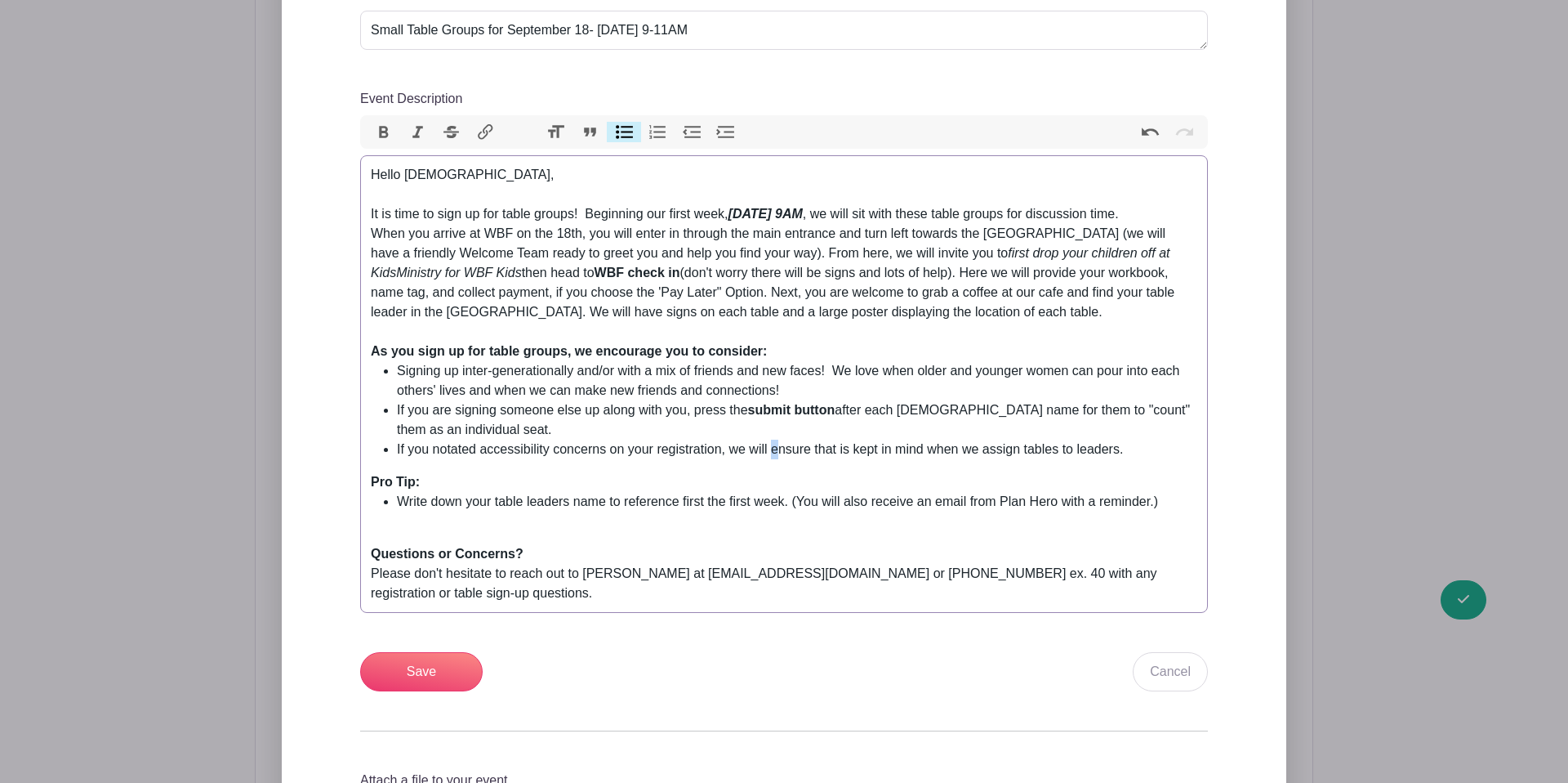
click at [783, 440] on li "If you notated accessibility concerns on your registration, we will ensure that…" at bounding box center [798, 450] width 801 height 20
drag, startPoint x: 820, startPoint y: 430, endPoint x: 781, endPoint y: 431, distance: 39.0
click at [781, 440] on li "If you notated accessibility concerns on your registration, we will ensure that…" at bounding box center [798, 450] width 801 height 20
click at [783, 440] on li "If you notated accessibility concerns on your registration, we will emake that …" at bounding box center [798, 450] width 801 height 20
drag, startPoint x: 1094, startPoint y: 422, endPoint x: 1123, endPoint y: 424, distance: 29.1
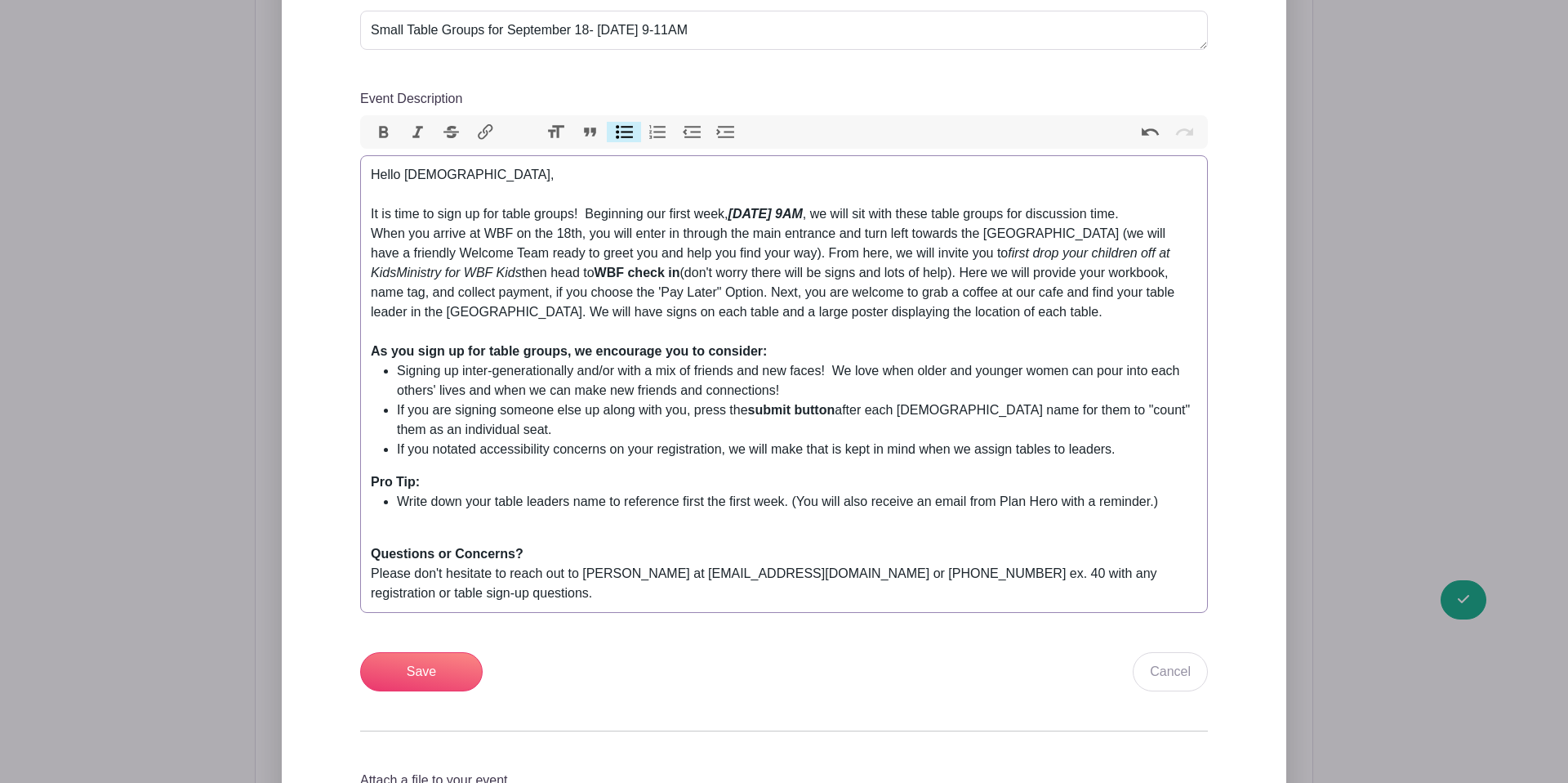
click at [1096, 440] on li "If you notated accessibility concerns on your registration, we will make that i…" at bounding box center [798, 450] width 801 height 20
click at [1142, 440] on li "If you notated accessibility concerns on your registration, we will make that i…" at bounding box center [798, 450] width 801 height 20
click at [1079, 440] on li "If you notated accessibility concerns on your registration, we will make that i…" at bounding box center [798, 450] width 801 height 20
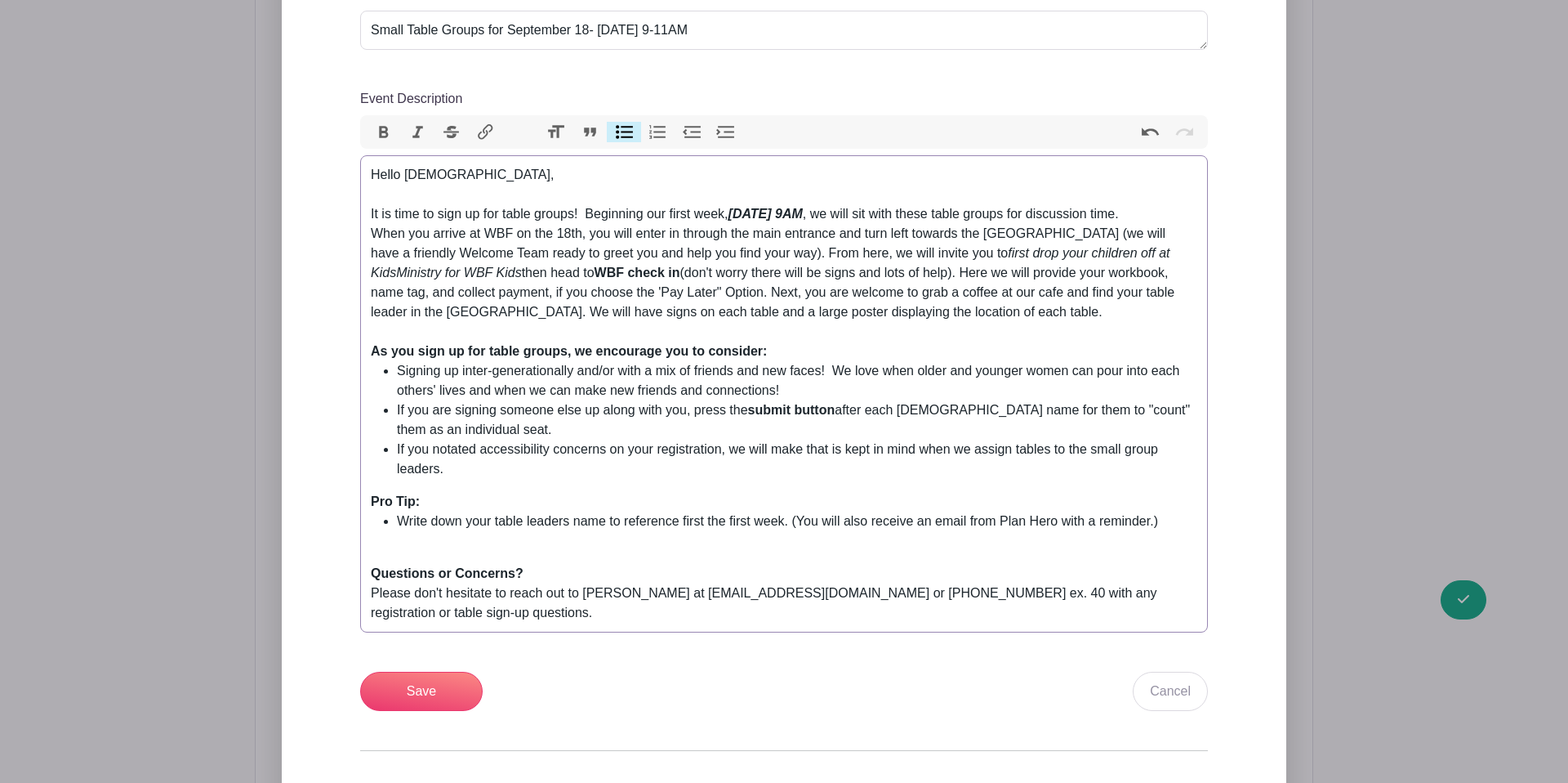
scroll to position [850, 0]
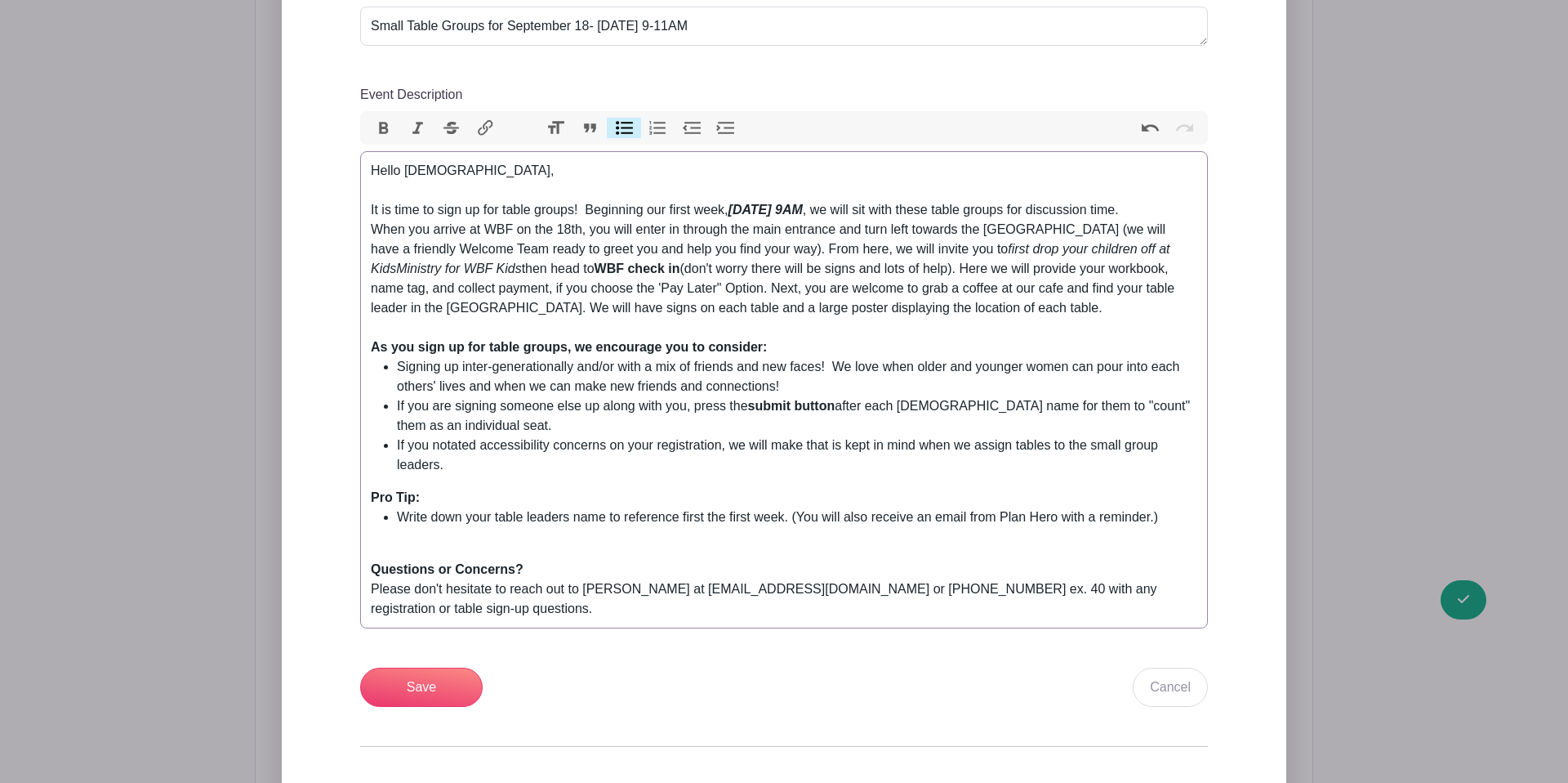
click at [884, 455] on trix-editor "Hello Ladies, It is time to sign up for table groups! Beginning our first week,…" at bounding box center [784, 390] width 848 height 478
click at [852, 450] on li "If you notated accessibility concerns on your registration, we will make that i…" at bounding box center [798, 455] width 801 height 40
type trix-editor "<div>Hello Ladies,<br>&nbsp;<br>It is time to sign up for table groups!&nbsp; B…"
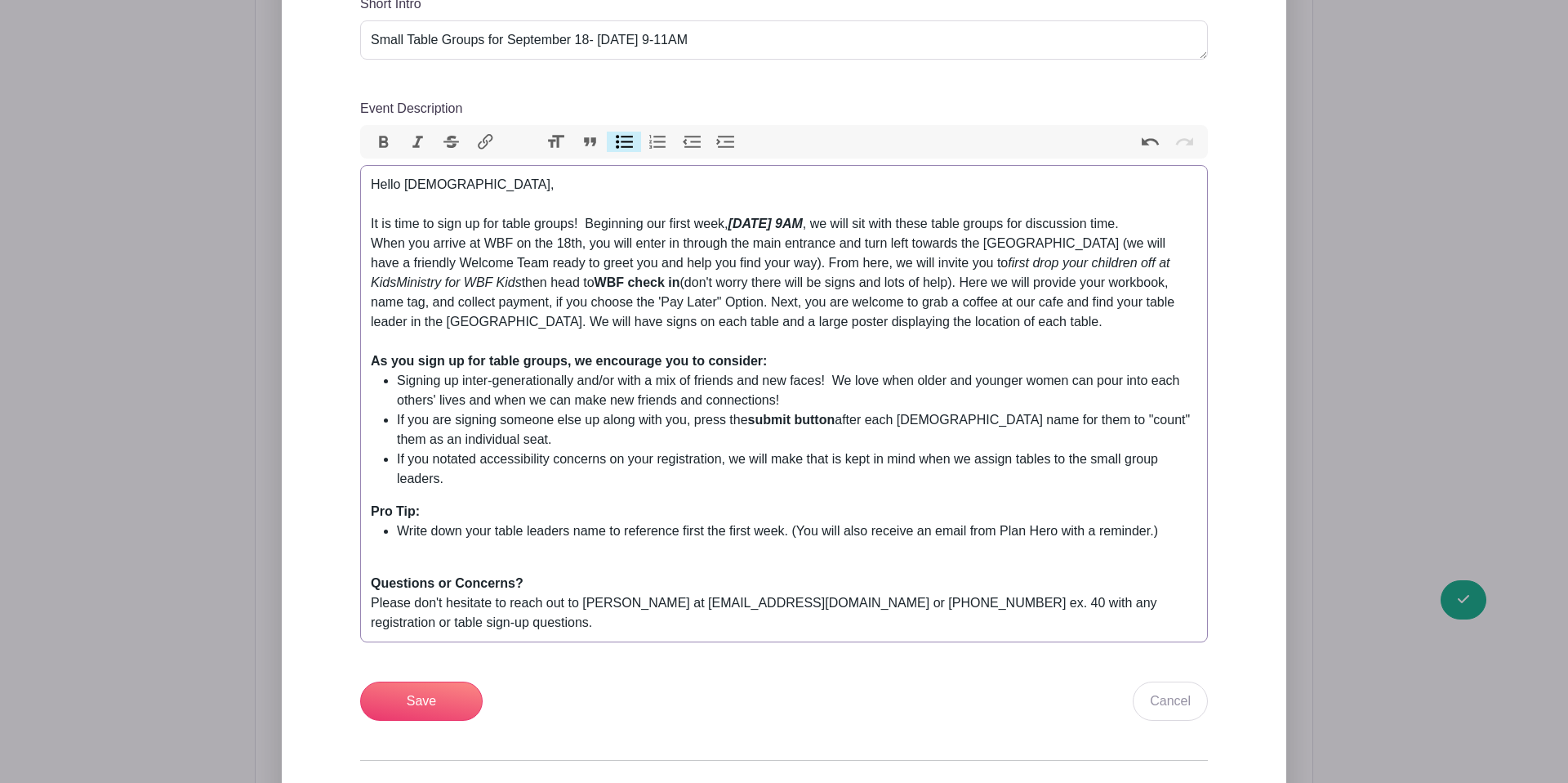
scroll to position [834, 0]
click at [413, 689] on input "Save" at bounding box center [421, 703] width 123 height 40
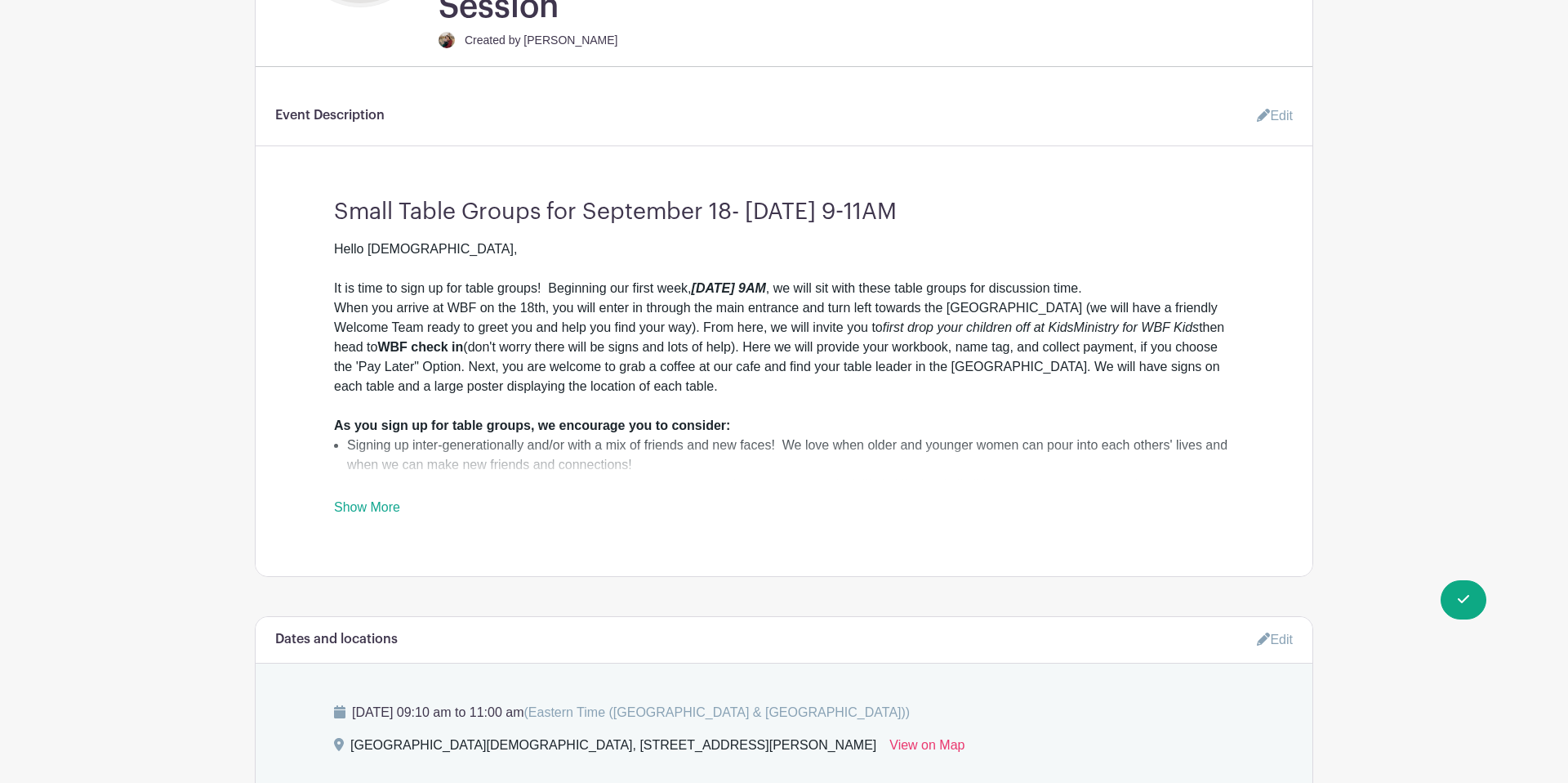
scroll to position [621, 0]
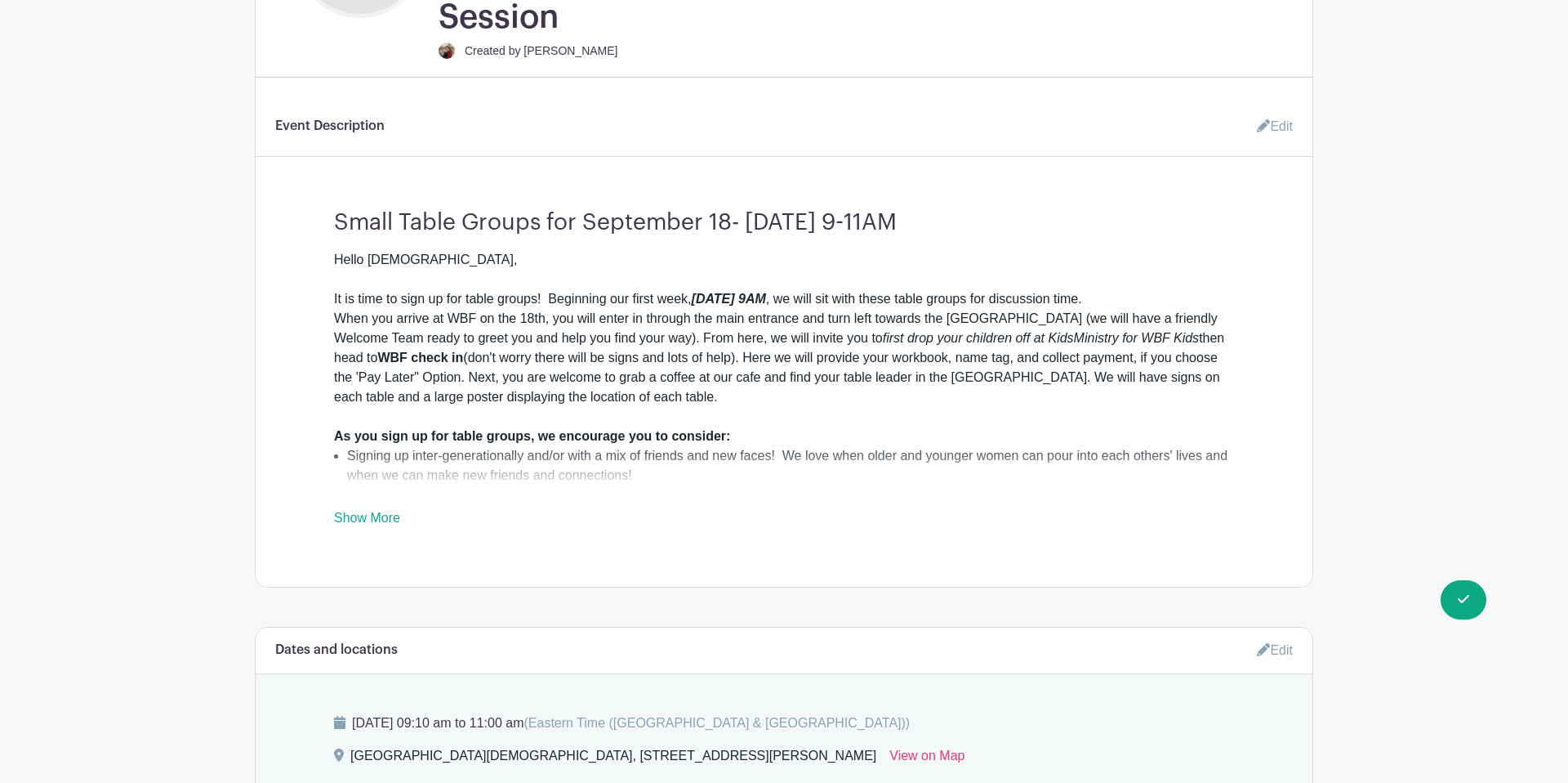
click at [1281, 111] on link "Edit" at bounding box center [1268, 127] width 49 height 33
click at [1261, 120] on icon at bounding box center [1263, 126] width 13 height 13
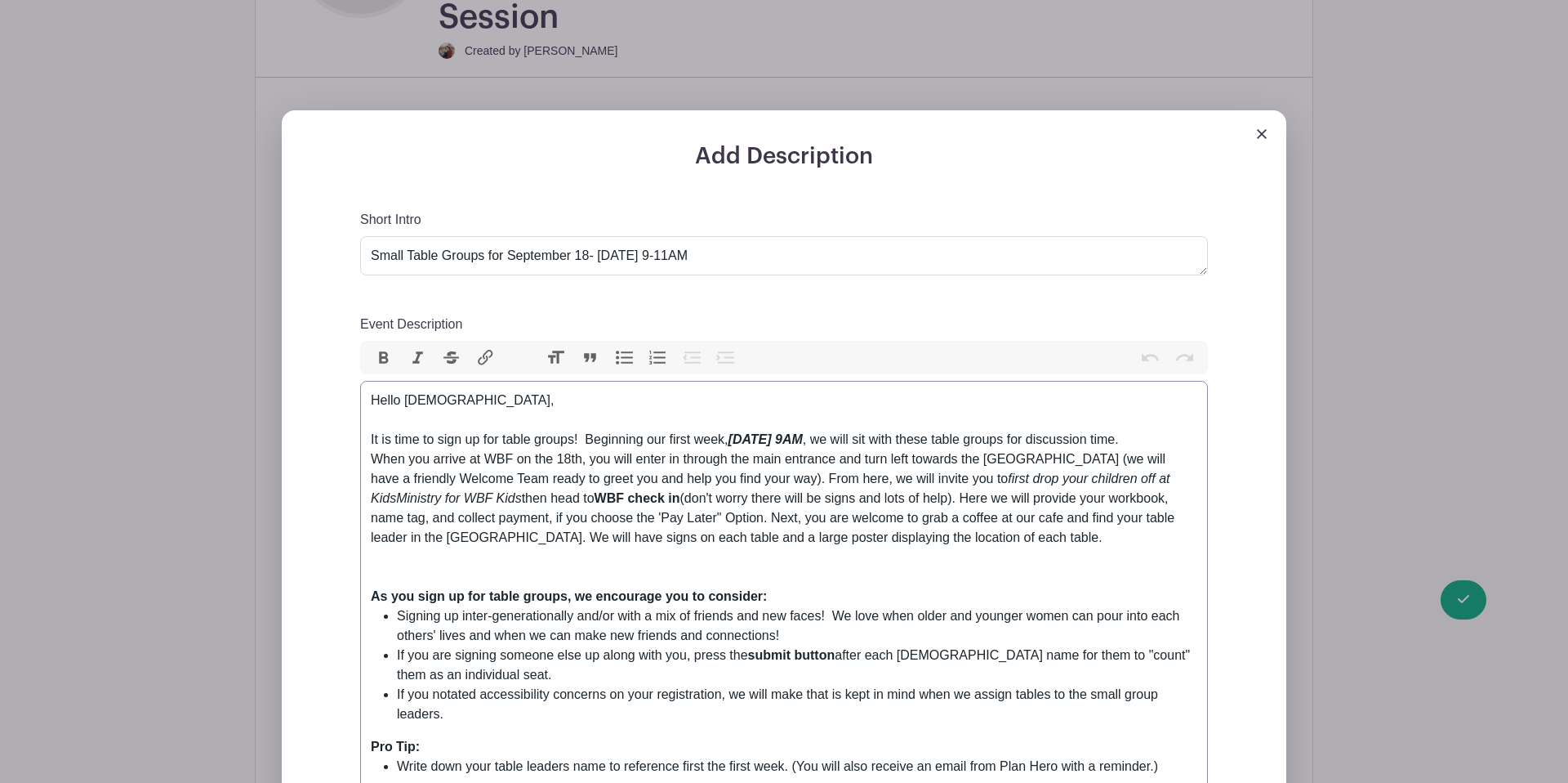
click at [371, 402] on div "Hello Ladies, It is time to sign up for table groups! Beginning our first week,…" at bounding box center [784, 478] width 827 height 176
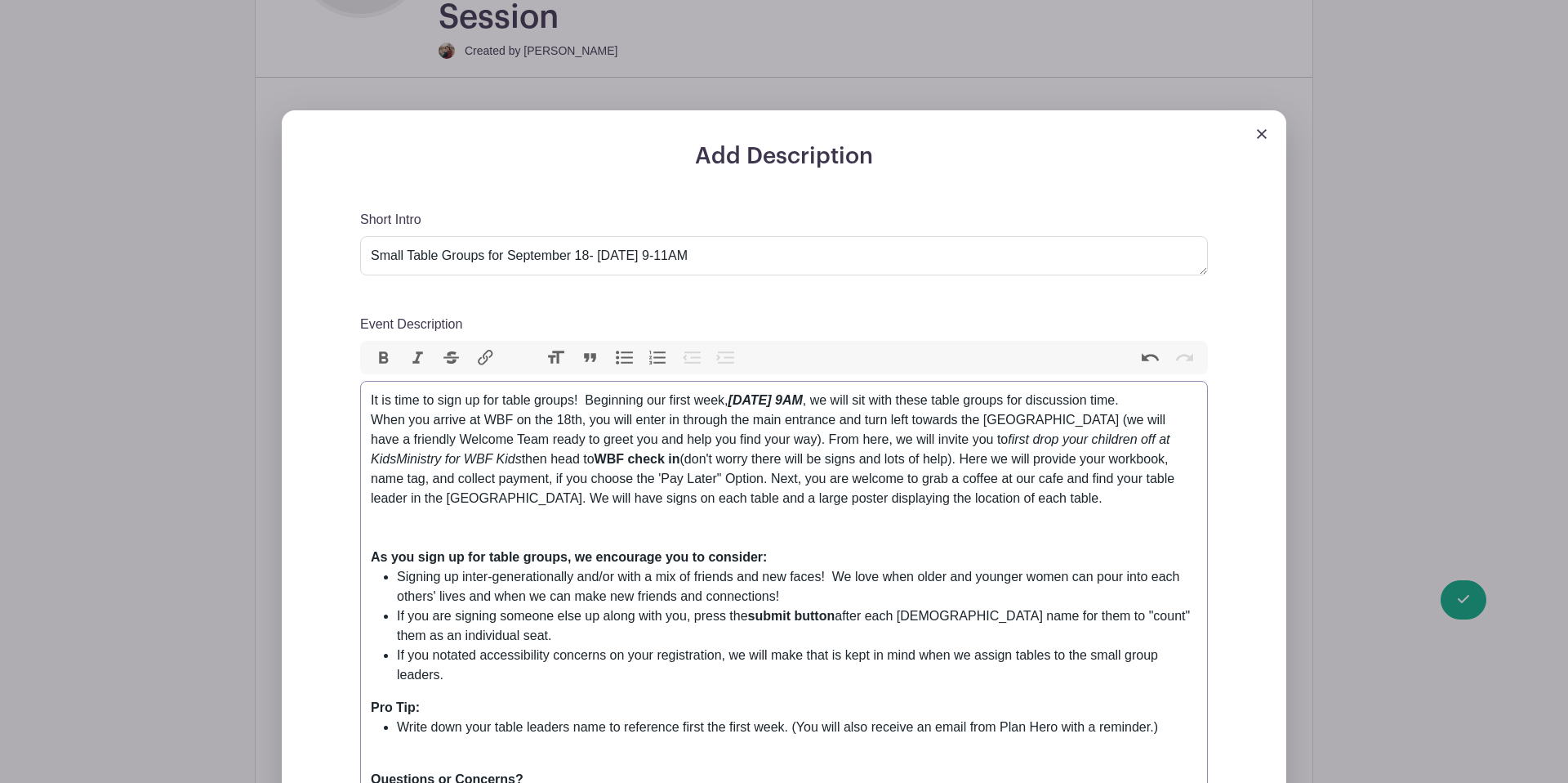
type trix-editor "<div>It is time to sign up for table groups!&nbsp; Beginning our first week, <s…"
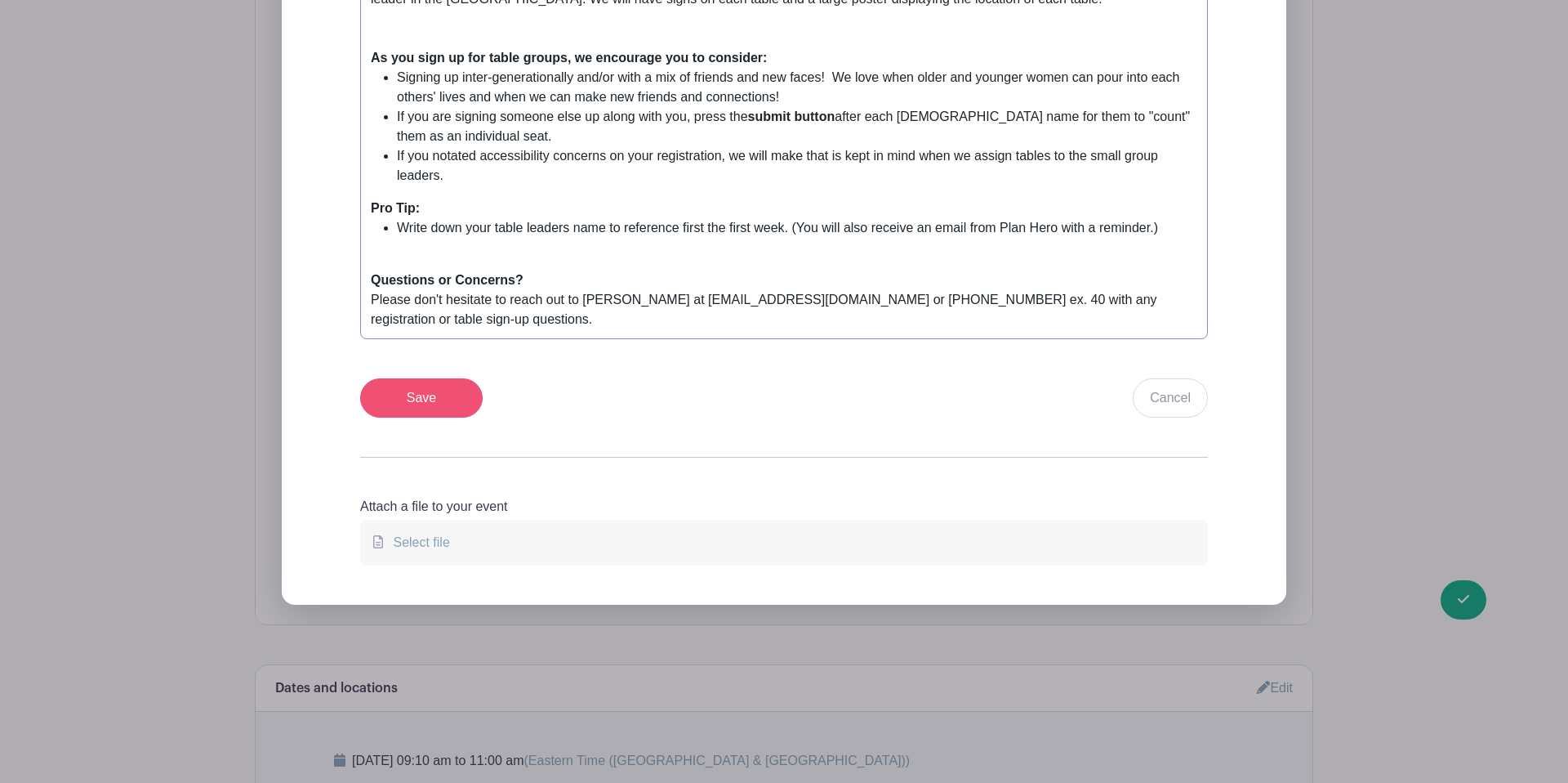
scroll to position [1121, 0]
click at [422, 388] on input "Save" at bounding box center [421, 396] width 123 height 40
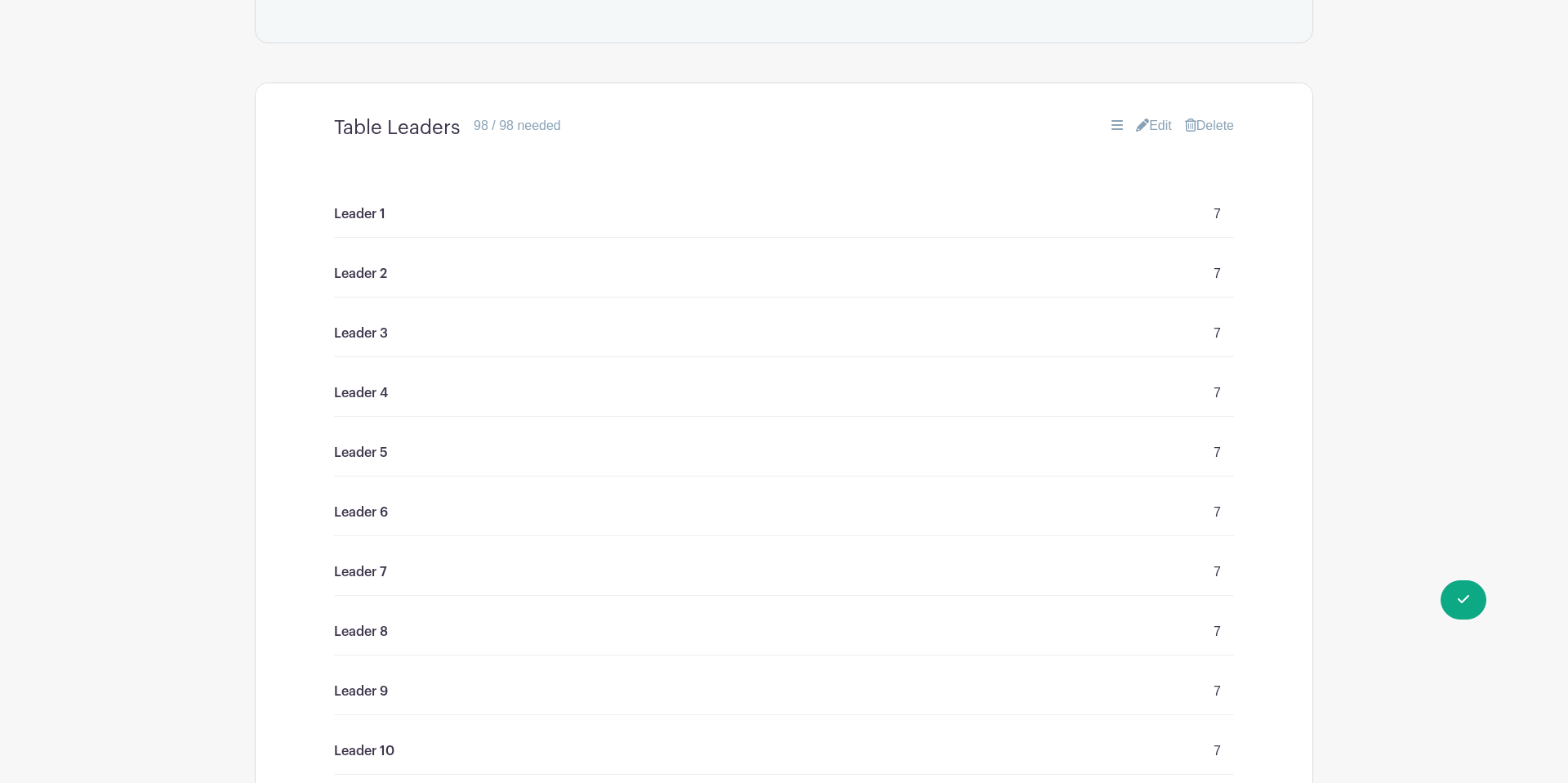
scroll to position [1373, 0]
